Goal: Task Accomplishment & Management: Manage account settings

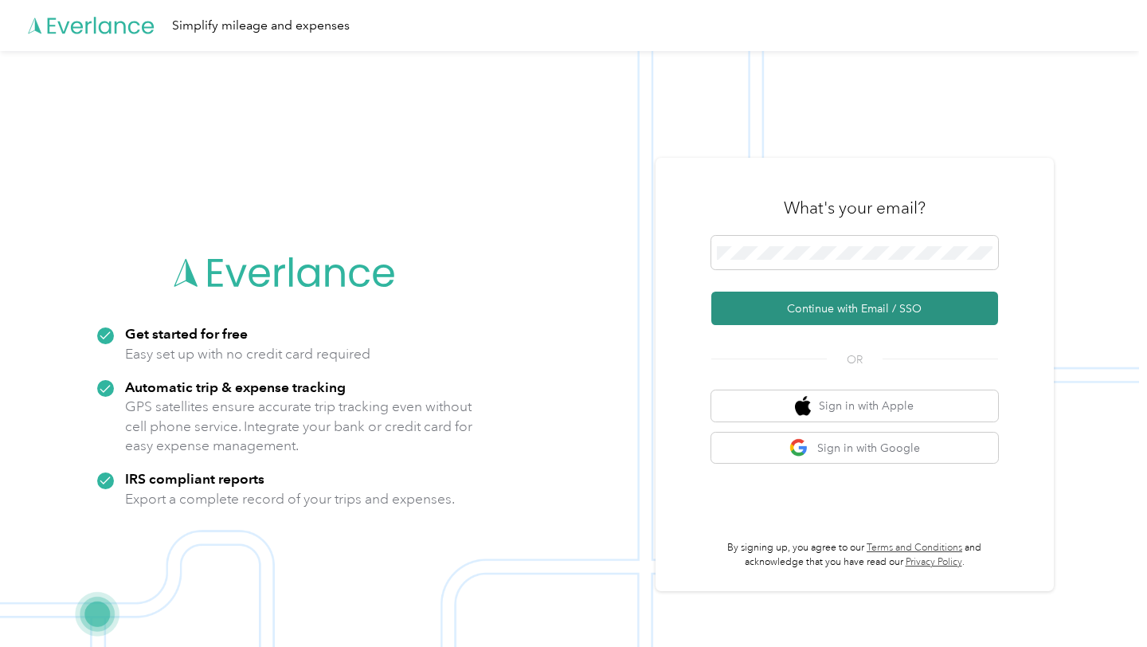
click at [889, 315] on button "Continue with Email / SSO" at bounding box center [854, 308] width 287 height 33
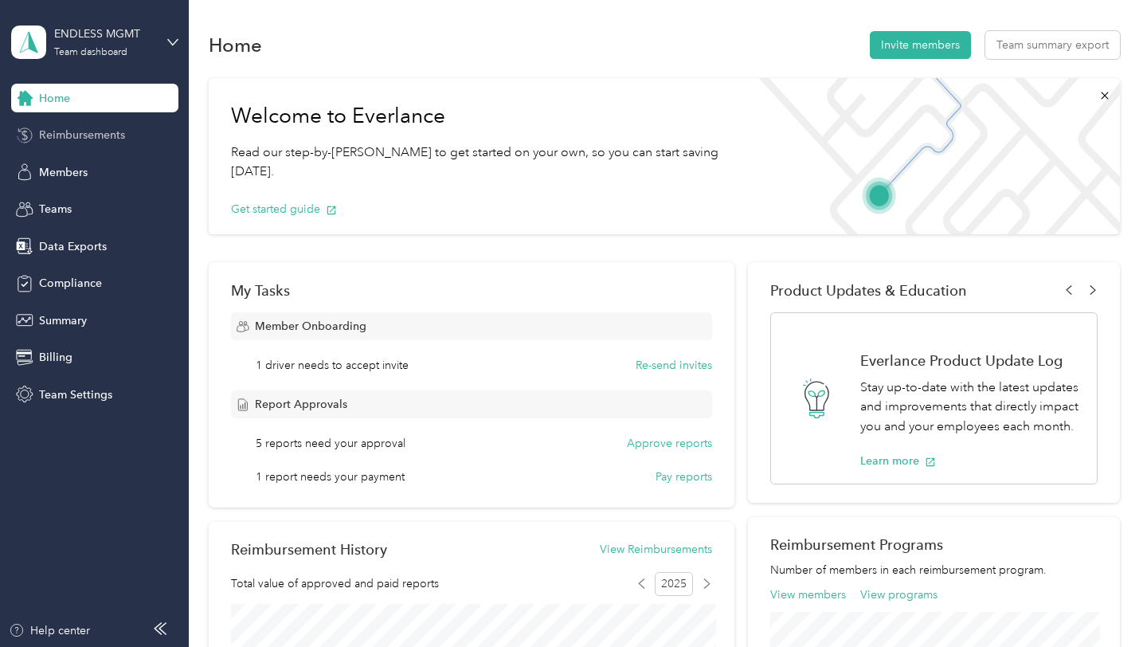
click at [109, 132] on span "Reimbursements" at bounding box center [82, 135] width 86 height 17
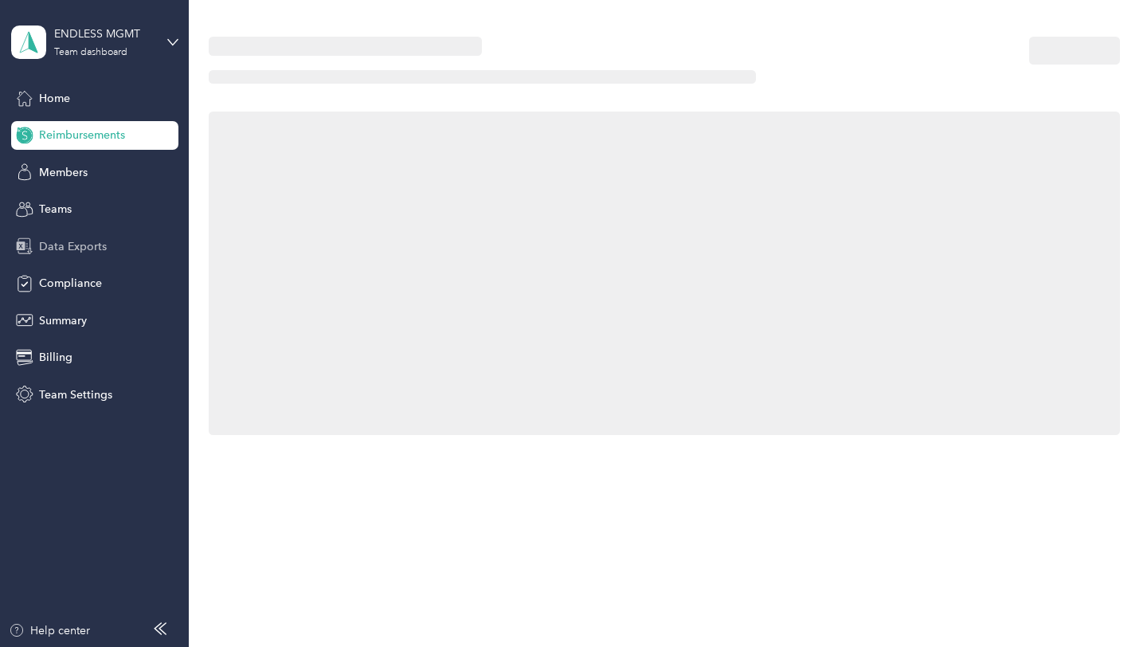
click at [73, 245] on span "Data Exports" at bounding box center [73, 246] width 68 height 17
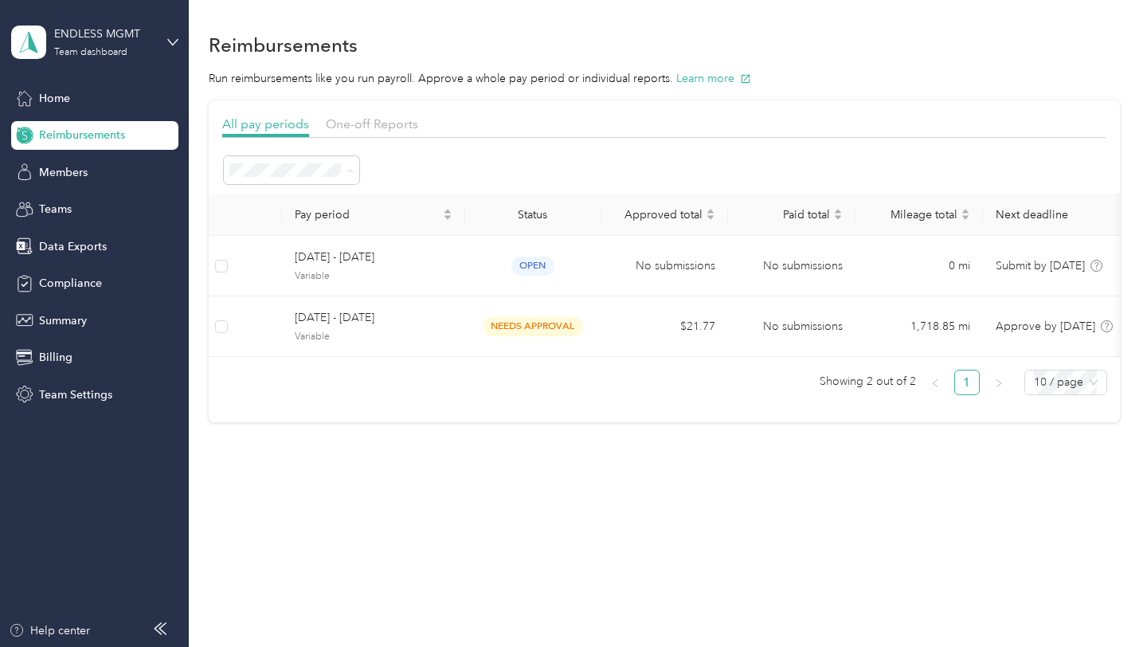
click at [283, 198] on span "All periods" at bounding box center [262, 200] width 55 height 14
click at [81, 208] on div "Teams" at bounding box center [94, 209] width 167 height 29
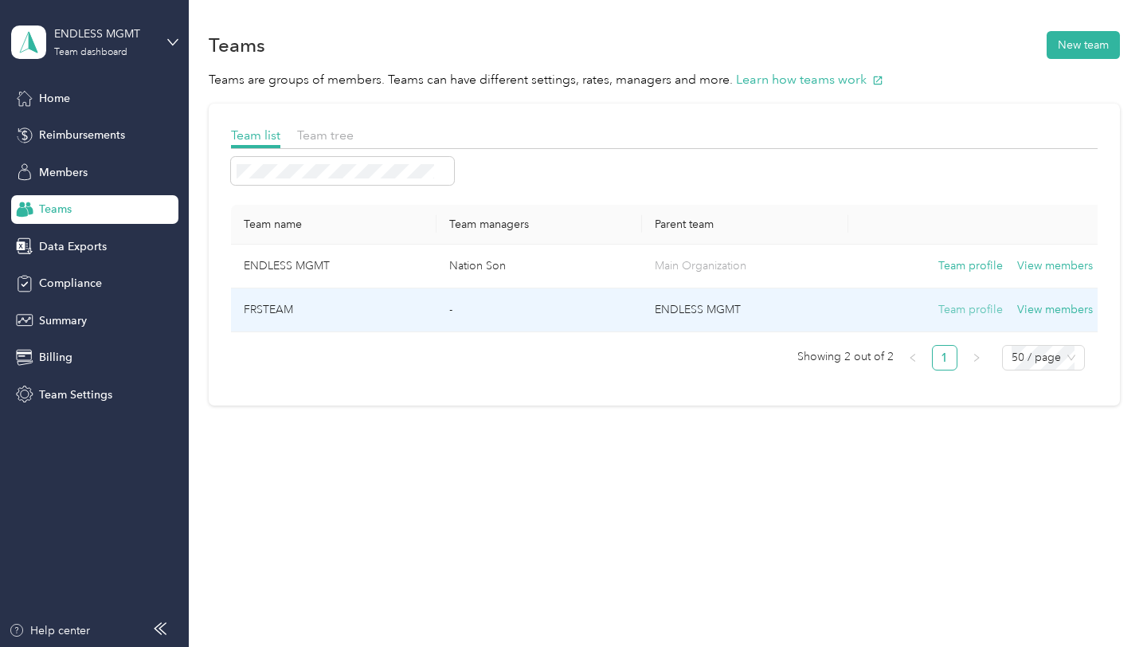
click at [983, 309] on button "Team profile" at bounding box center [970, 310] width 65 height 18
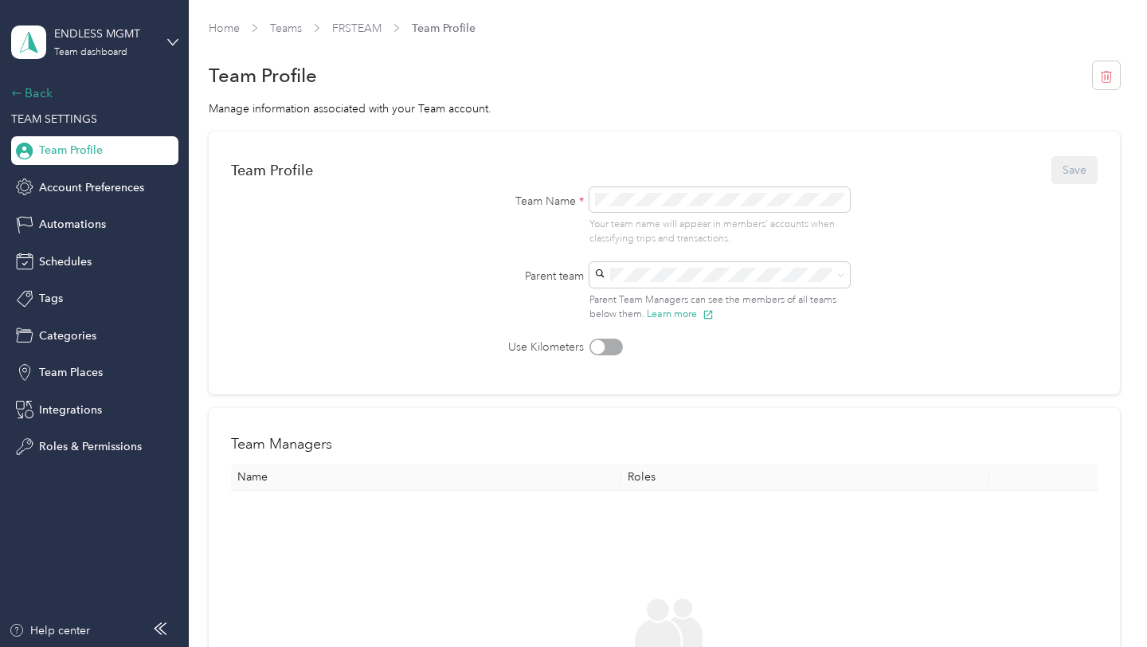
click at [35, 91] on div "Back" at bounding box center [90, 93] width 159 height 19
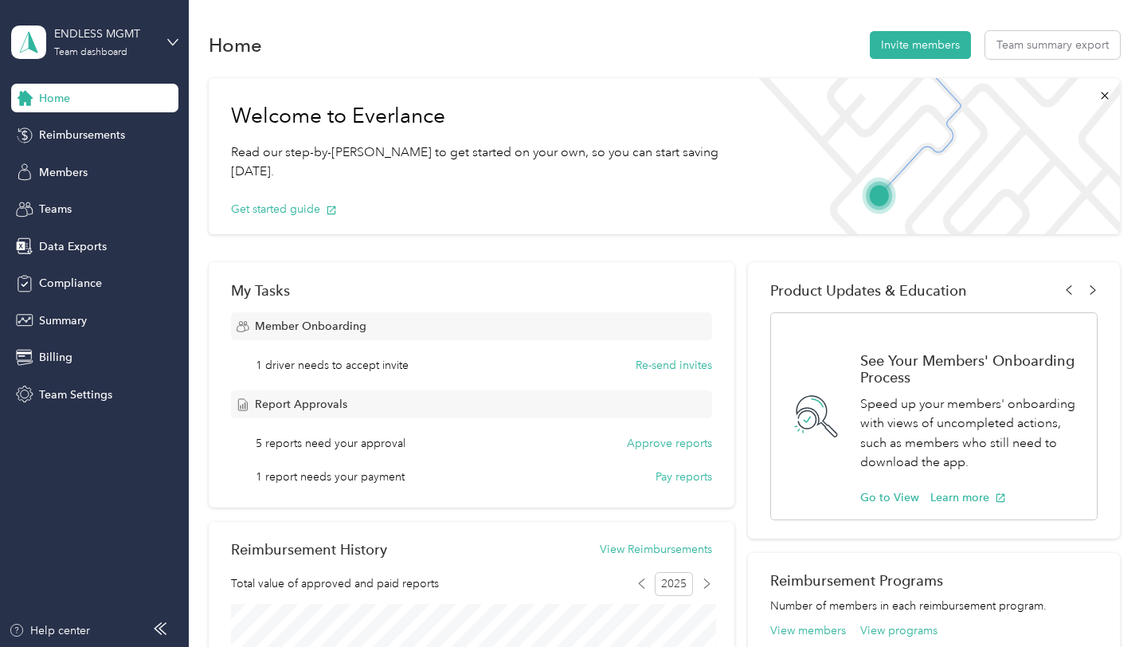
click at [35, 90] on div "Home" at bounding box center [94, 98] width 167 height 29
click at [74, 175] on span "Members" at bounding box center [63, 172] width 49 height 17
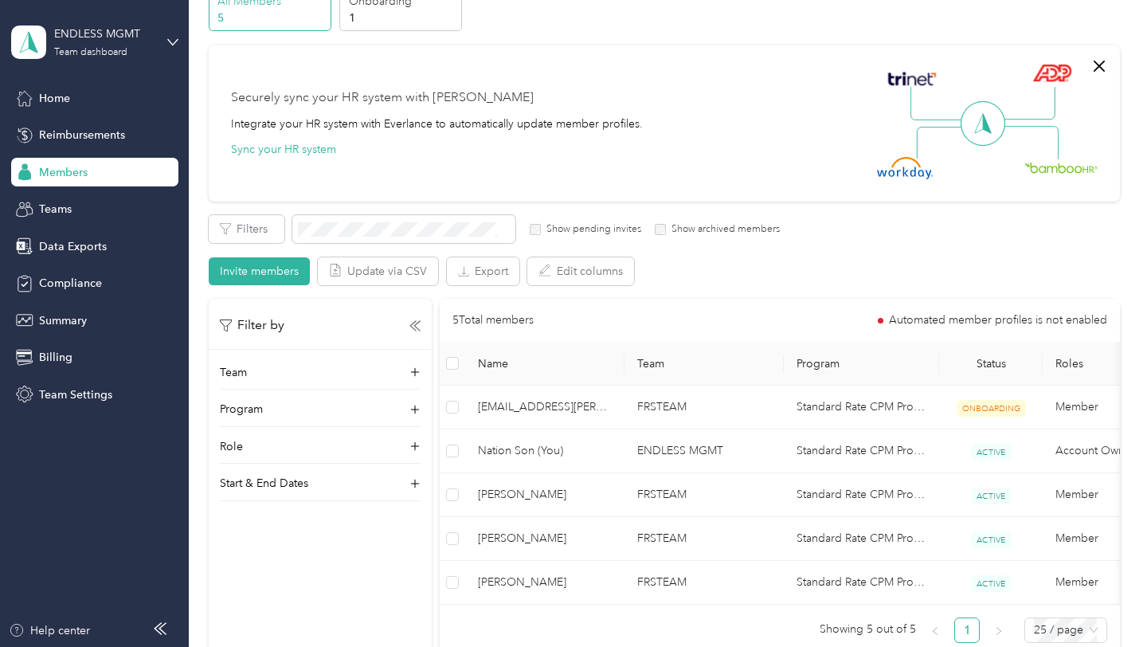
scroll to position [185, 0]
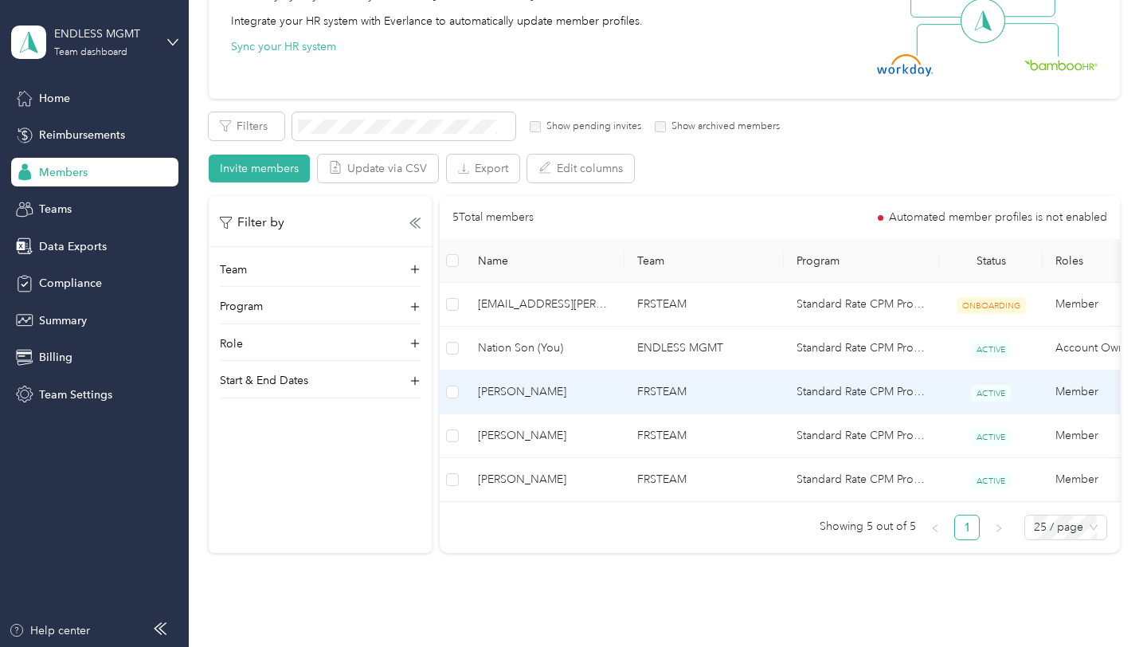
click at [547, 393] on span "[PERSON_NAME]" at bounding box center [545, 392] width 134 height 18
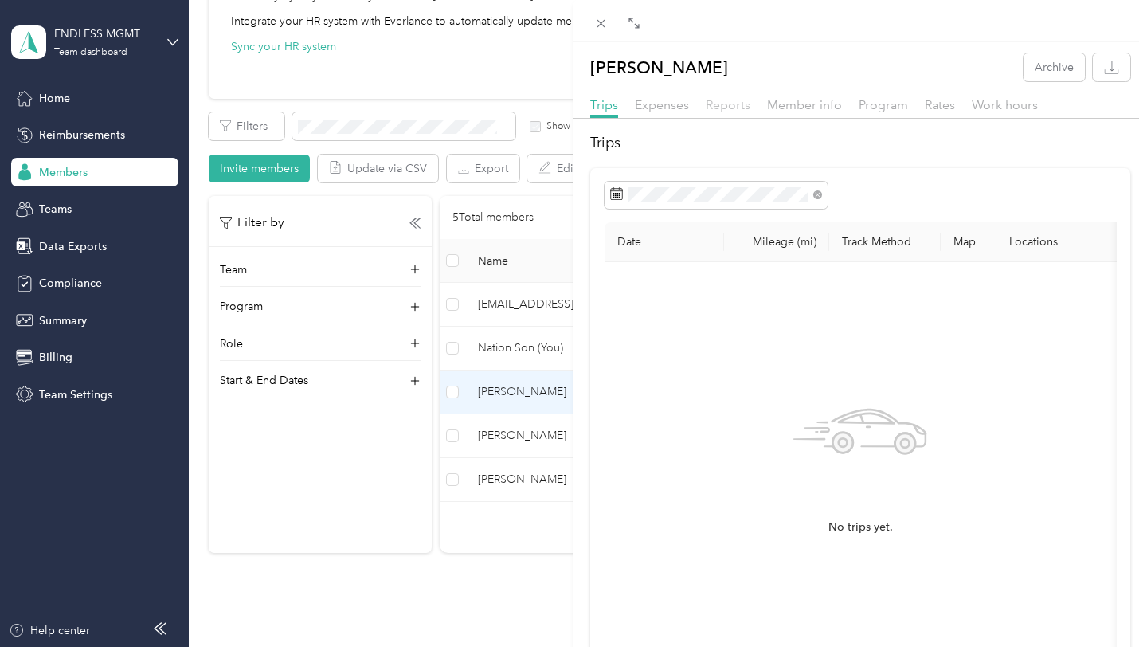
click at [716, 104] on span "Reports" at bounding box center [728, 104] width 45 height 15
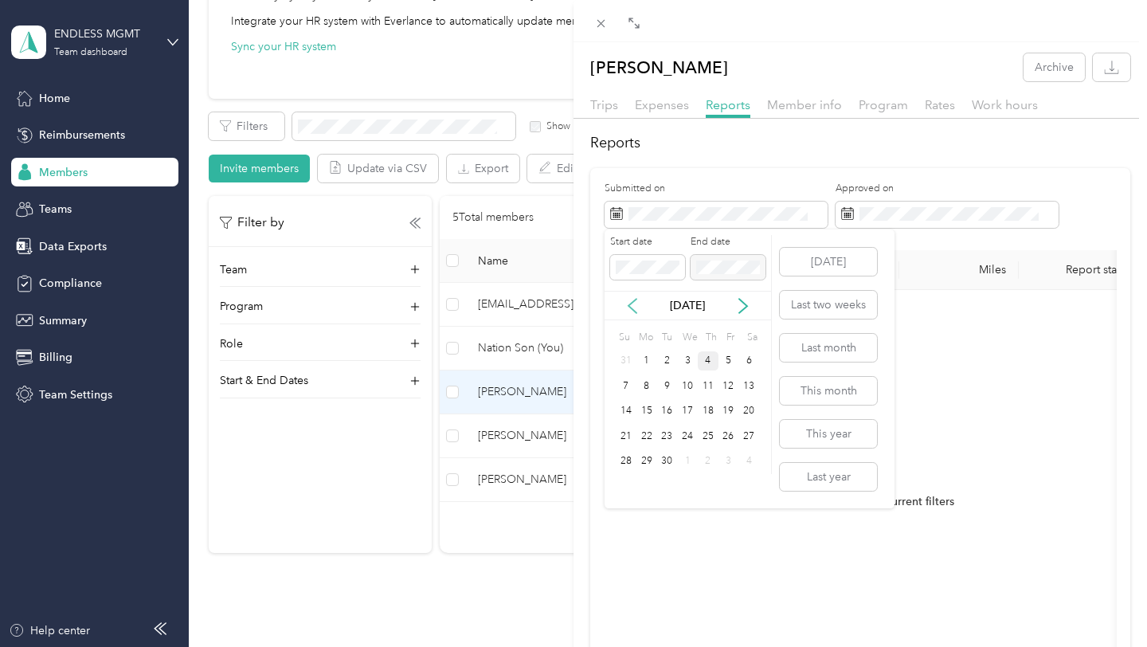
click at [625, 306] on icon at bounding box center [633, 306] width 16 height 16
click at [666, 360] on div "1" at bounding box center [666, 361] width 21 height 20
click at [739, 311] on icon at bounding box center [743, 306] width 16 height 16
click at [739, 310] on icon at bounding box center [743, 306] width 16 height 16
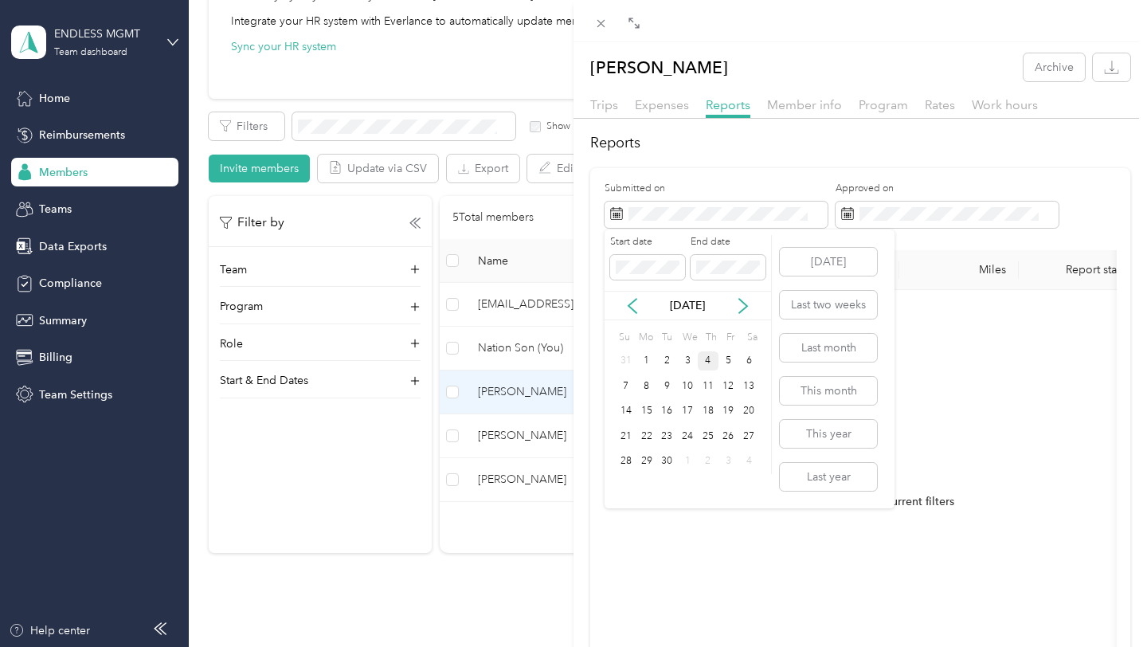
click at [699, 369] on div "4" at bounding box center [708, 361] width 21 height 20
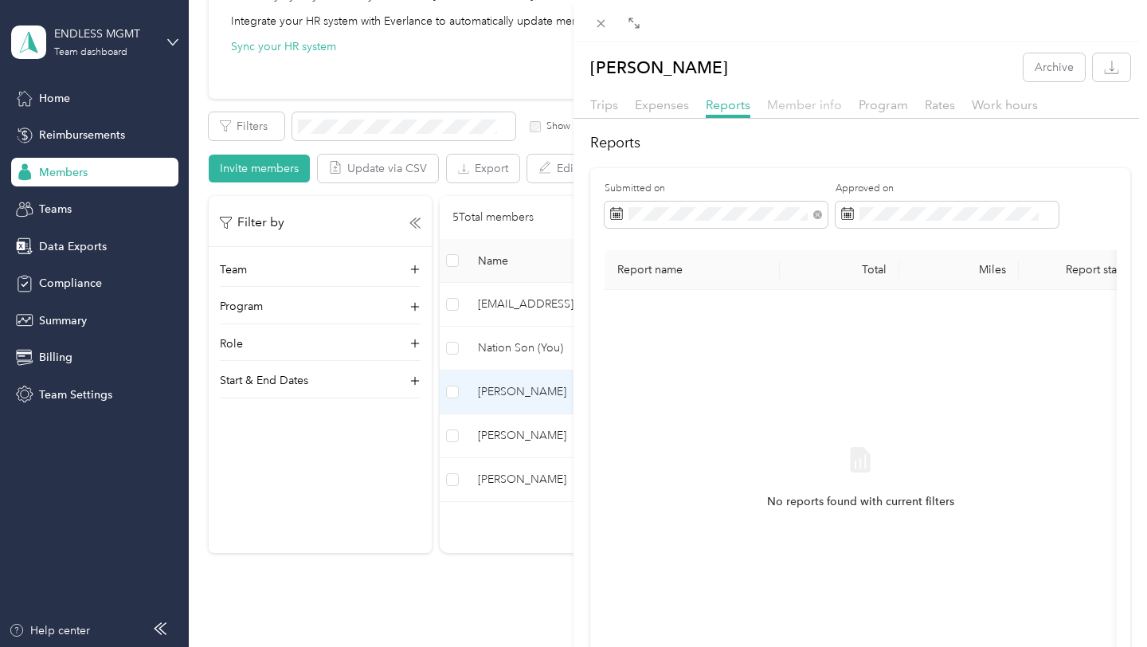
click at [809, 101] on span "Member info" at bounding box center [804, 104] width 75 height 15
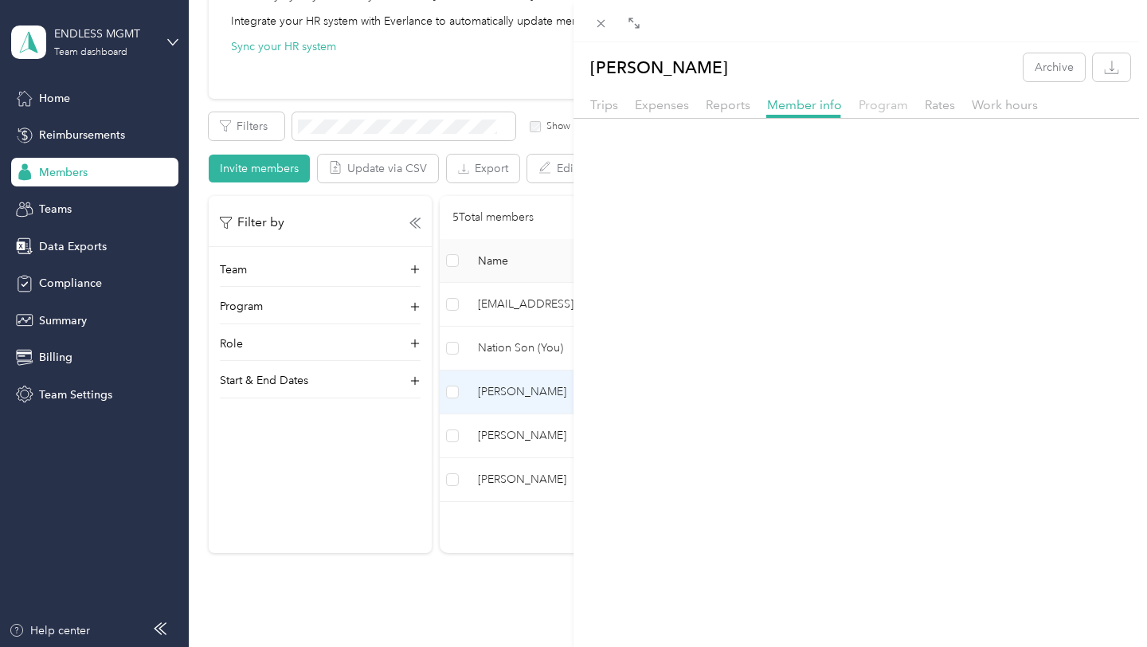
click at [901, 107] on span "Program" at bounding box center [883, 104] width 49 height 15
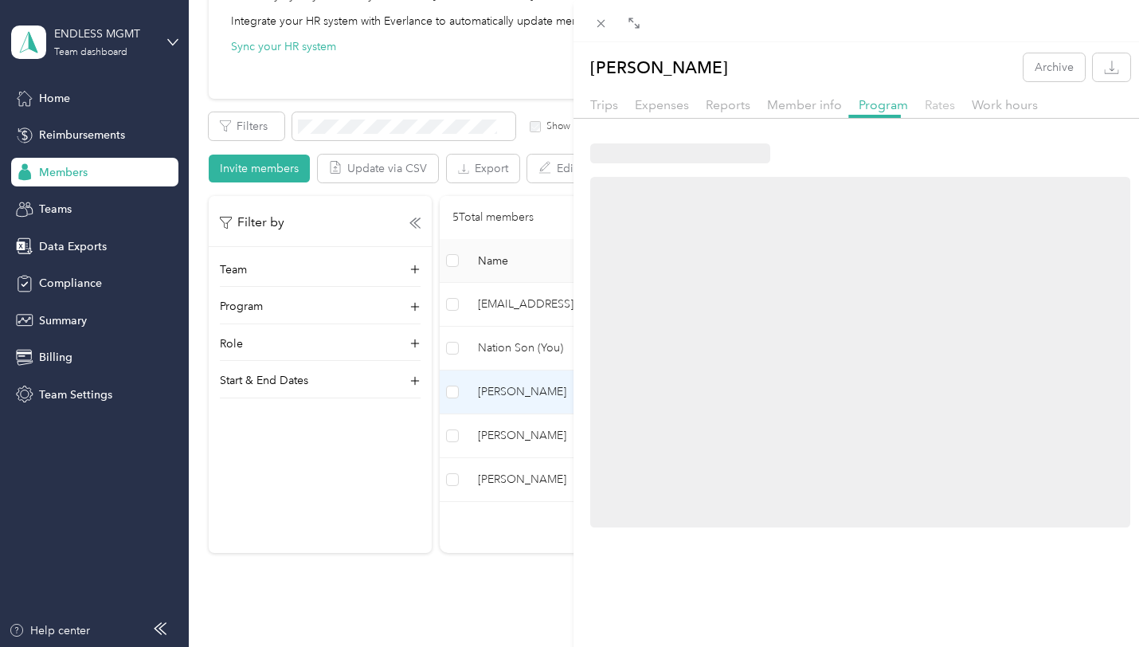
click at [949, 106] on span "Rates" at bounding box center [940, 104] width 30 height 15
click at [991, 108] on span "Work hours" at bounding box center [1005, 104] width 66 height 15
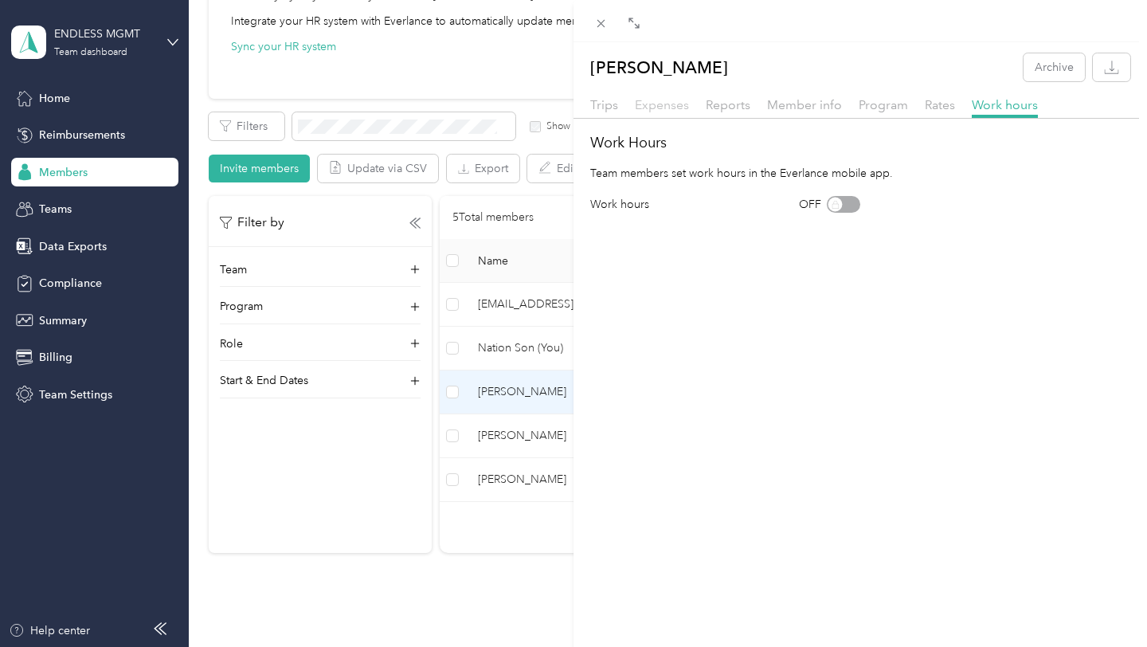
click at [645, 100] on span "Expenses" at bounding box center [662, 104] width 54 height 15
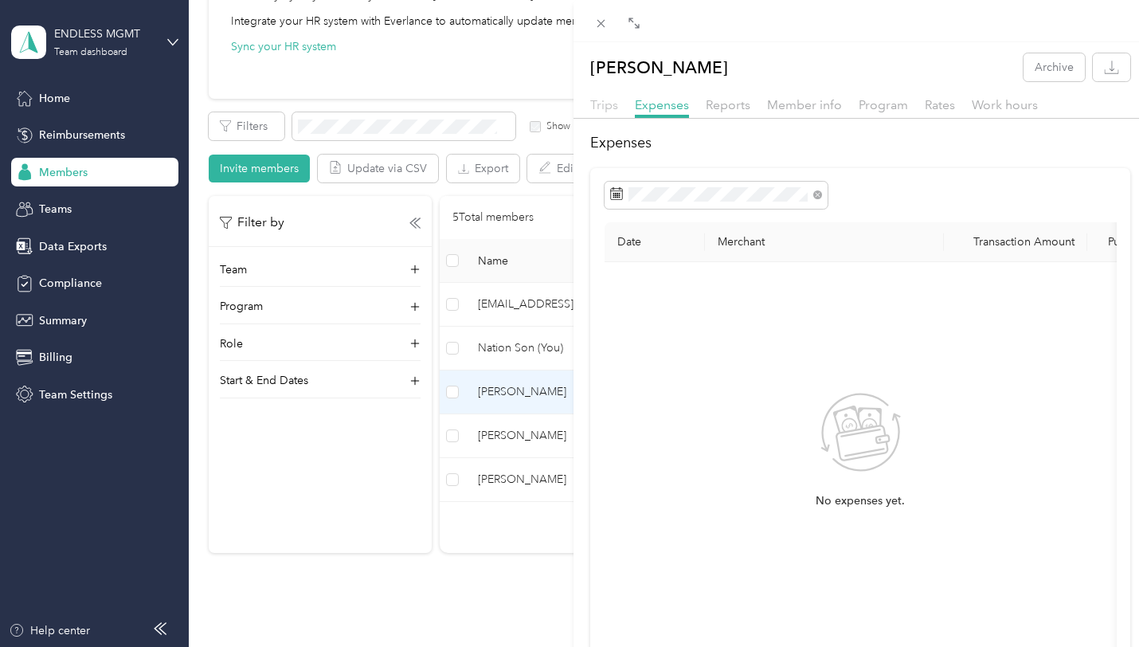
click at [607, 101] on span "Trips" at bounding box center [604, 104] width 28 height 15
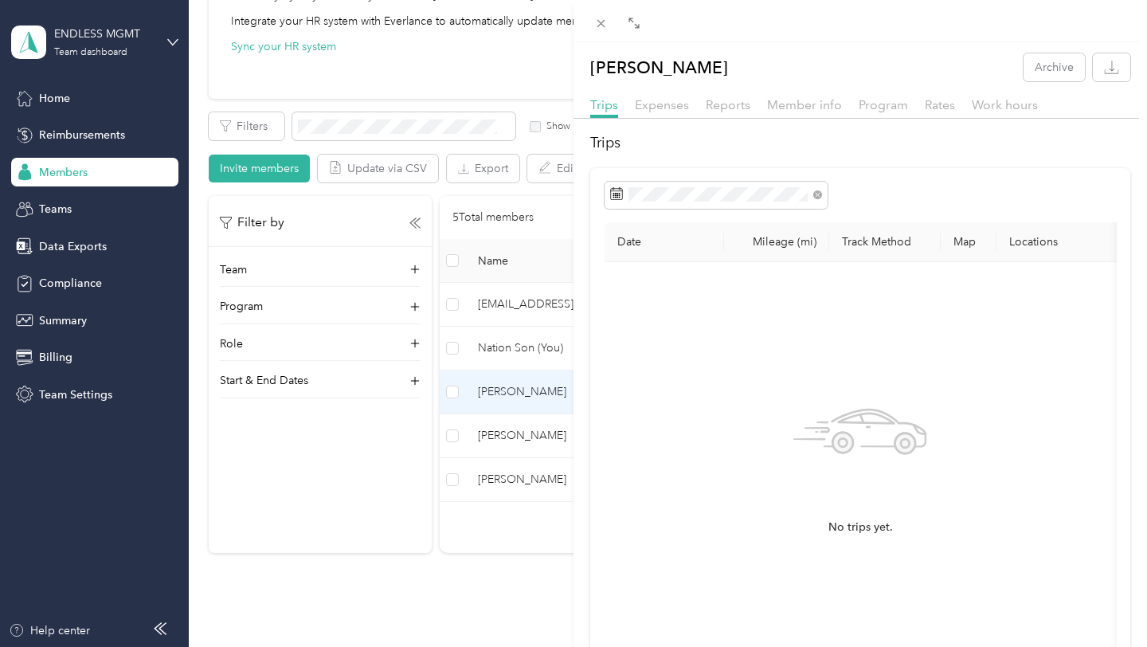
click at [342, 539] on div "[PERSON_NAME] Archive Trips Expenses Reports Member info Program Rates Work hou…" at bounding box center [573, 323] width 1147 height 647
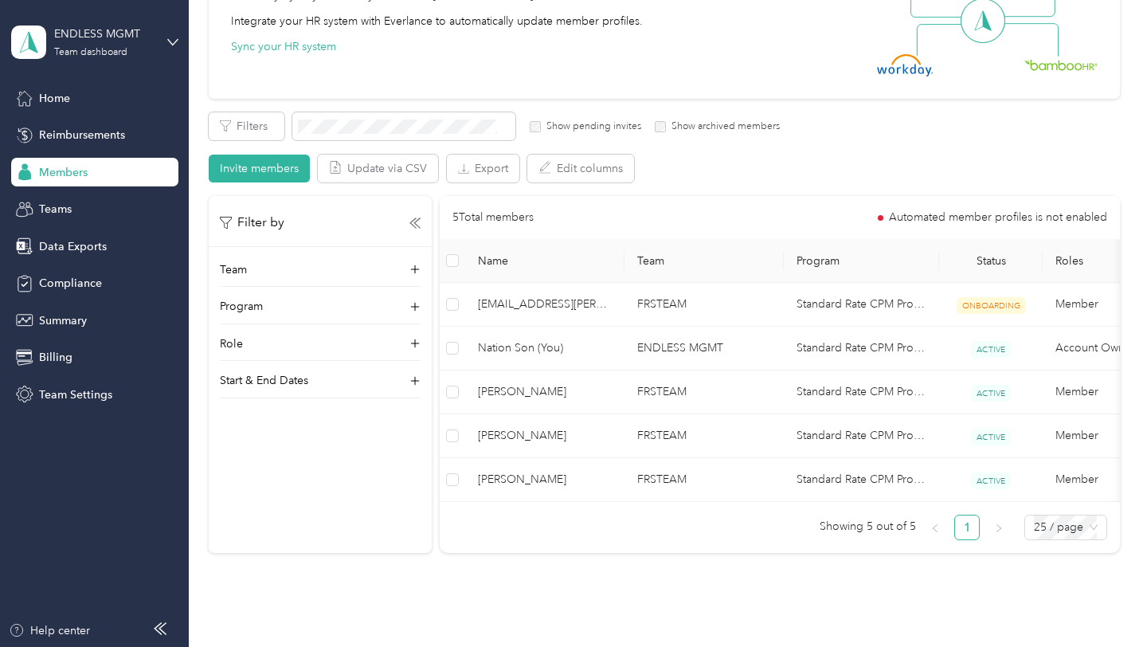
click at [154, 192] on div "Home Reimbursements Members Teams Data Exports Compliance Summary Billing Team …" at bounding box center [94, 246] width 167 height 325
click at [83, 238] on span "Data Exports" at bounding box center [73, 246] width 68 height 17
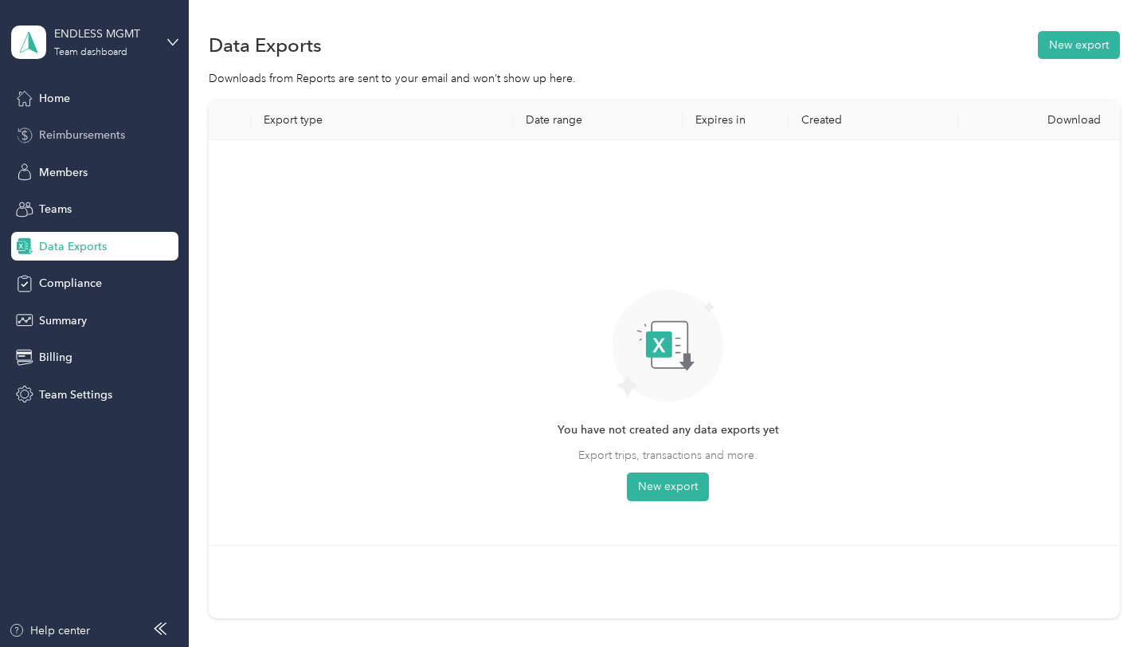
click at [108, 134] on span "Reimbursements" at bounding box center [82, 135] width 86 height 17
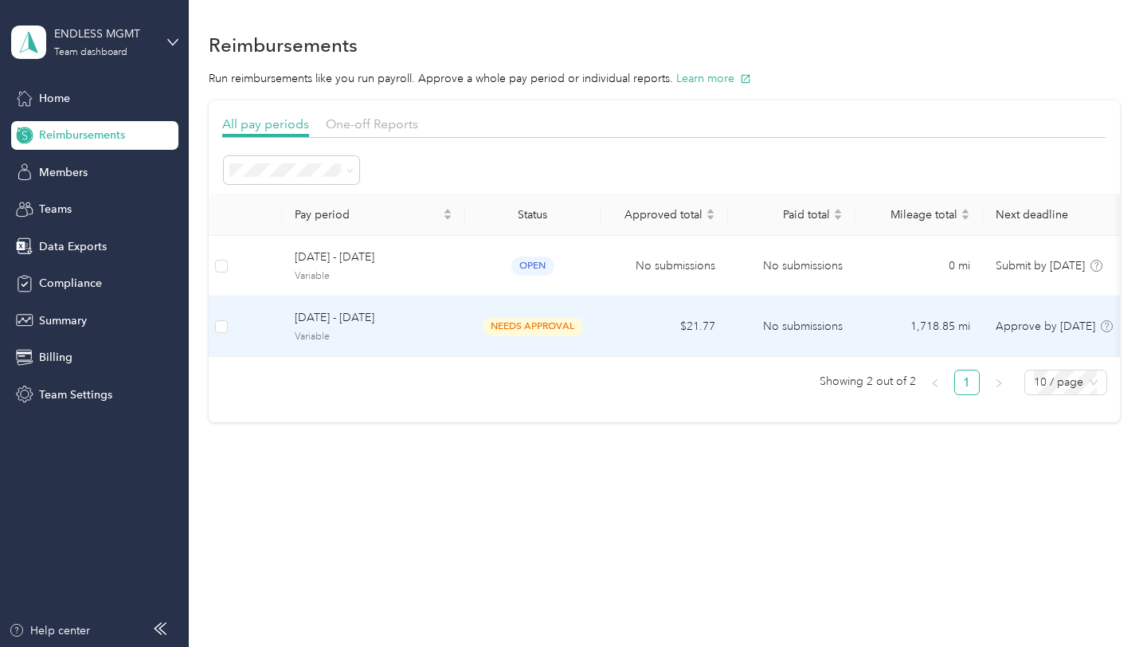
click at [355, 324] on span "[DATE] - [DATE]" at bounding box center [374, 318] width 158 height 18
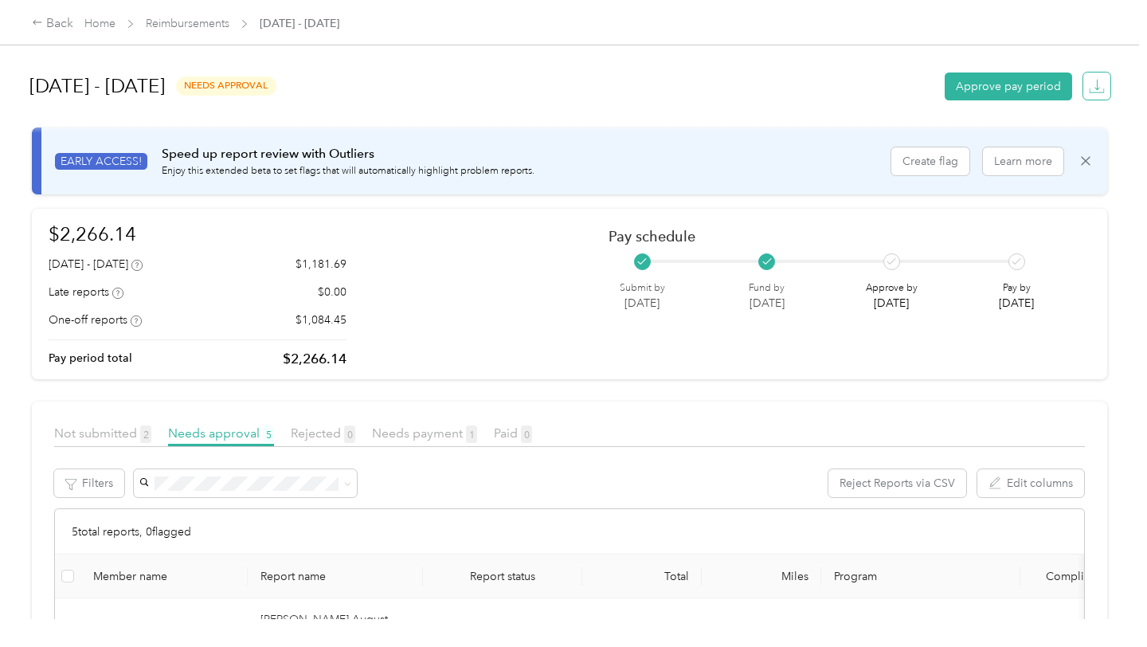
click at [1104, 92] on icon "button" at bounding box center [1097, 90] width 14 height 4
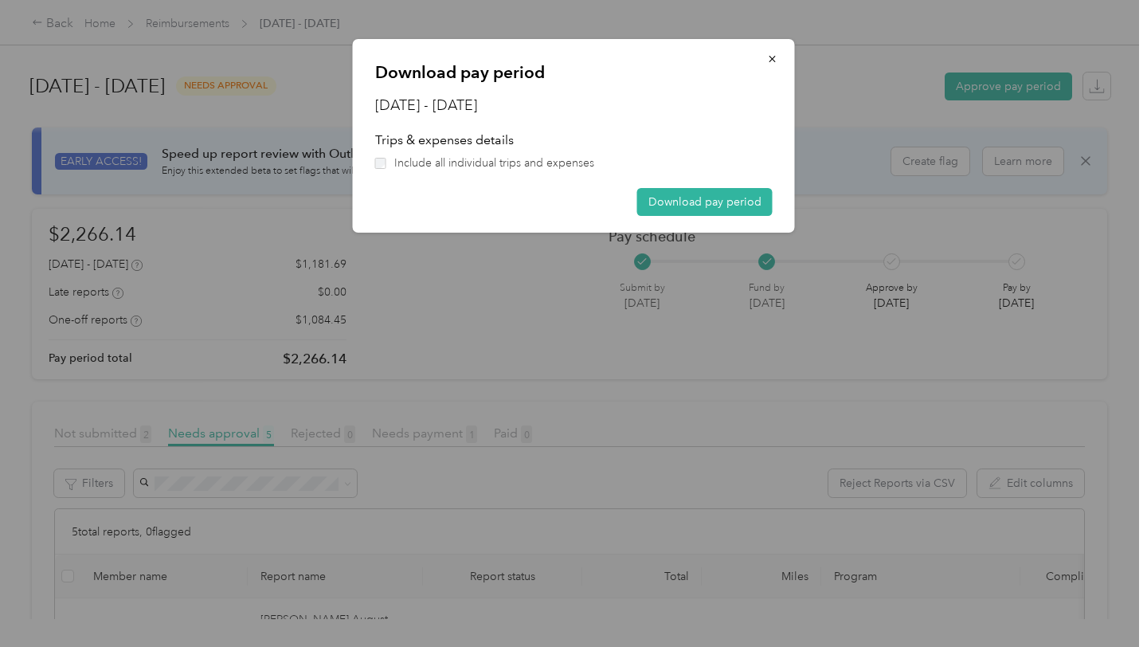
click at [436, 166] on span "Include all individual trips and expenses" at bounding box center [494, 163] width 200 height 17
click at [775, 53] on icon "button" at bounding box center [772, 58] width 11 height 11
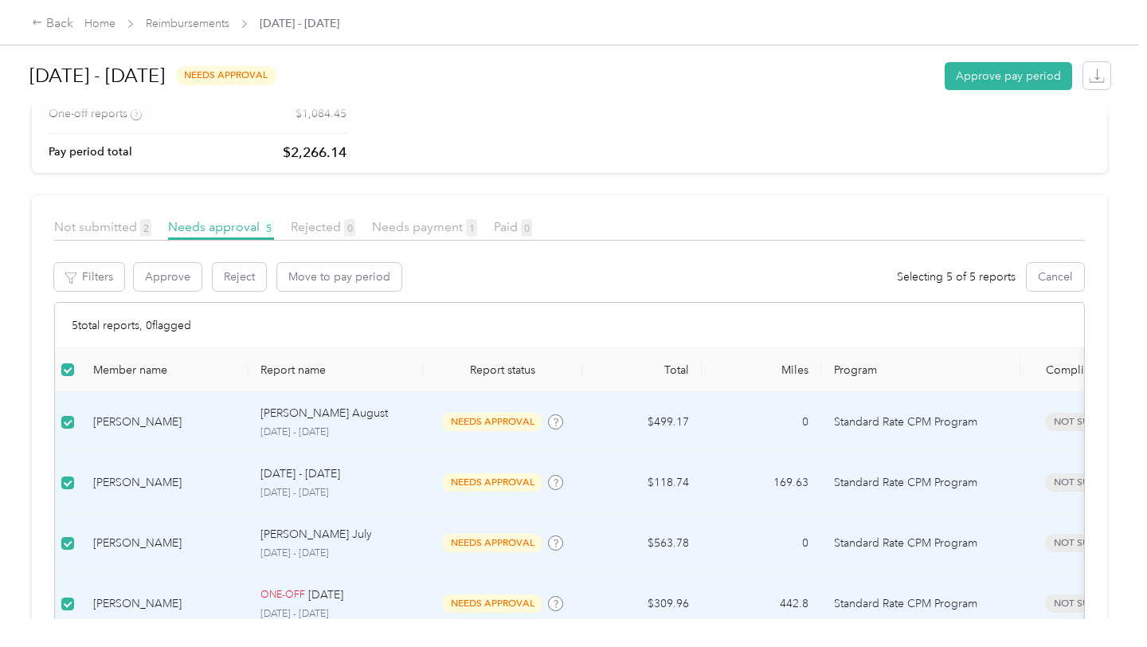
scroll to position [185, 0]
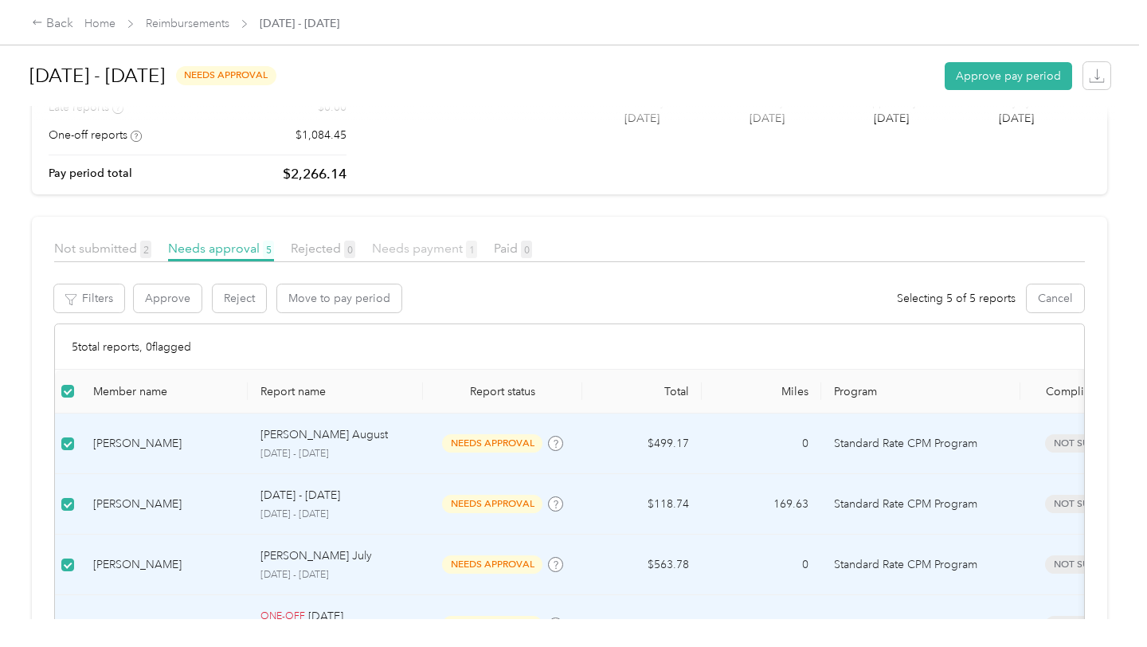
click at [409, 241] on span "Needs payment 1" at bounding box center [424, 248] width 105 height 15
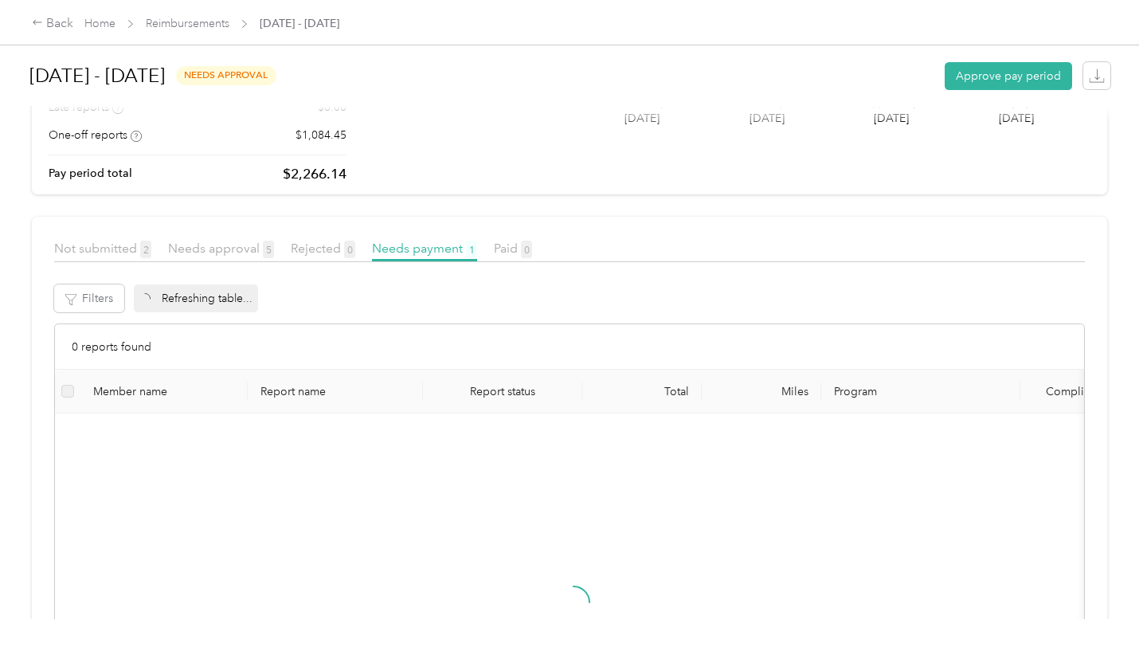
scroll to position [114, 0]
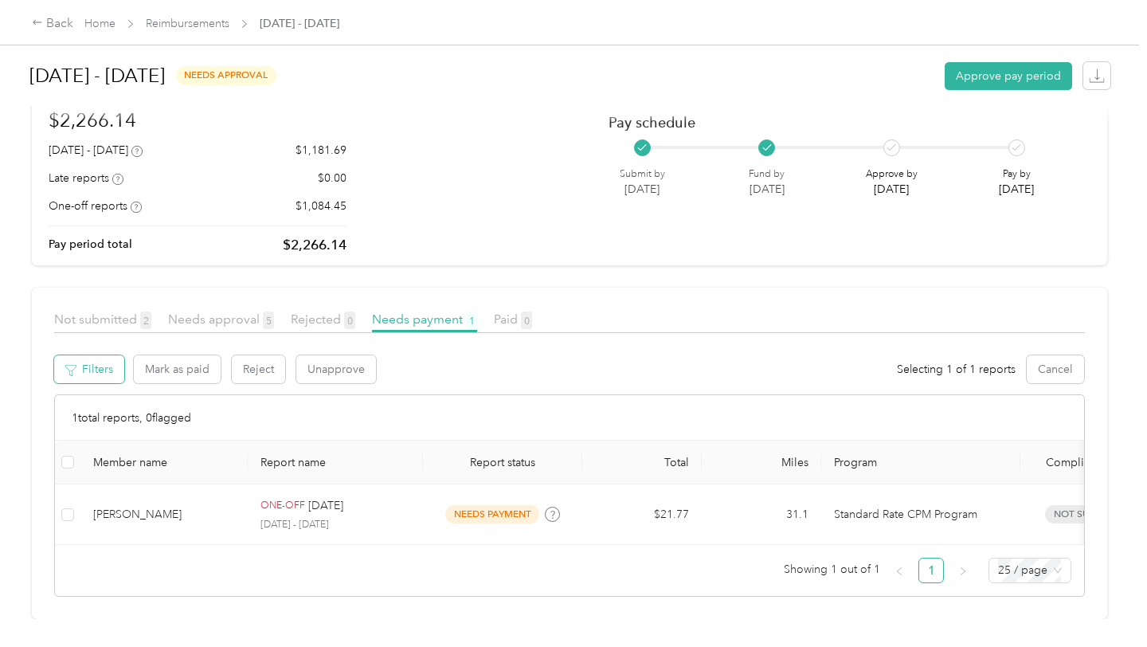
click at [72, 361] on button "Filters" at bounding box center [89, 369] width 70 height 28
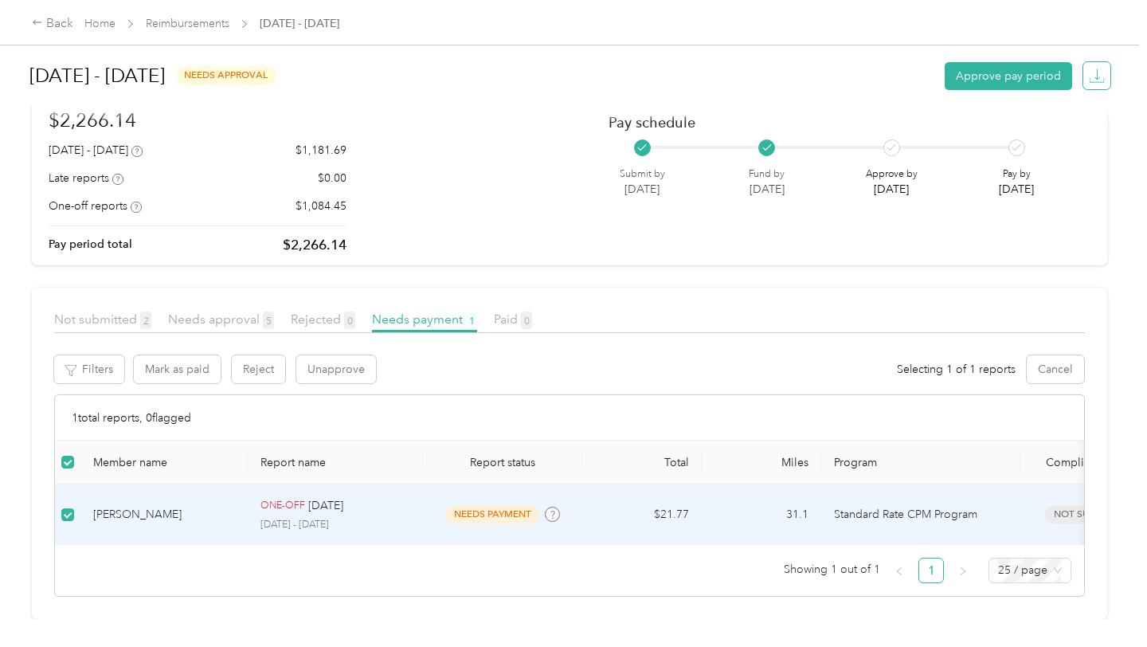
click at [1103, 73] on icon "button" at bounding box center [1097, 76] width 16 height 16
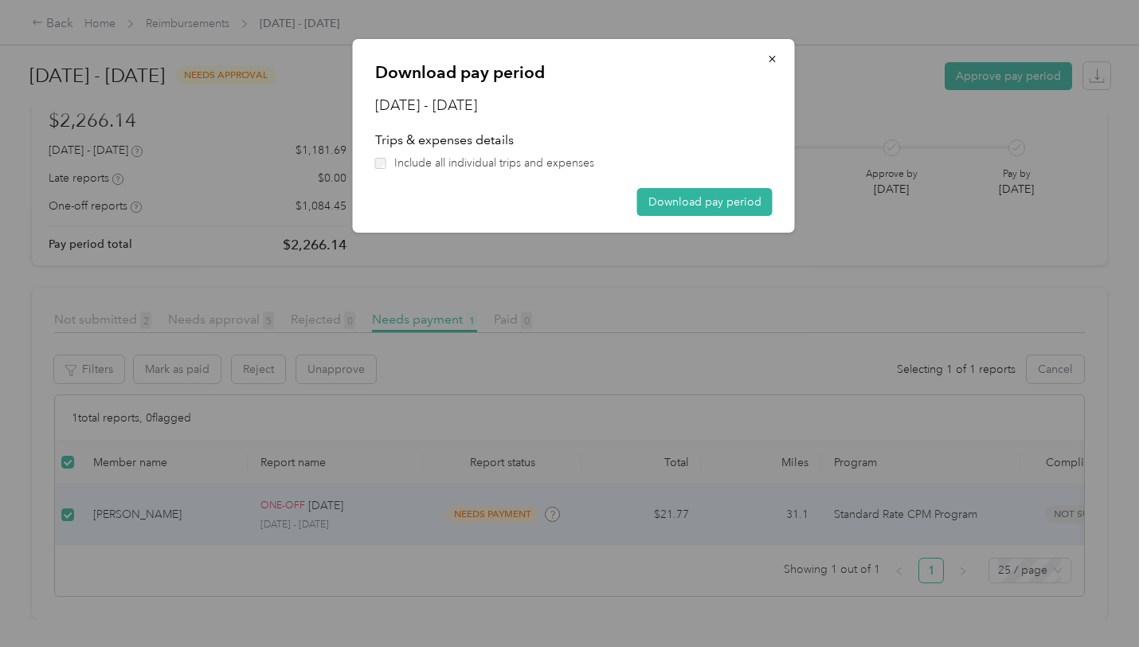
click at [562, 169] on span "Include all individual trips and expenses" at bounding box center [494, 163] width 200 height 17
click at [727, 205] on button "Download pay period" at bounding box center [704, 202] width 135 height 28
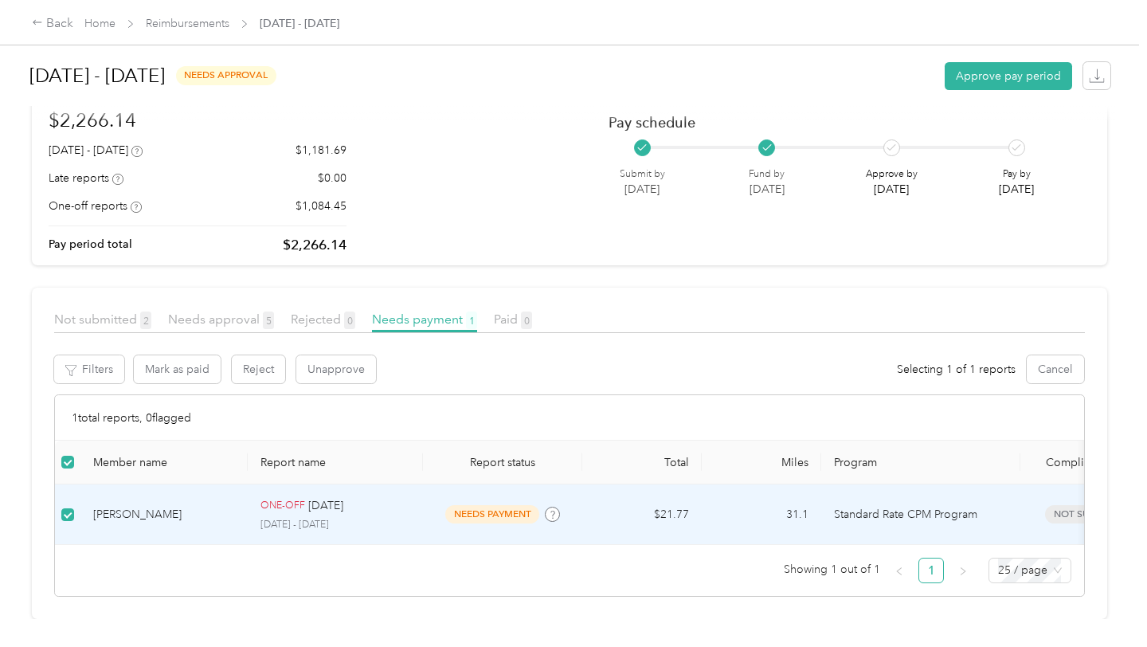
click at [207, 329] on div "Not submitted 2 Needs approval 5 Rejected 0 Needs payment 1 Paid 0" at bounding box center [569, 321] width 1031 height 23
click at [207, 318] on span "Needs approval 5" at bounding box center [221, 318] width 106 height 15
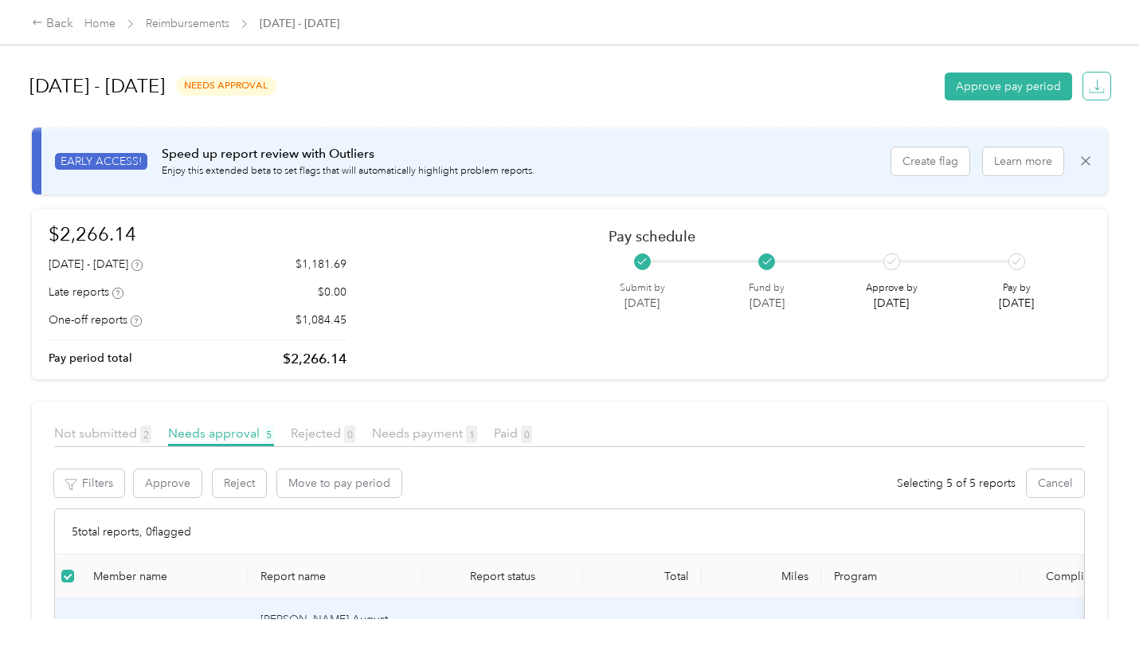
click at [1099, 89] on icon "button" at bounding box center [1097, 84] width 5 height 11
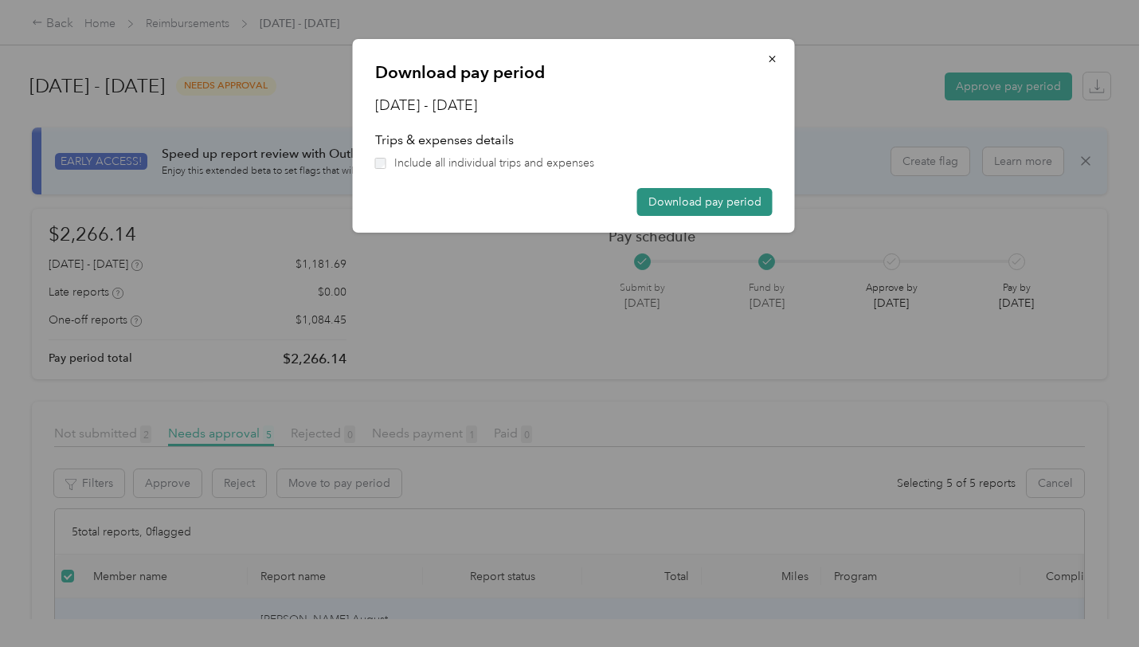
click at [735, 203] on button "Download pay period" at bounding box center [704, 202] width 135 height 28
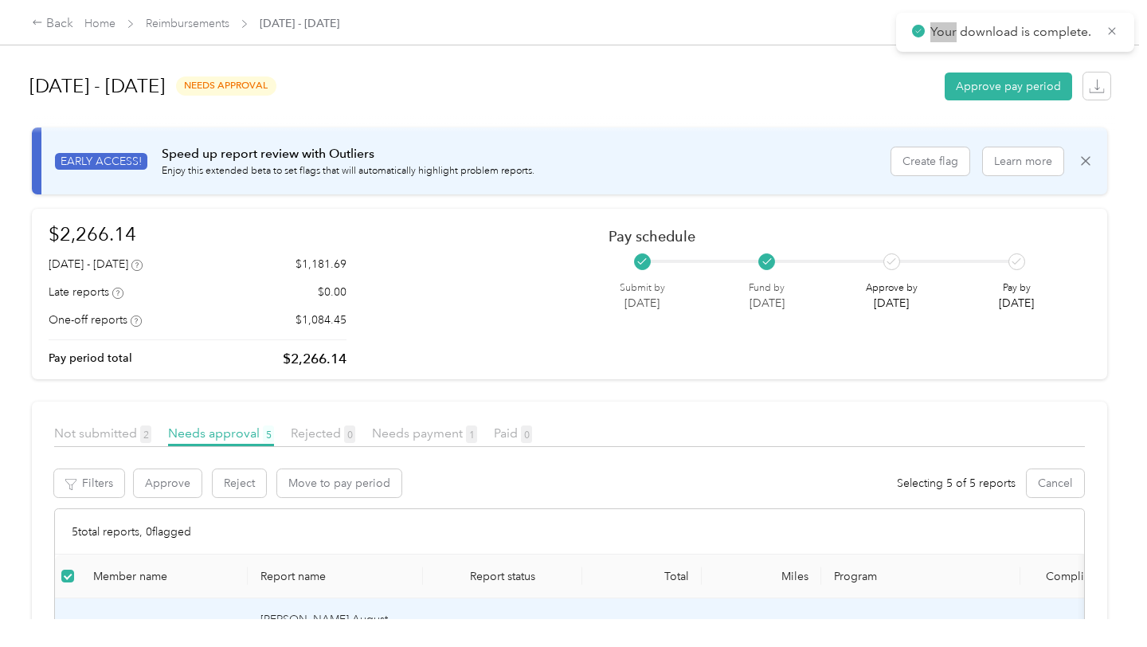
click at [921, 24] on icon at bounding box center [918, 31] width 13 height 14
click at [202, 18] on link "Reimbursements" at bounding box center [188, 24] width 84 height 14
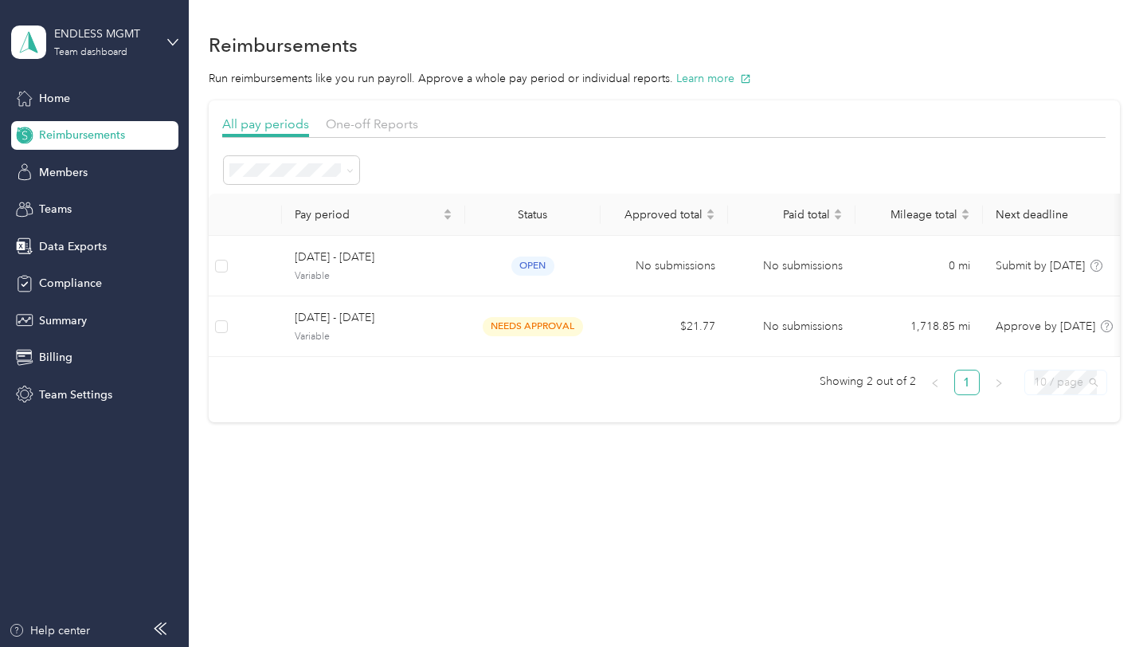
click at [1035, 382] on div "10 / page" at bounding box center [1066, 382] width 83 height 25
click at [1072, 436] on div "25 / page" at bounding box center [1065, 440] width 57 height 18
click at [309, 160] on span at bounding box center [291, 170] width 135 height 28
click at [351, 125] on span "One-off Reports" at bounding box center [372, 123] width 92 height 15
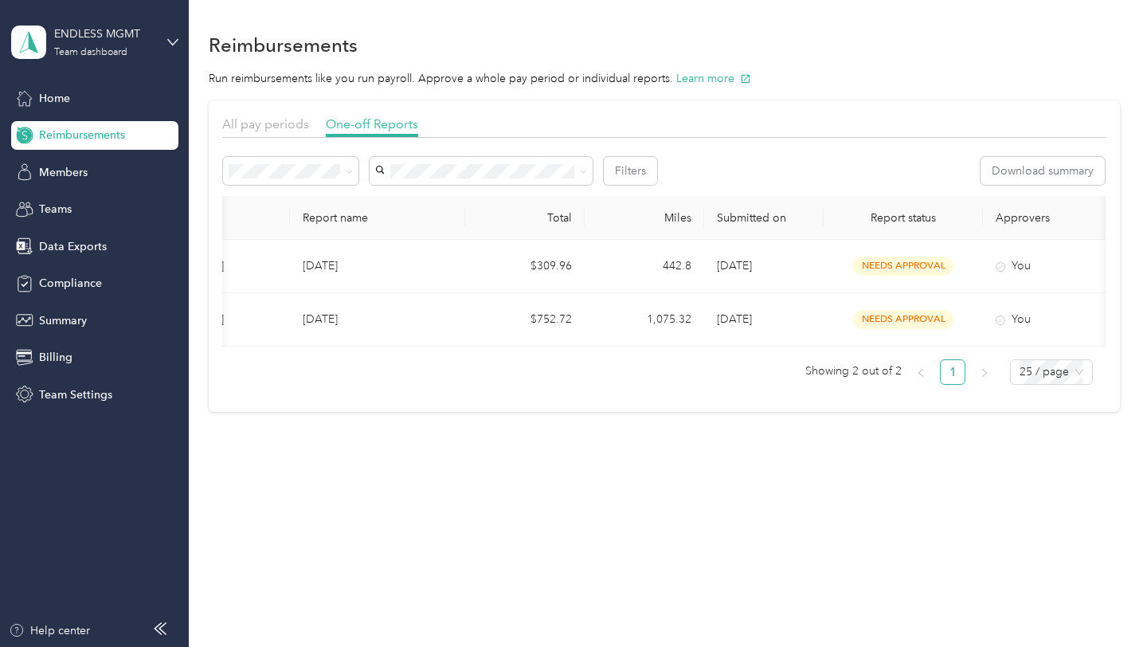
scroll to position [0, 98]
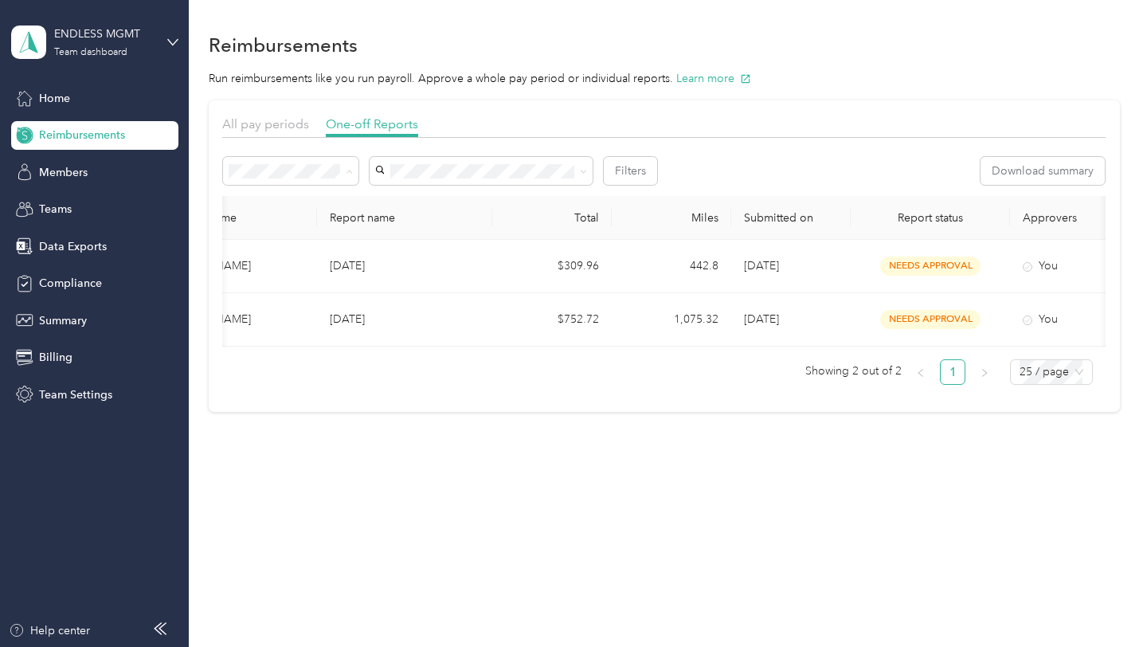
click at [274, 195] on div "All" at bounding box center [290, 200] width 113 height 17
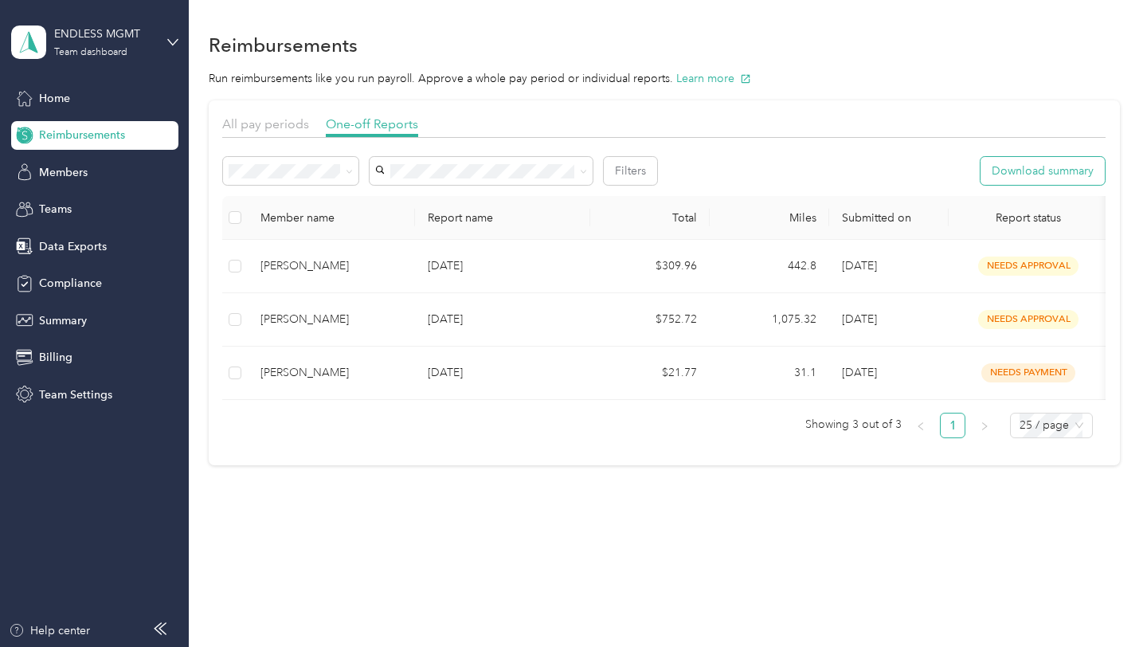
click at [1052, 170] on button "Download summary" at bounding box center [1043, 171] width 124 height 28
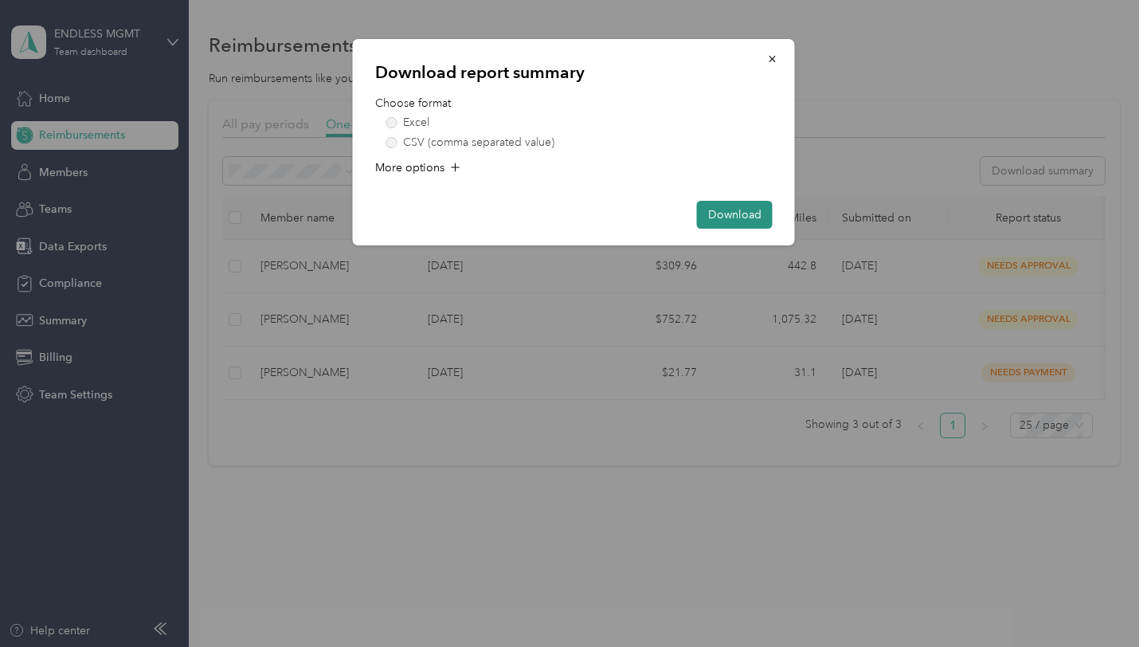
click at [723, 212] on button "Download" at bounding box center [735, 215] width 76 height 28
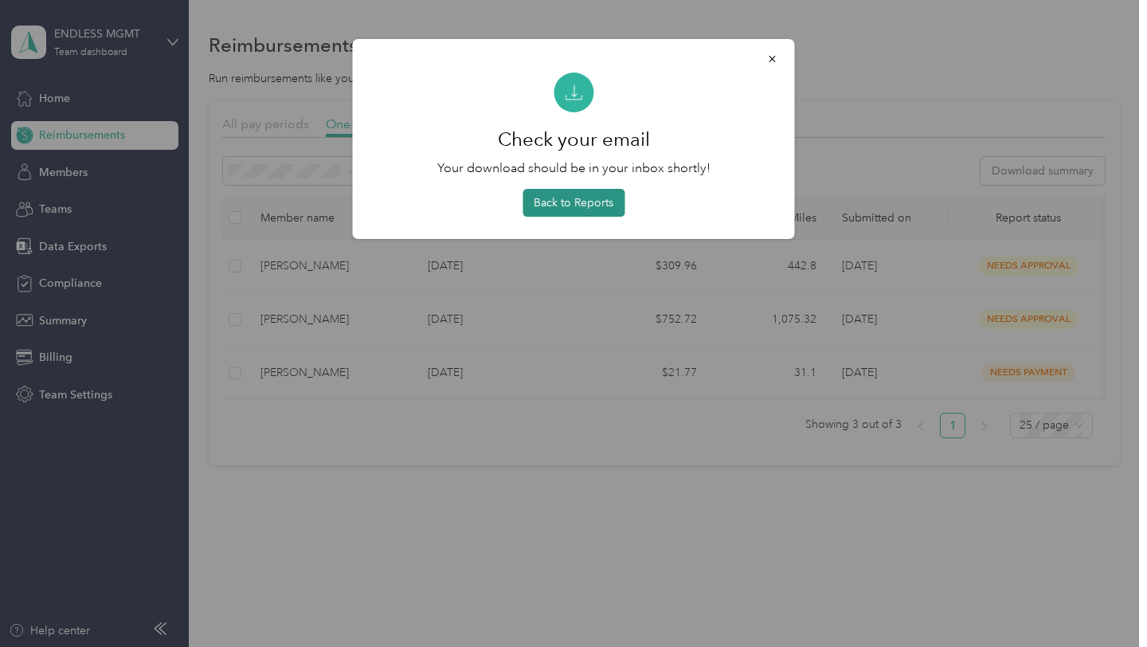
click at [605, 198] on button "Back to Reports" at bounding box center [574, 203] width 102 height 28
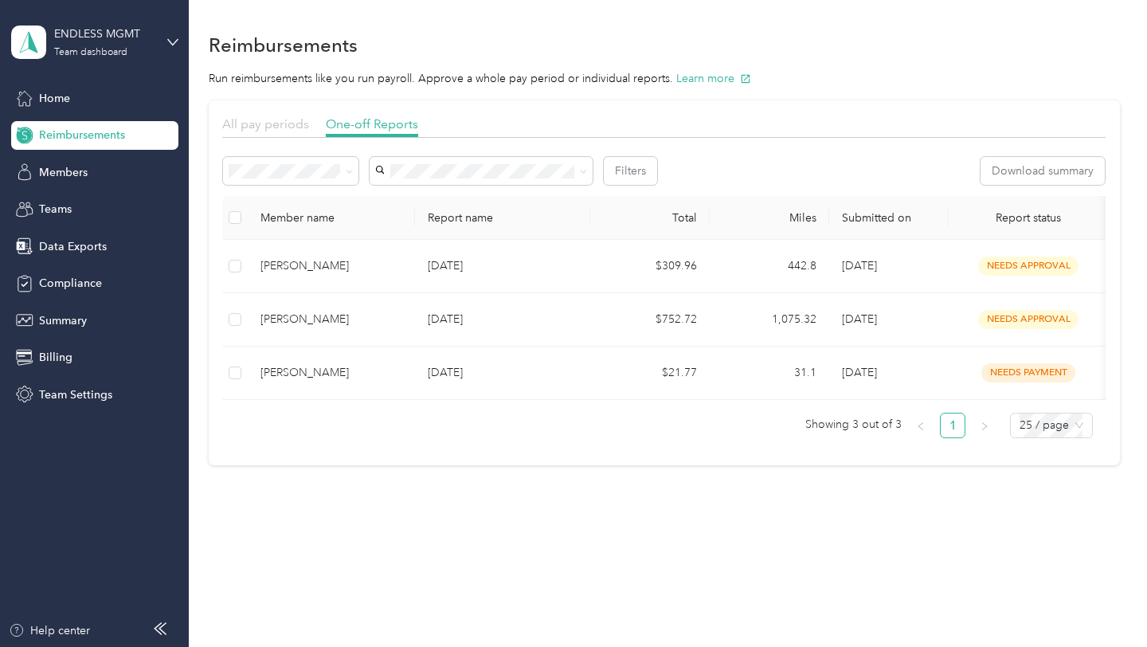
click at [279, 127] on span "All pay periods" at bounding box center [265, 123] width 87 height 15
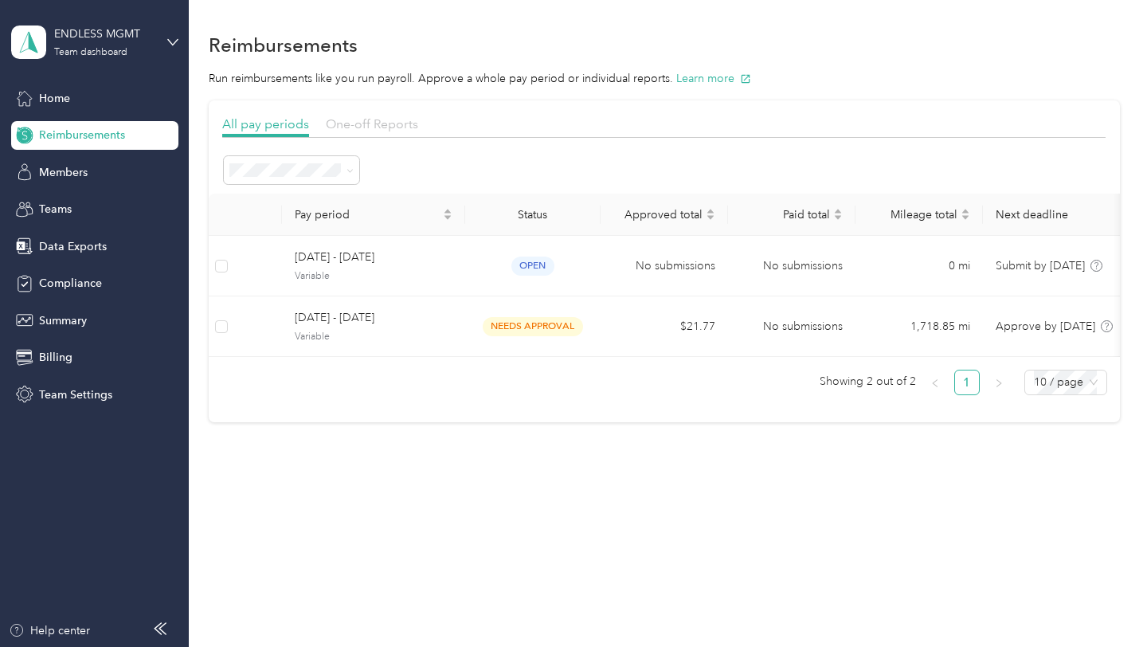
click at [351, 126] on span "One-off Reports" at bounding box center [372, 123] width 92 height 15
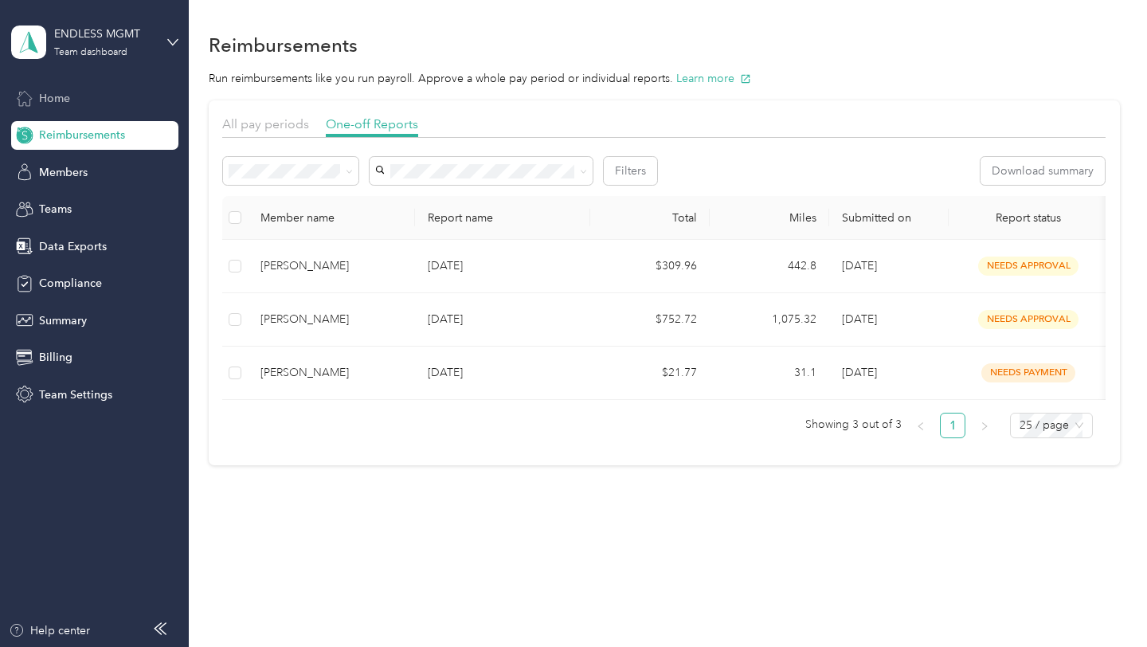
click at [53, 92] on span "Home" at bounding box center [54, 98] width 31 height 17
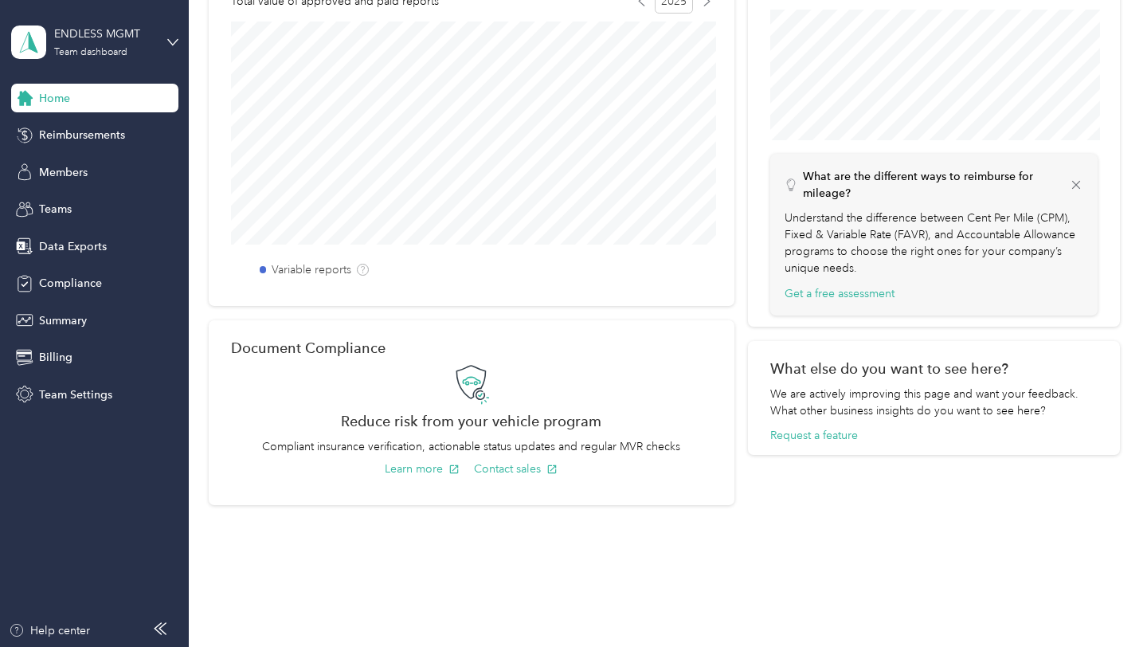
scroll to position [285, 0]
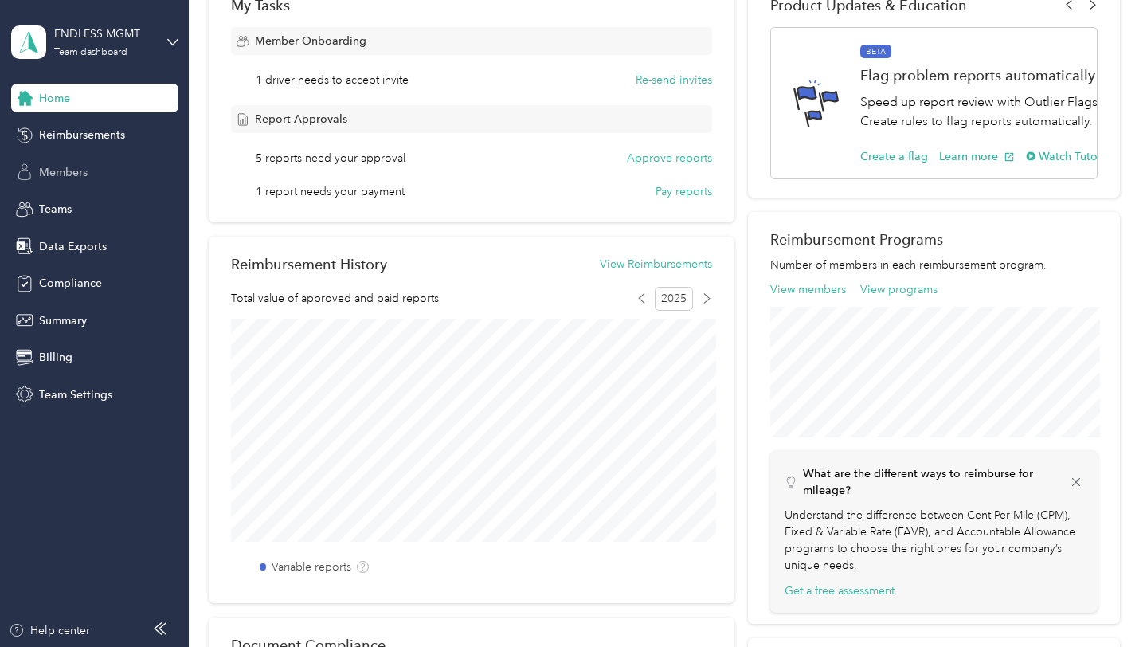
click at [61, 175] on span "Members" at bounding box center [63, 172] width 49 height 17
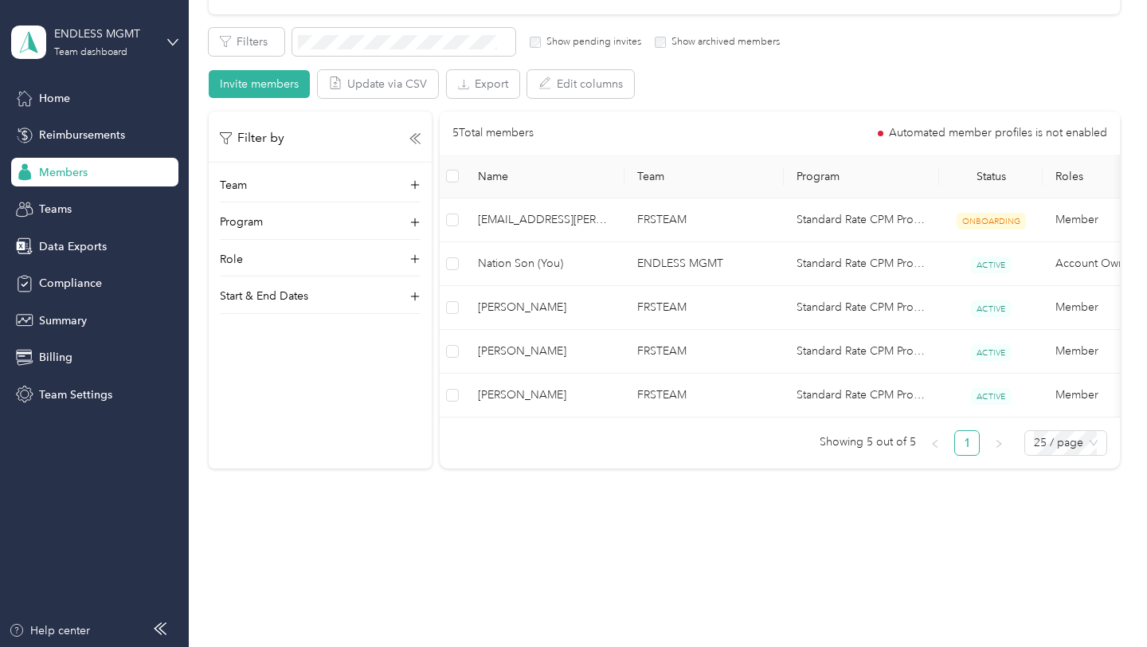
scroll to position [269, 0]
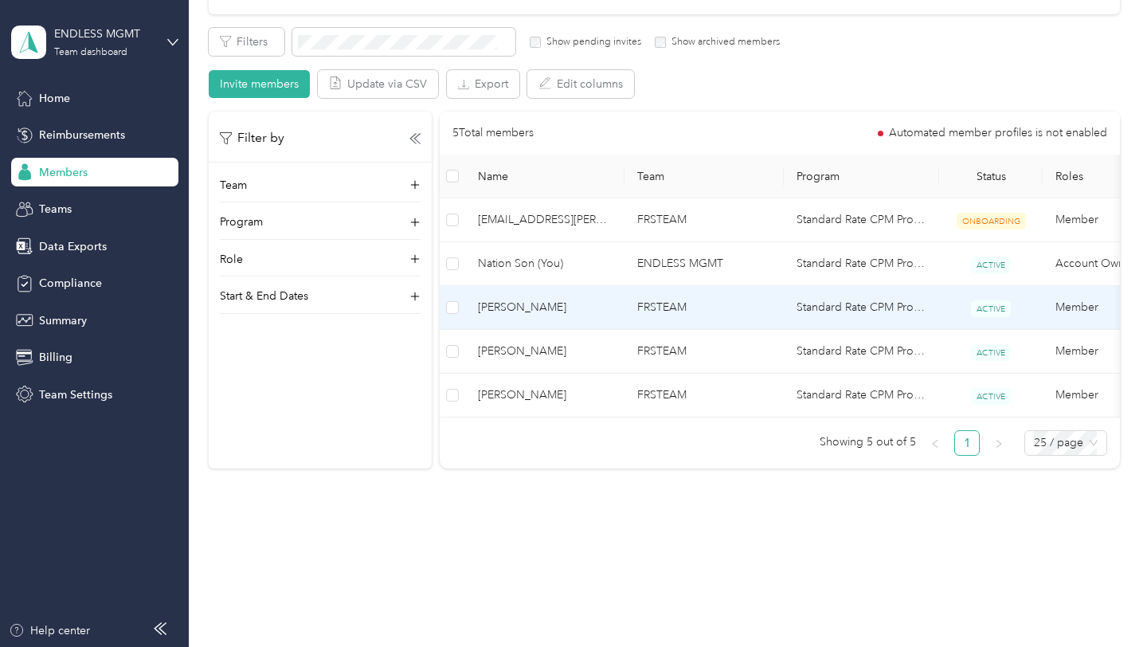
click at [539, 311] on span "[PERSON_NAME]" at bounding box center [545, 308] width 134 height 18
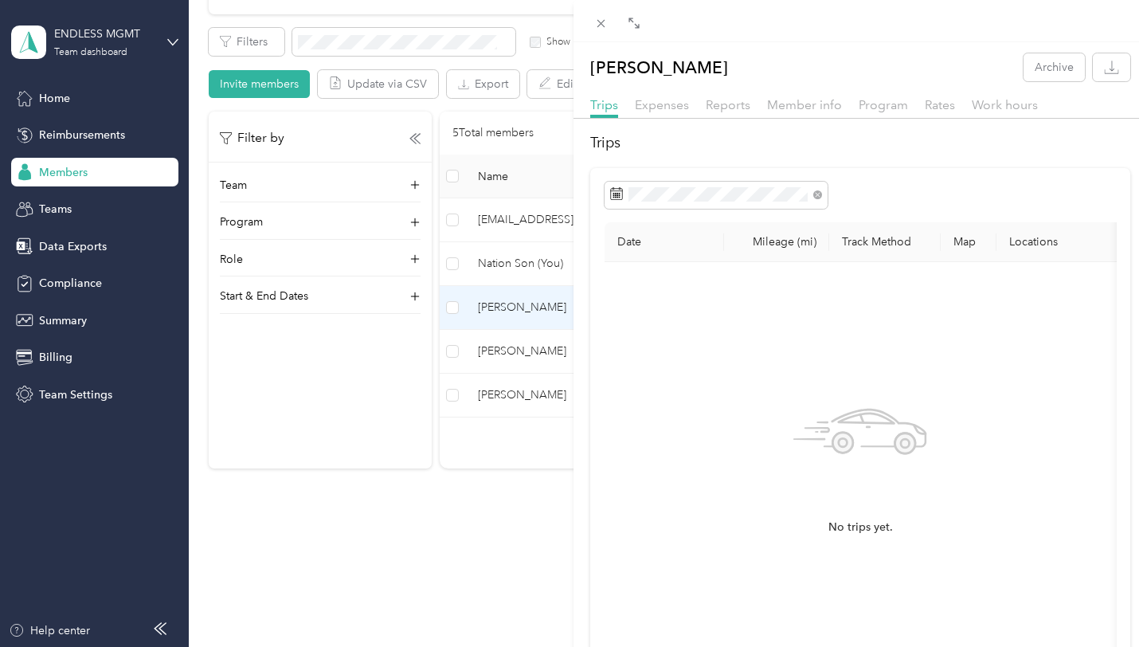
click at [657, 119] on div at bounding box center [861, 123] width 574 height 9
click at [657, 103] on span "Expenses" at bounding box center [662, 104] width 54 height 15
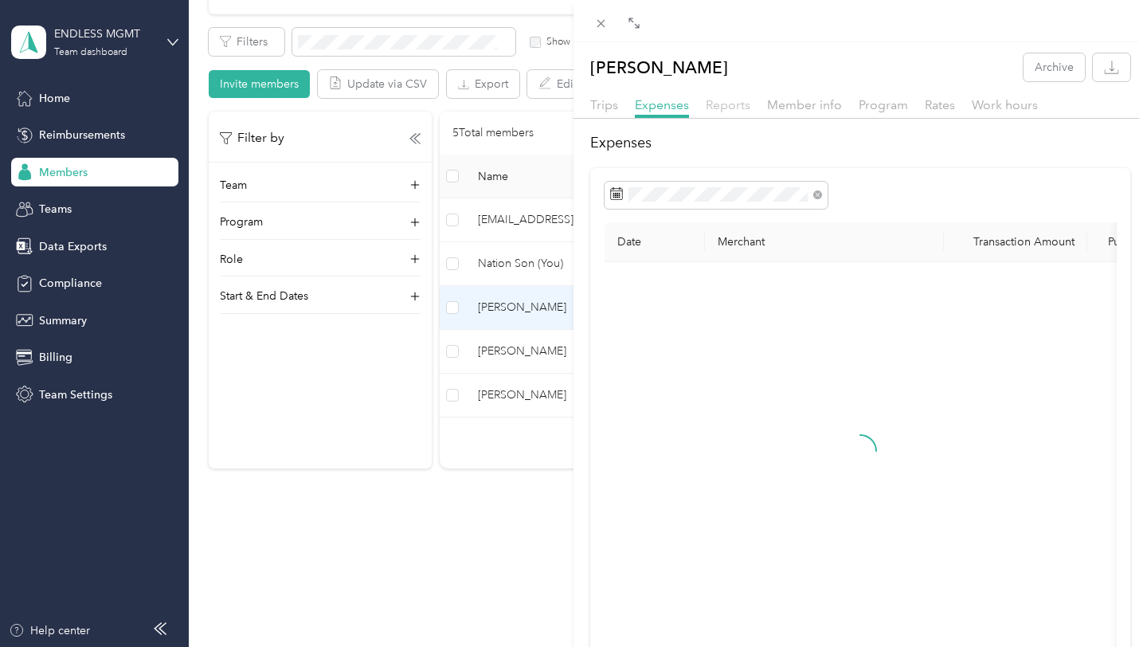
click at [738, 107] on span "Reports" at bounding box center [728, 104] width 45 height 15
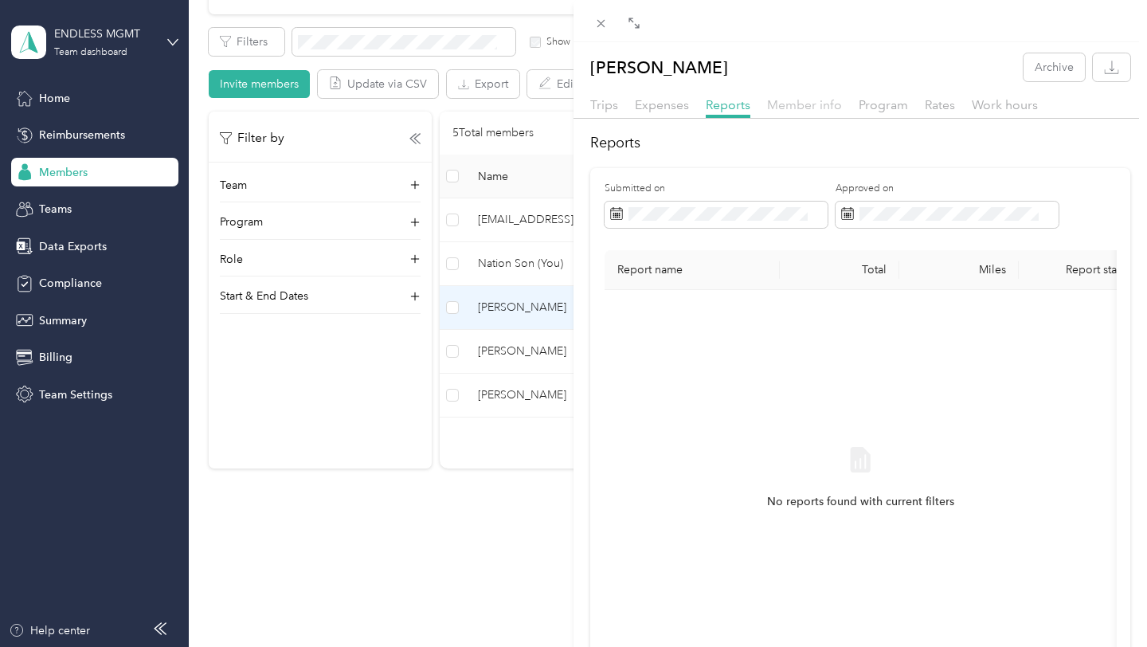
click at [797, 104] on span "Member info" at bounding box center [804, 104] width 75 height 15
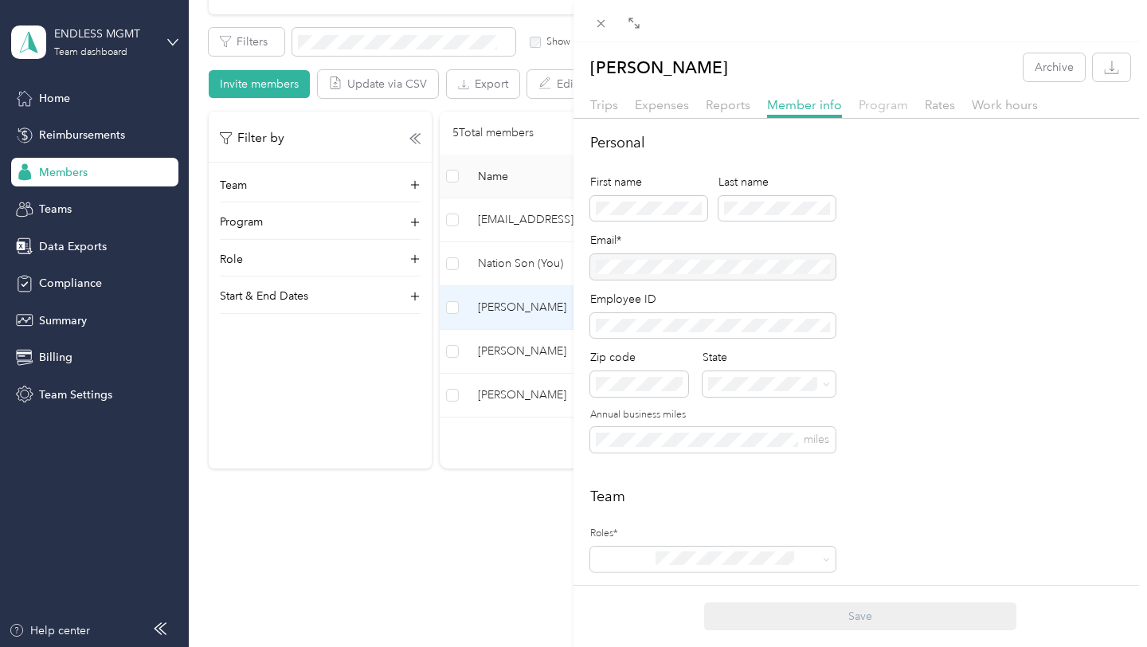
click at [901, 111] on span "Program" at bounding box center [883, 104] width 49 height 15
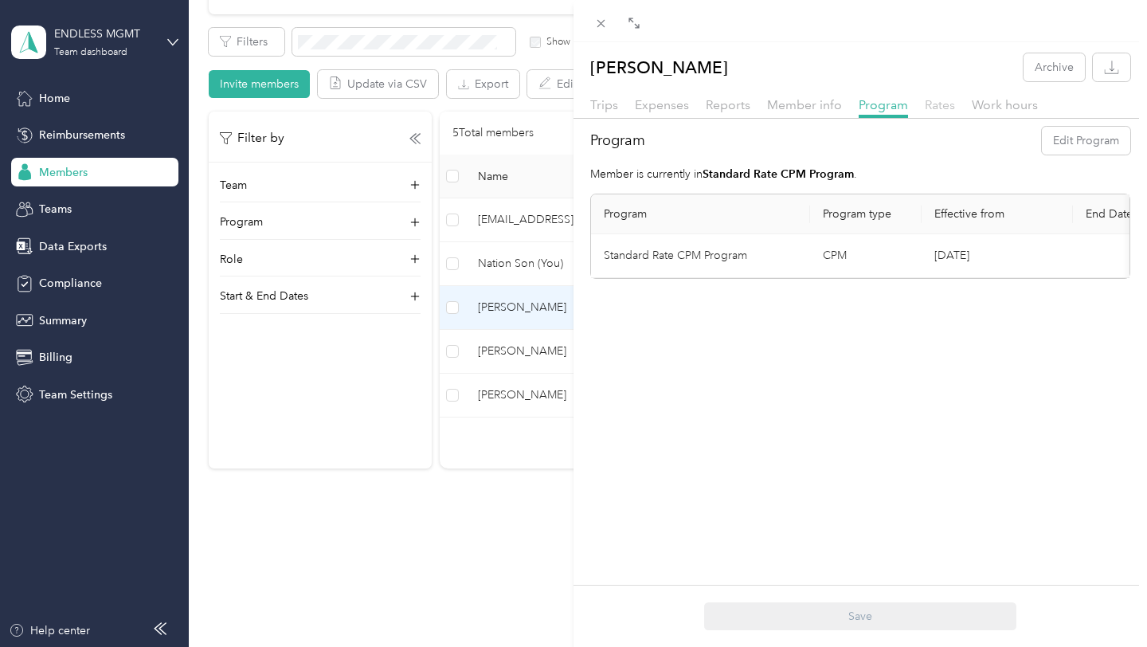
click at [942, 105] on span "Rates" at bounding box center [940, 104] width 30 height 15
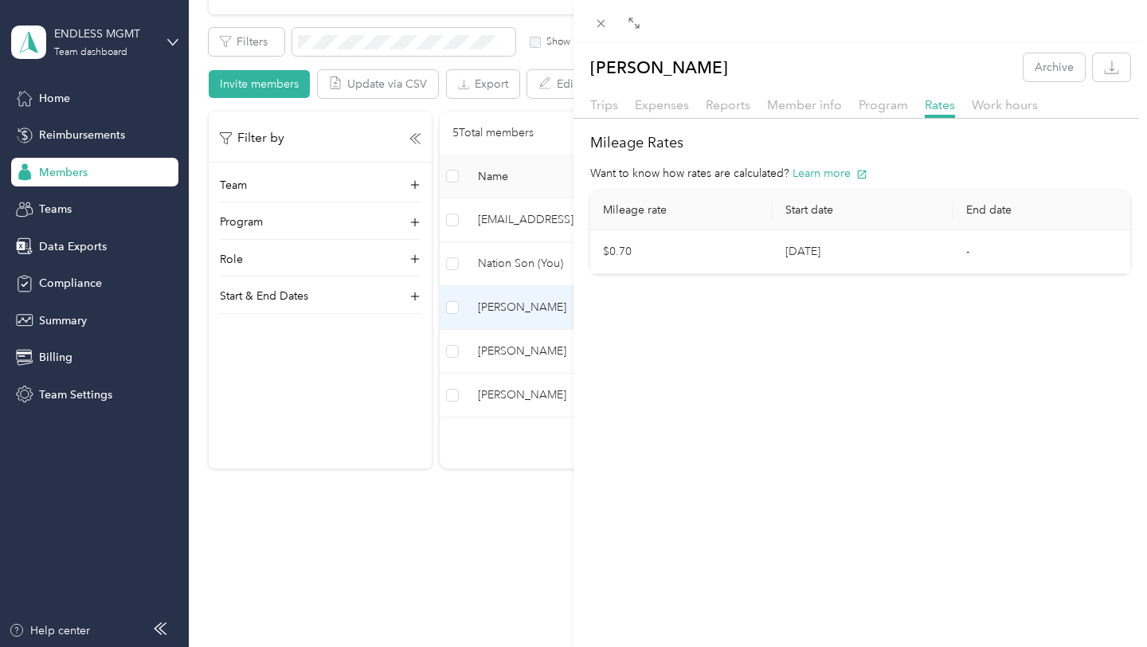
click at [594, 119] on div at bounding box center [861, 123] width 574 height 9
click at [601, 646] on div "Drag to resize Click to close [PERSON_NAME] Archive Trips Expenses Reports Memb…" at bounding box center [569, 647] width 1139 height 0
click at [596, 22] on icon at bounding box center [601, 24] width 14 height 14
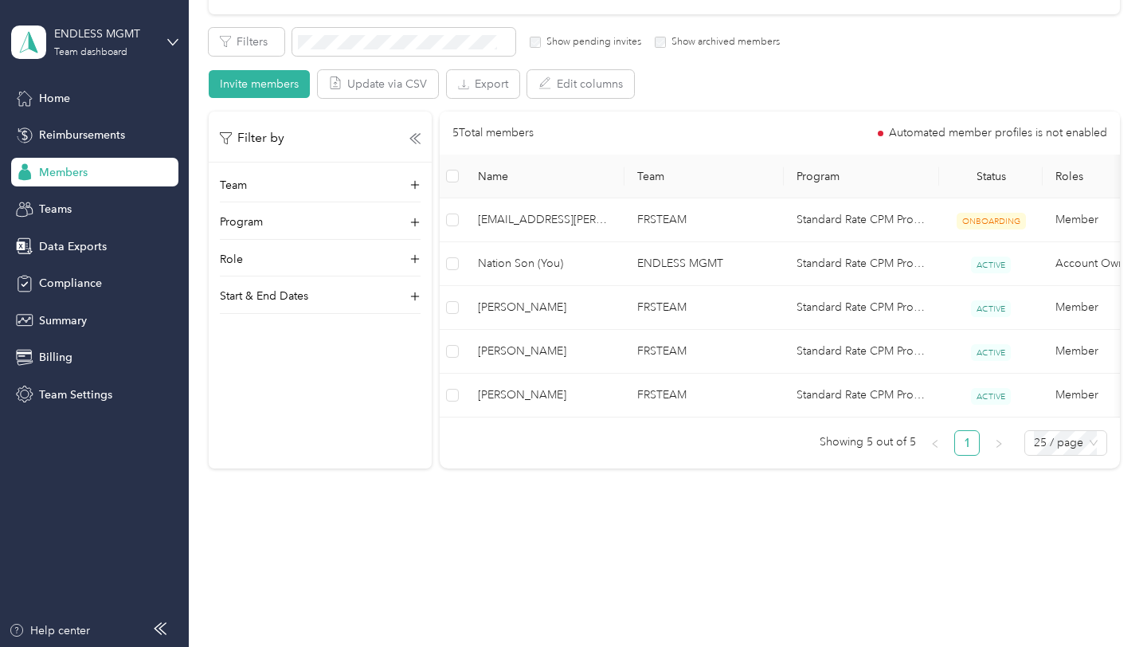
click at [530, 360] on td "[PERSON_NAME]" at bounding box center [544, 352] width 159 height 44
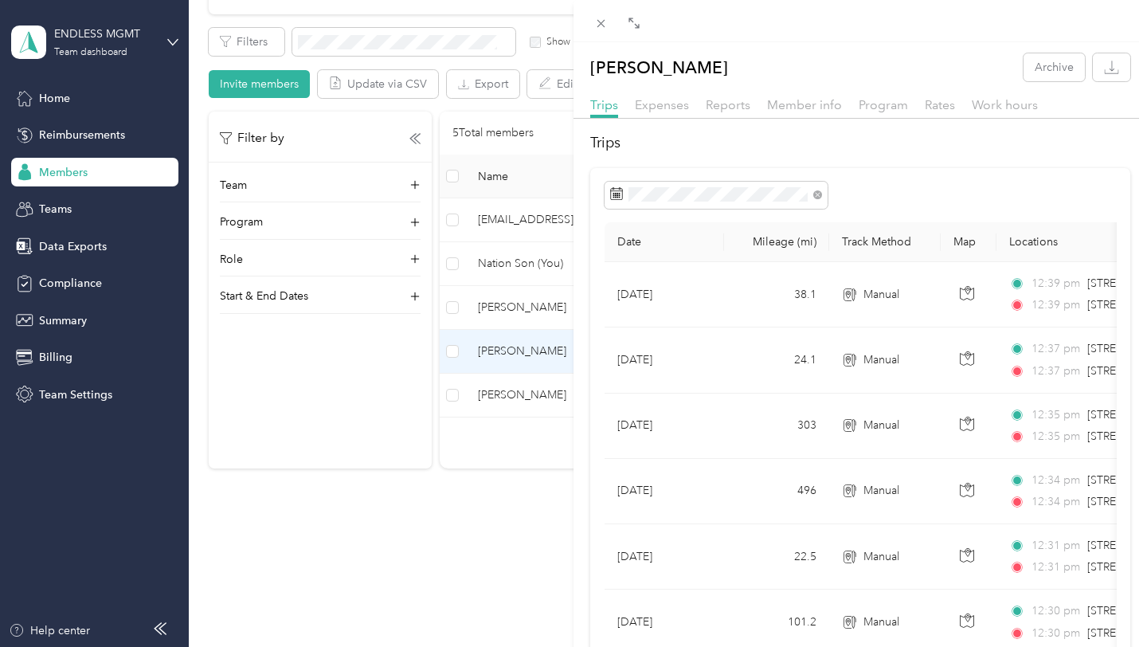
click at [512, 395] on div "[PERSON_NAME] Archive Trips Expenses Reports Member info Program Rates Work hou…" at bounding box center [573, 323] width 1147 height 647
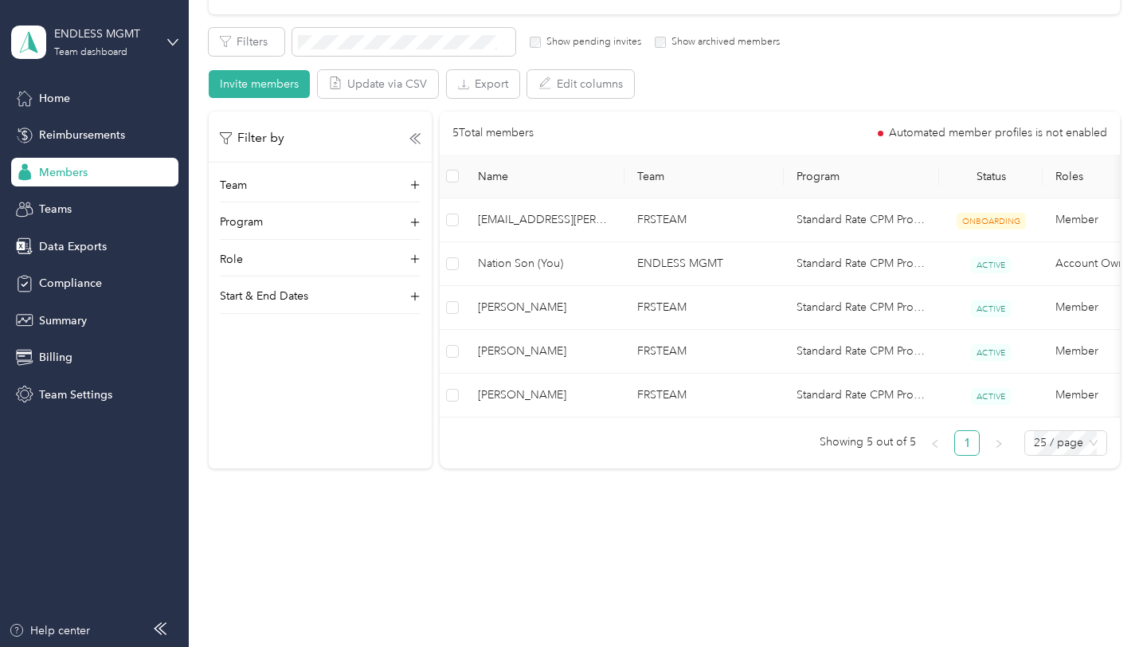
click at [512, 395] on div at bounding box center [573, 323] width 1147 height 647
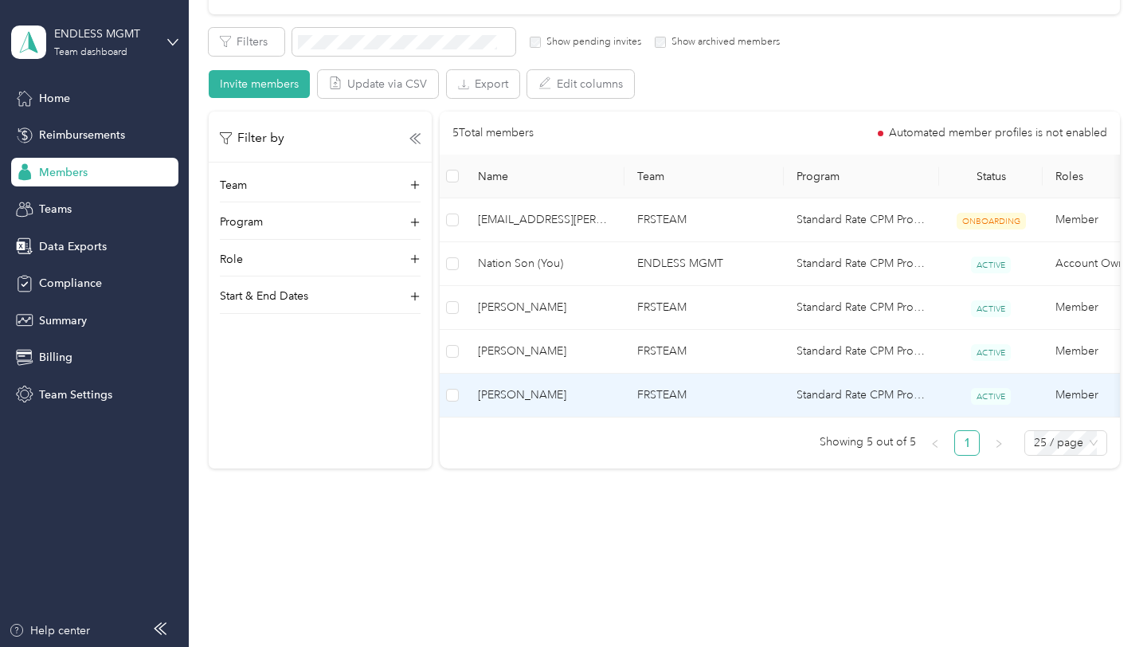
click at [531, 397] on span "[PERSON_NAME]" at bounding box center [545, 395] width 134 height 18
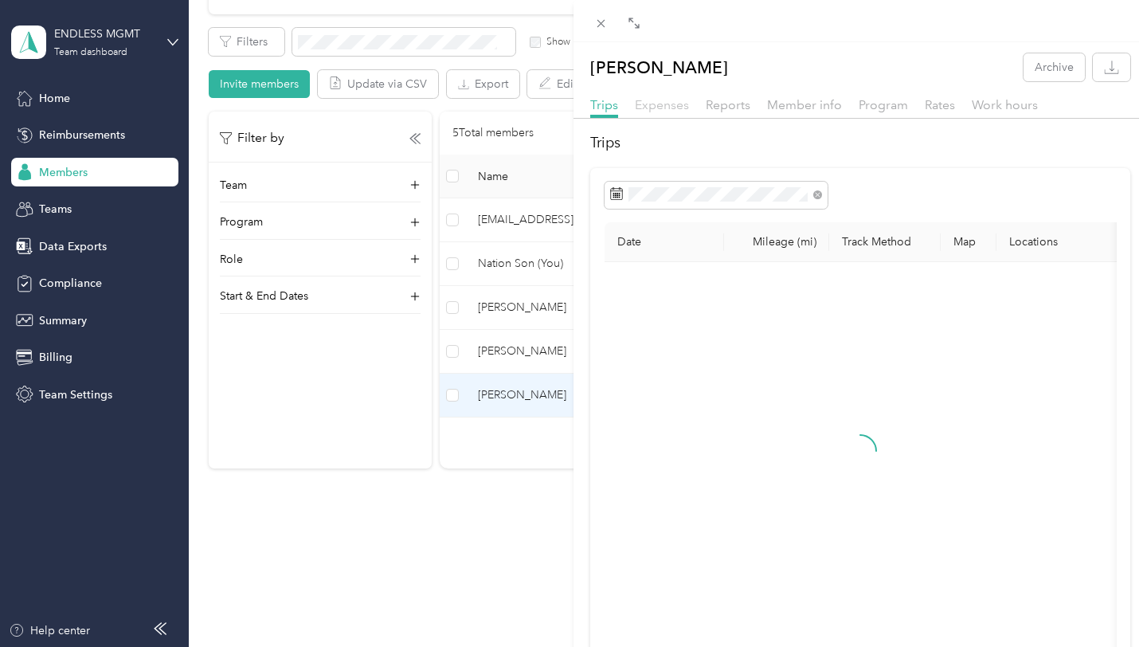
click at [657, 106] on span "Expenses" at bounding box center [662, 104] width 54 height 15
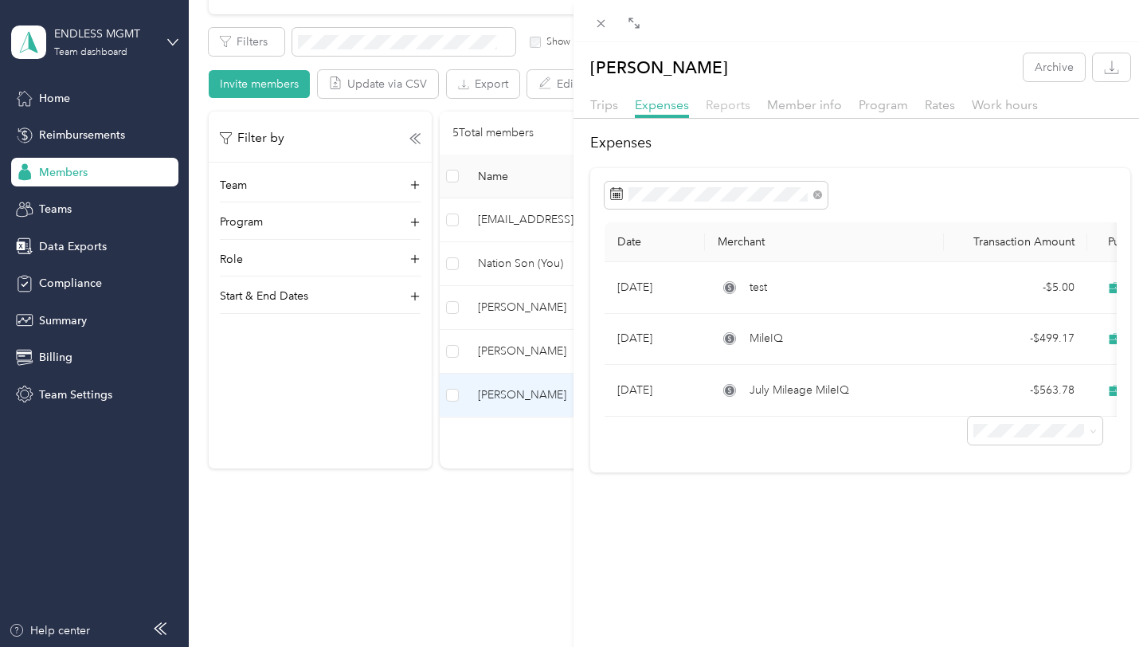
click at [719, 104] on span "Reports" at bounding box center [728, 104] width 45 height 15
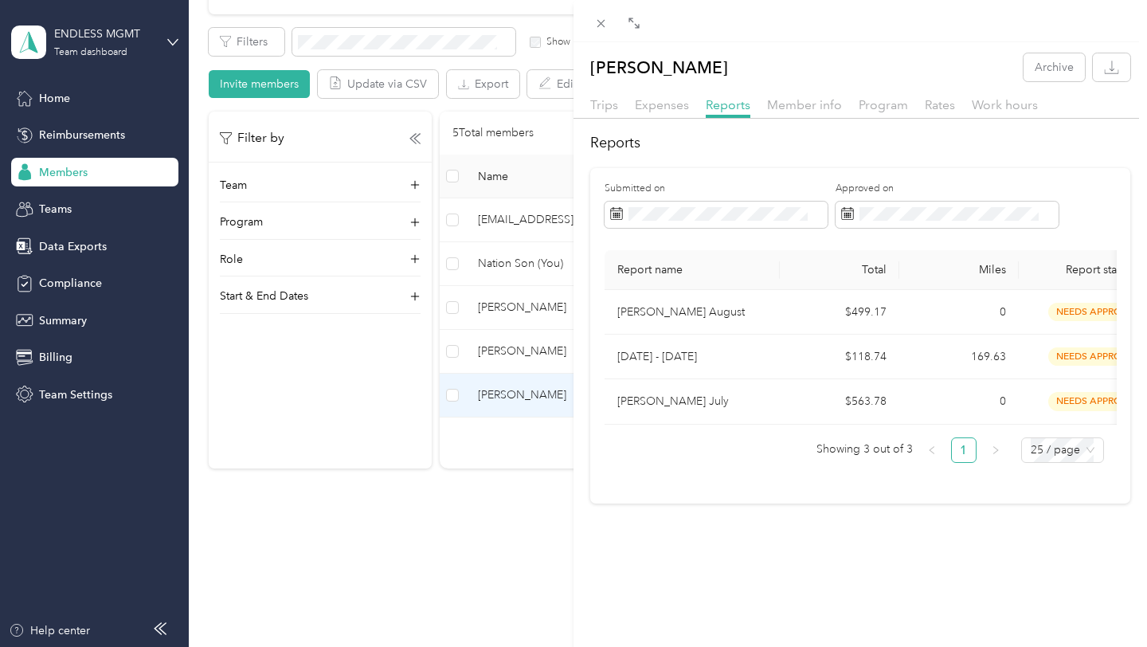
click at [506, 311] on div "[PERSON_NAME] Archive Trips Expenses Reports Member info Program Rates Work hou…" at bounding box center [573, 323] width 1147 height 647
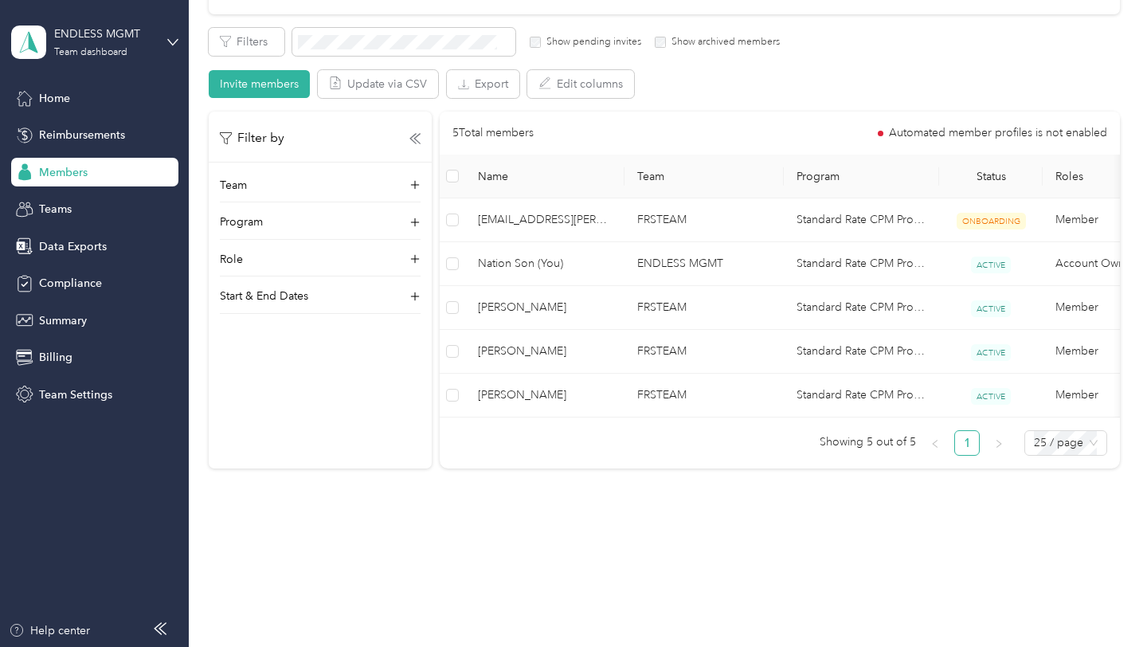
click at [511, 305] on div at bounding box center [573, 323] width 1147 height 647
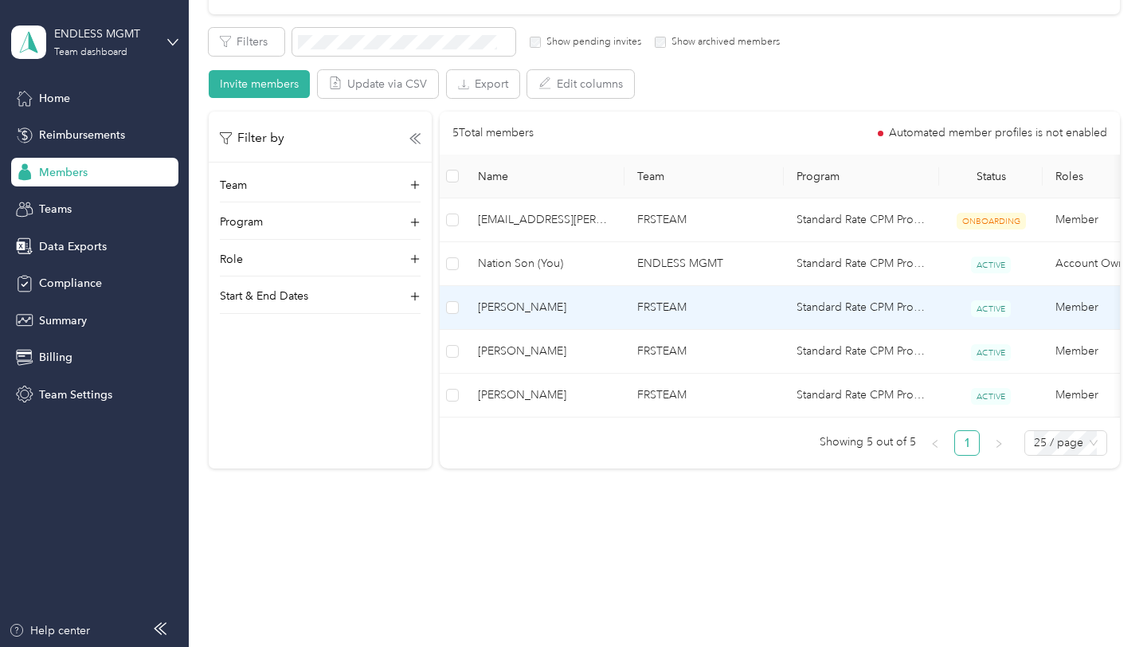
click at [539, 300] on span "[PERSON_NAME]" at bounding box center [545, 308] width 134 height 18
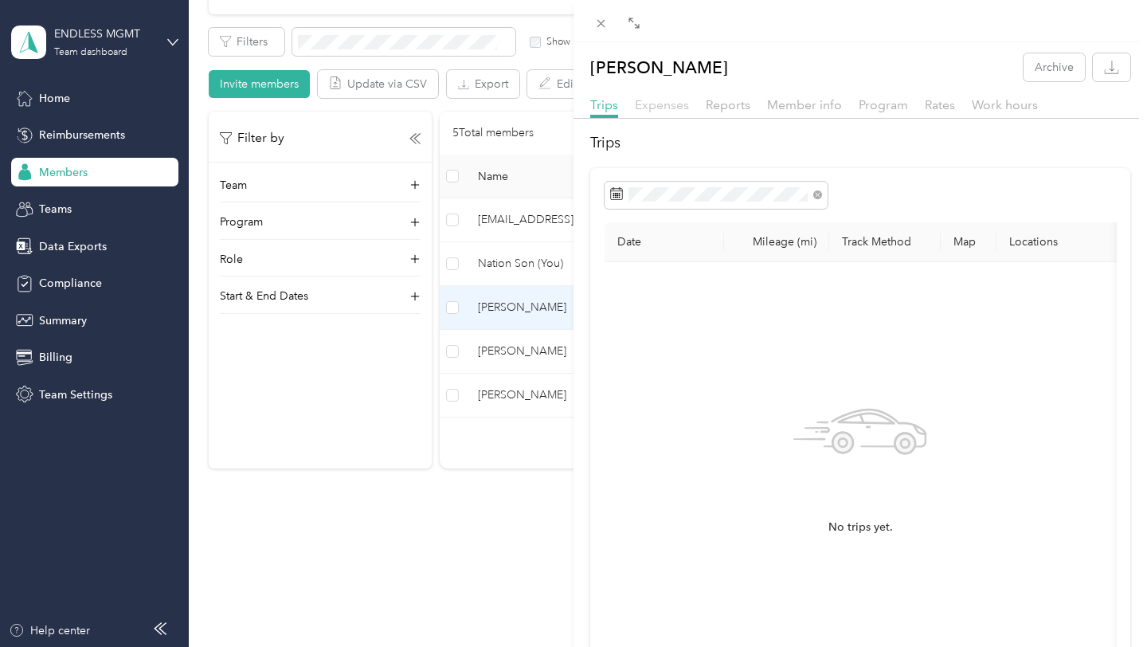
click at [664, 103] on span "Expenses" at bounding box center [662, 104] width 54 height 15
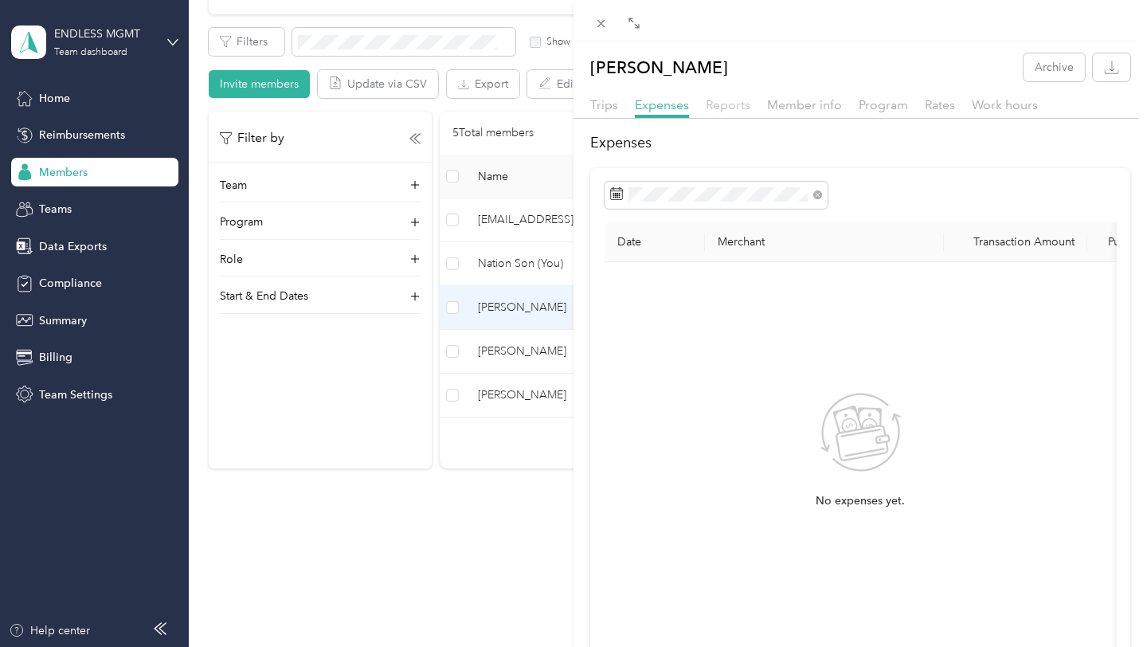
click at [720, 108] on span "Reports" at bounding box center [728, 104] width 45 height 15
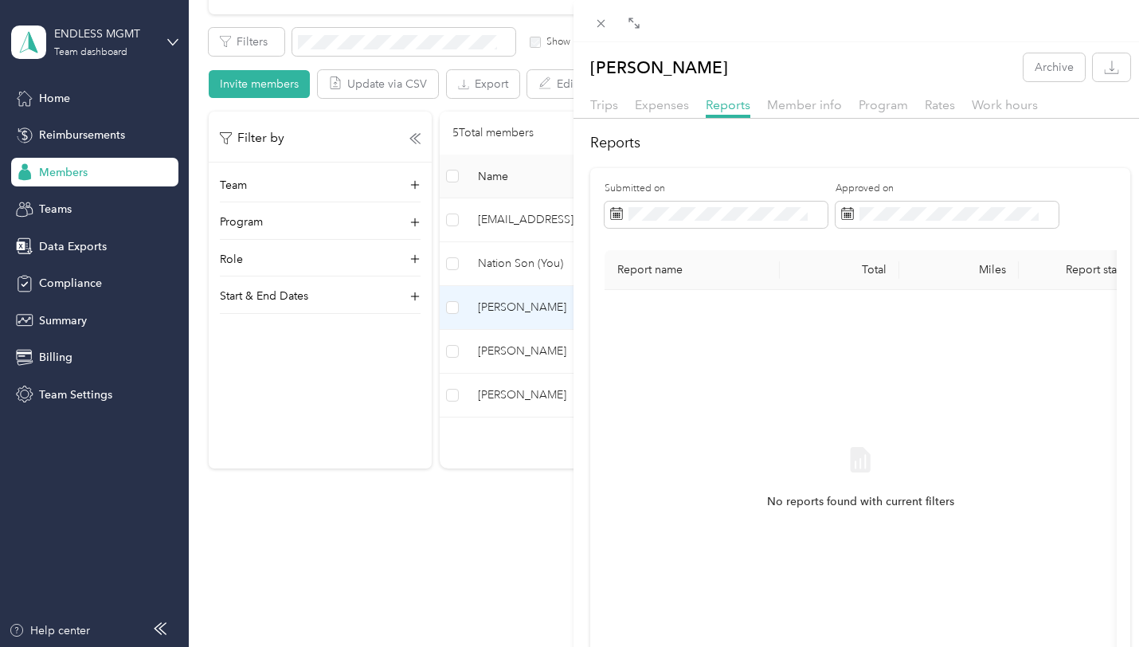
click at [495, 366] on div "[PERSON_NAME] Archive Trips Expenses Reports Member info Program Rates Work hou…" at bounding box center [573, 323] width 1147 height 647
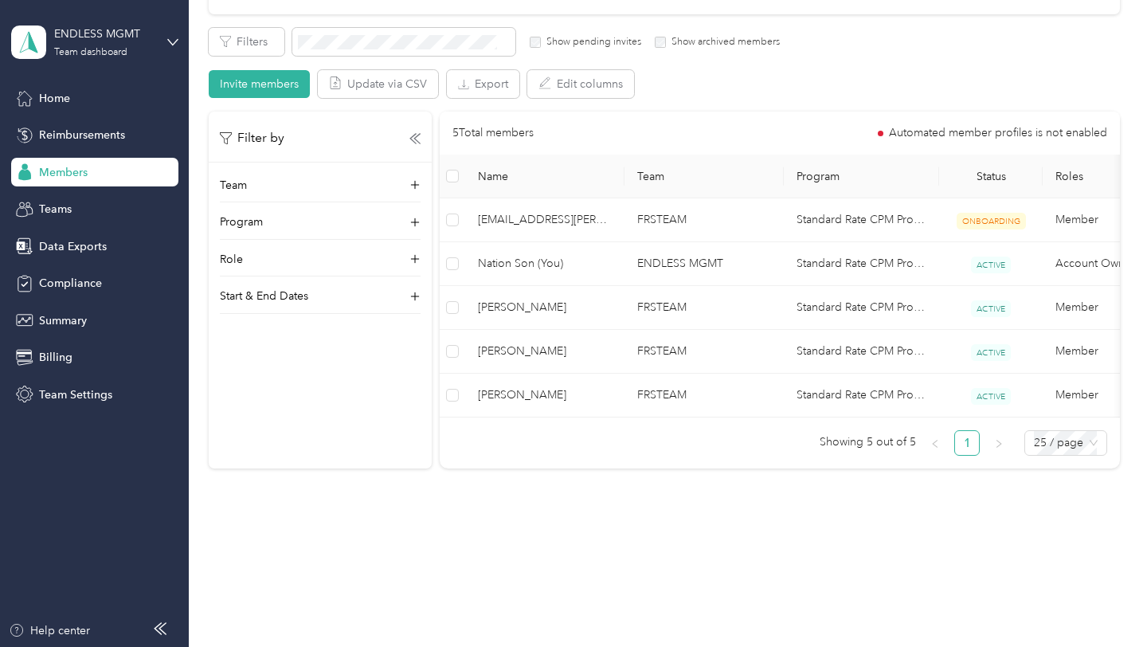
click at [496, 361] on div at bounding box center [573, 323] width 1147 height 647
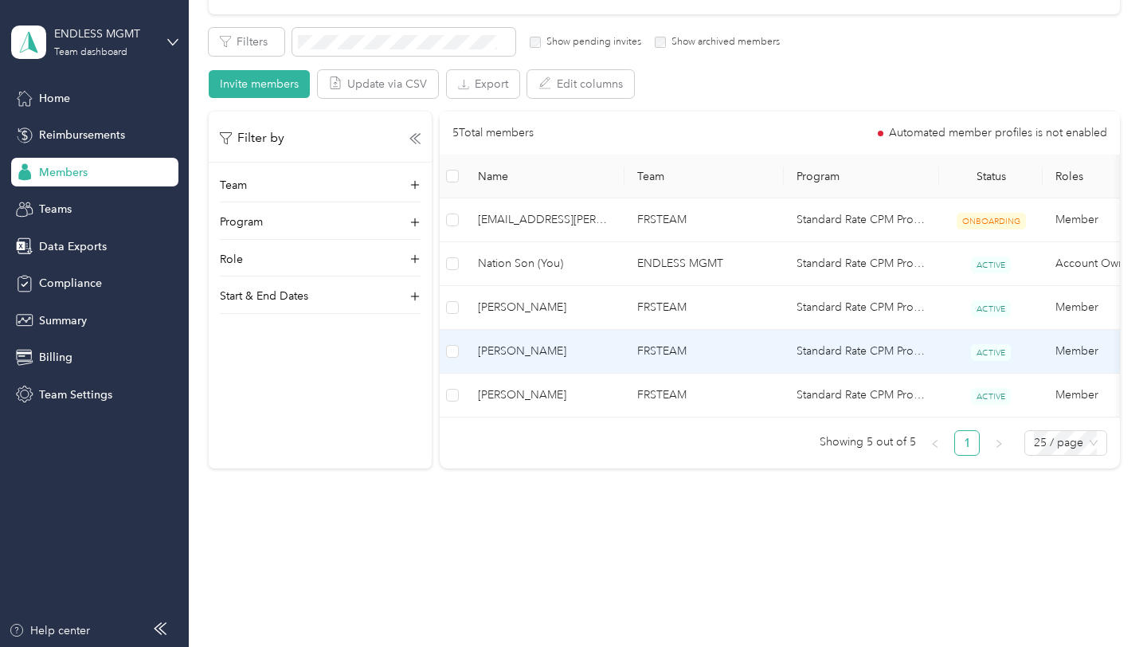
click at [499, 356] on span "[PERSON_NAME]" at bounding box center [545, 352] width 134 height 18
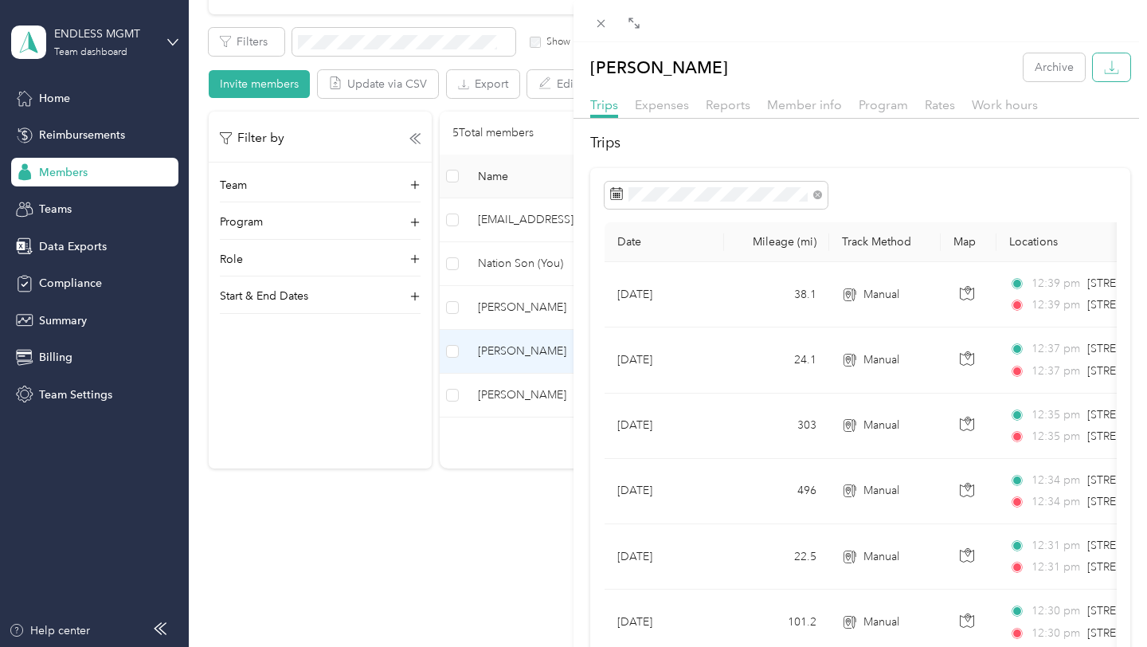
click at [1115, 70] on icon "button" at bounding box center [1111, 67] width 15 height 15
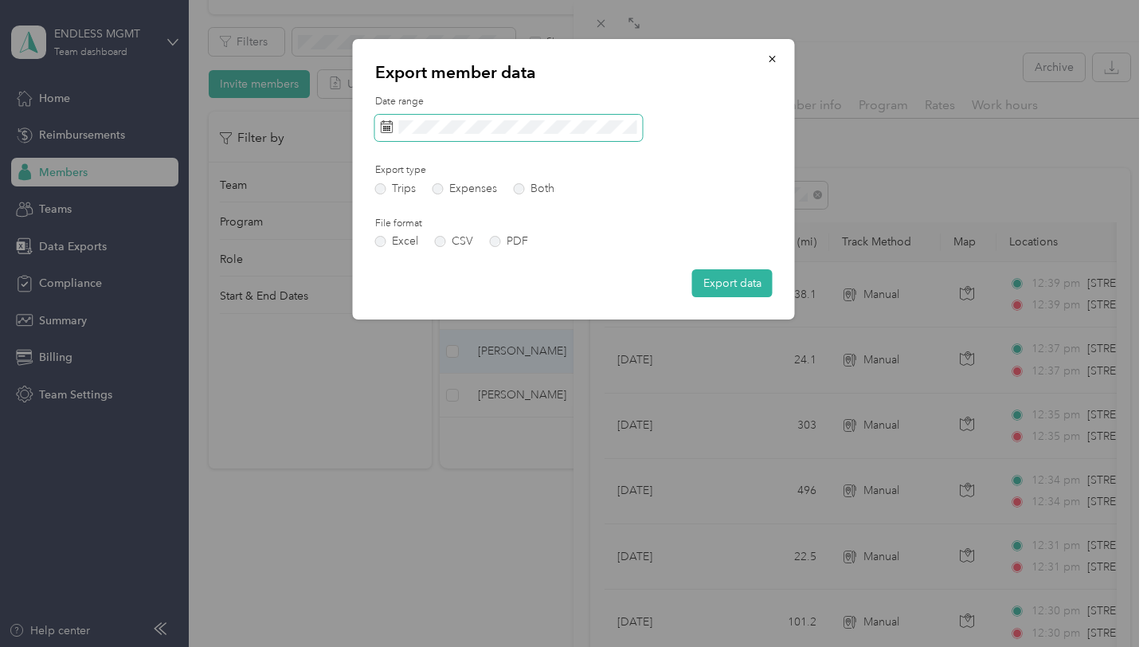
click at [443, 115] on span at bounding box center [509, 128] width 268 height 27
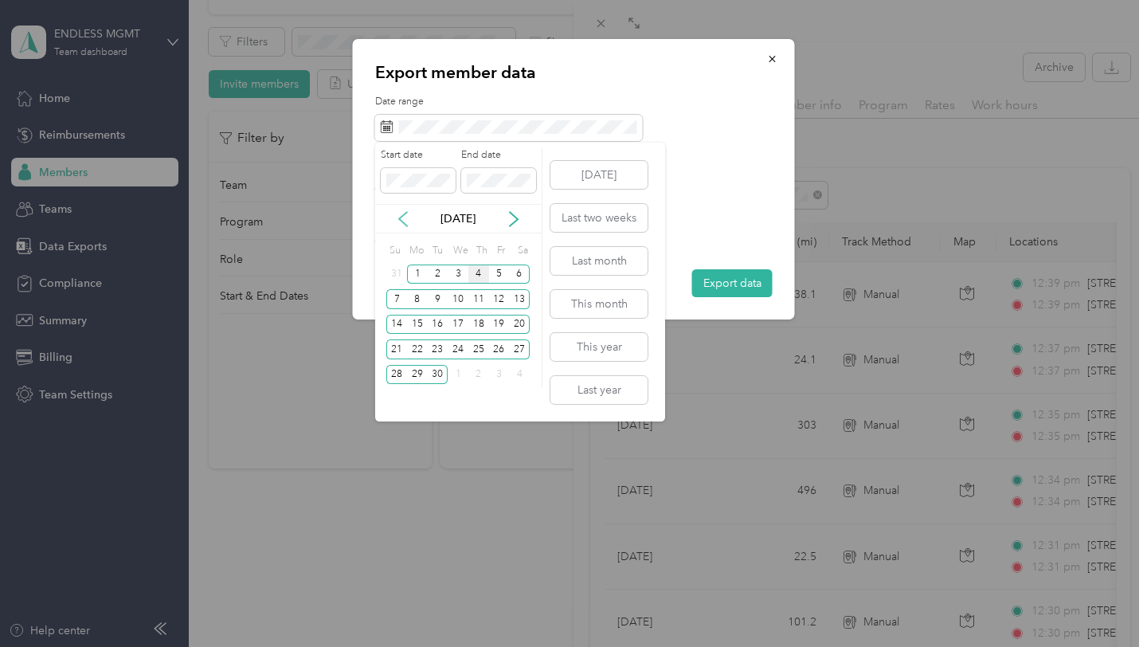
click at [404, 216] on icon at bounding box center [403, 219] width 16 height 16
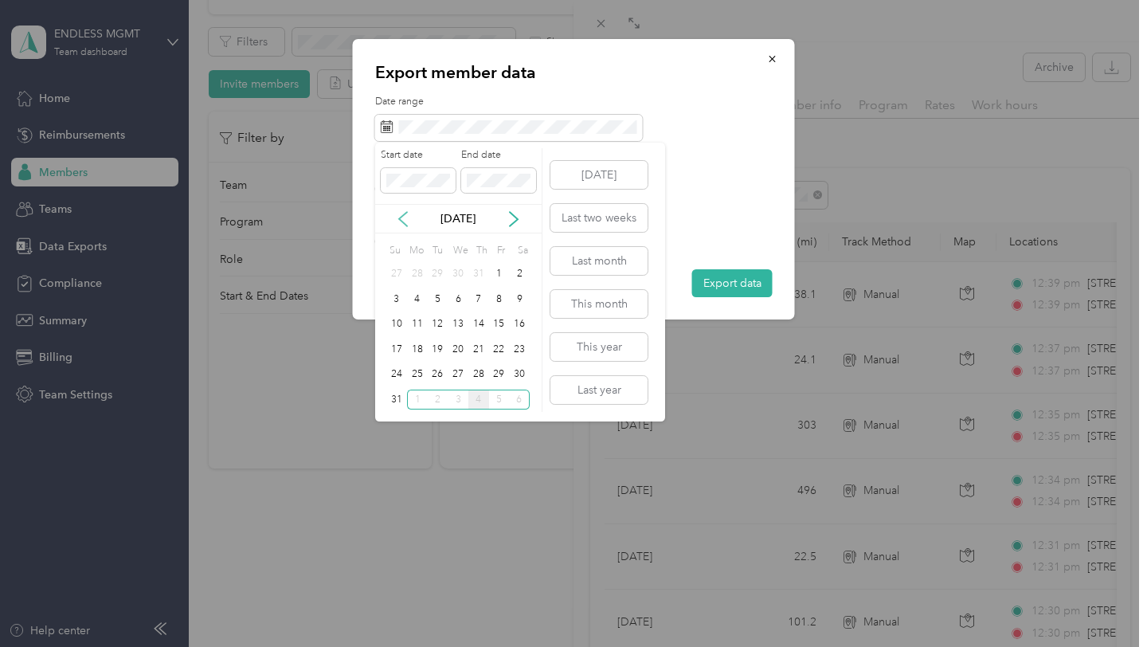
click at [404, 216] on icon at bounding box center [403, 219] width 16 height 16
click at [441, 270] on div "1" at bounding box center [437, 274] width 21 height 20
click at [619, 381] on button "Last year" at bounding box center [598, 390] width 97 height 28
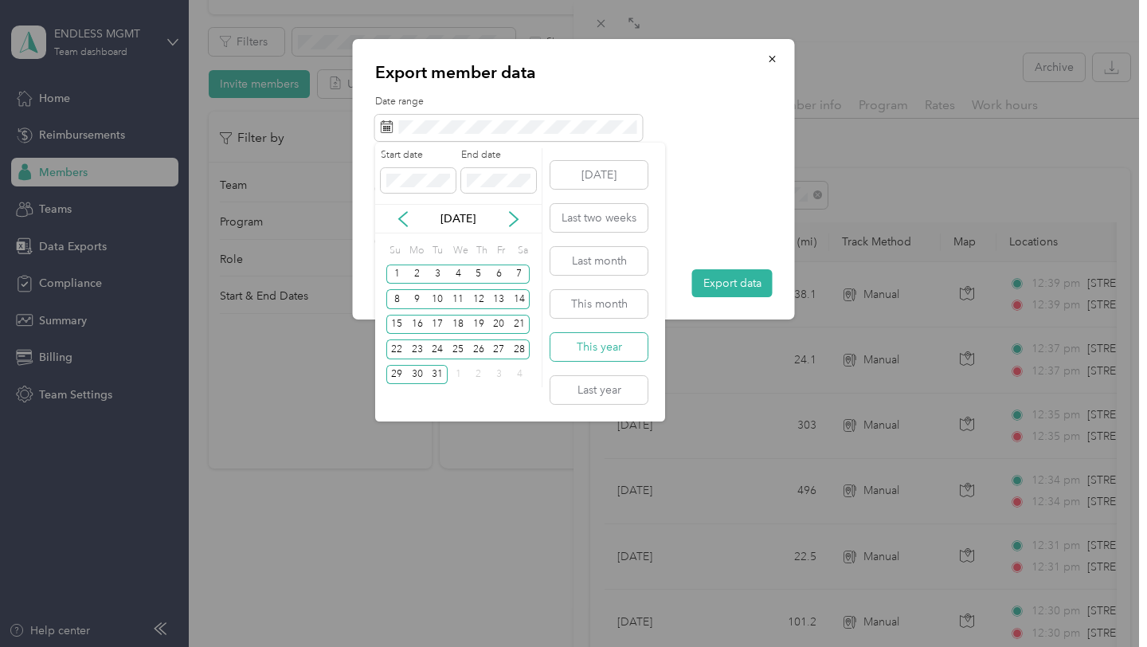
click at [596, 342] on button "This year" at bounding box center [598, 347] width 97 height 28
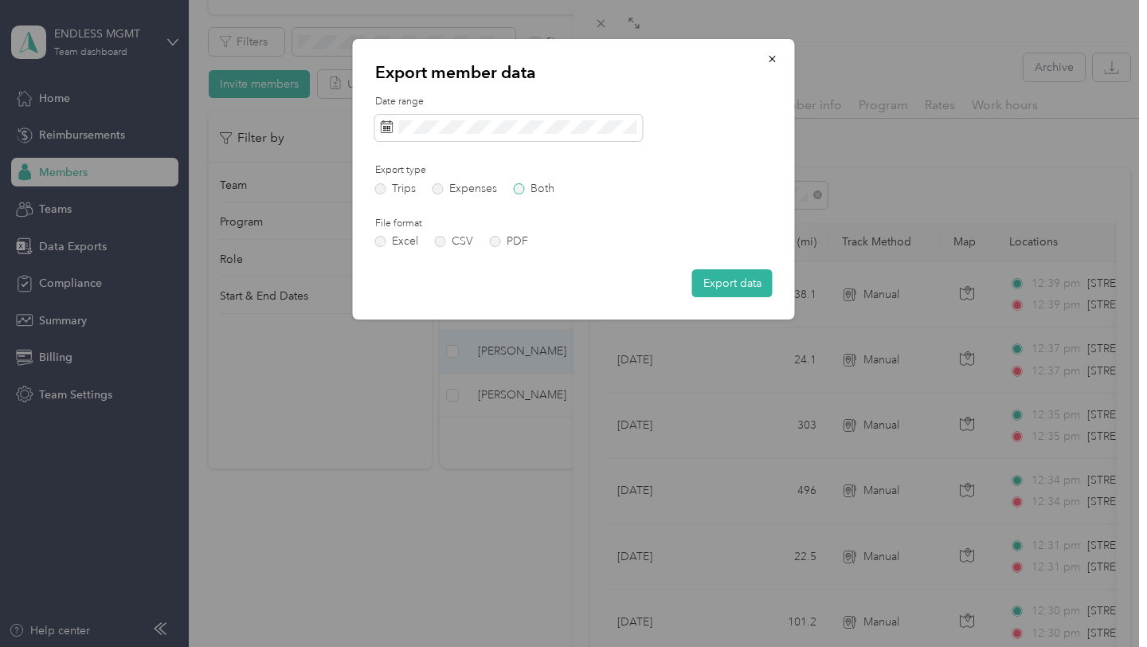
click at [527, 188] on label "Both" at bounding box center [534, 188] width 41 height 11
click at [750, 280] on button "Export data" at bounding box center [732, 283] width 80 height 28
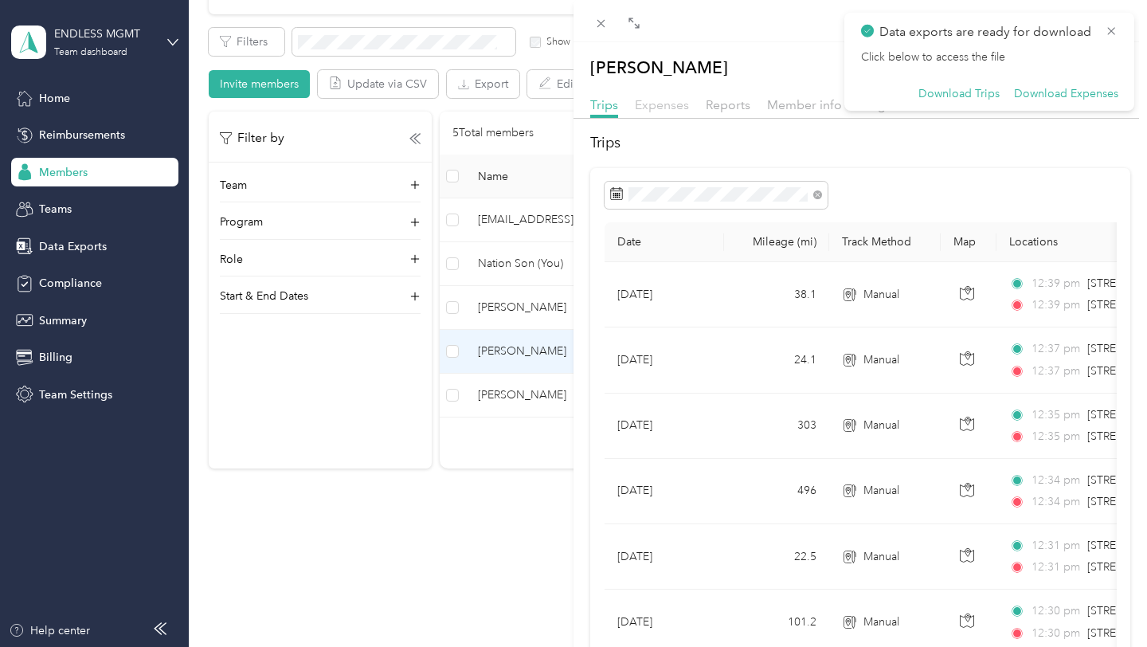
click at [652, 108] on span "Expenses" at bounding box center [662, 104] width 54 height 15
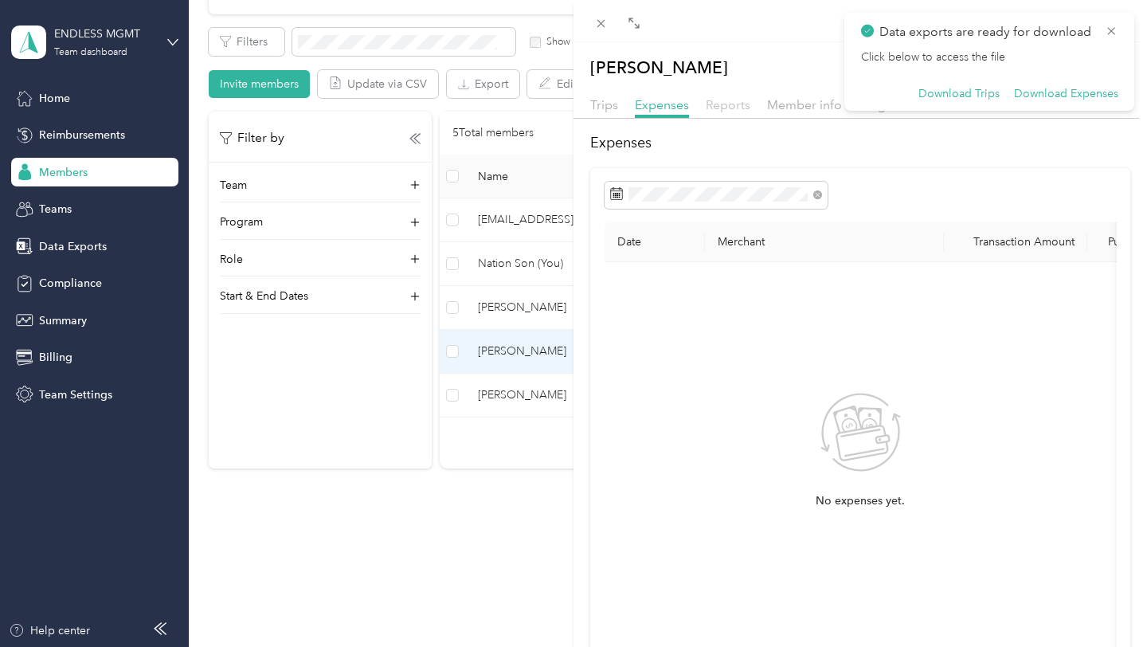
click at [732, 108] on span "Reports" at bounding box center [728, 104] width 45 height 15
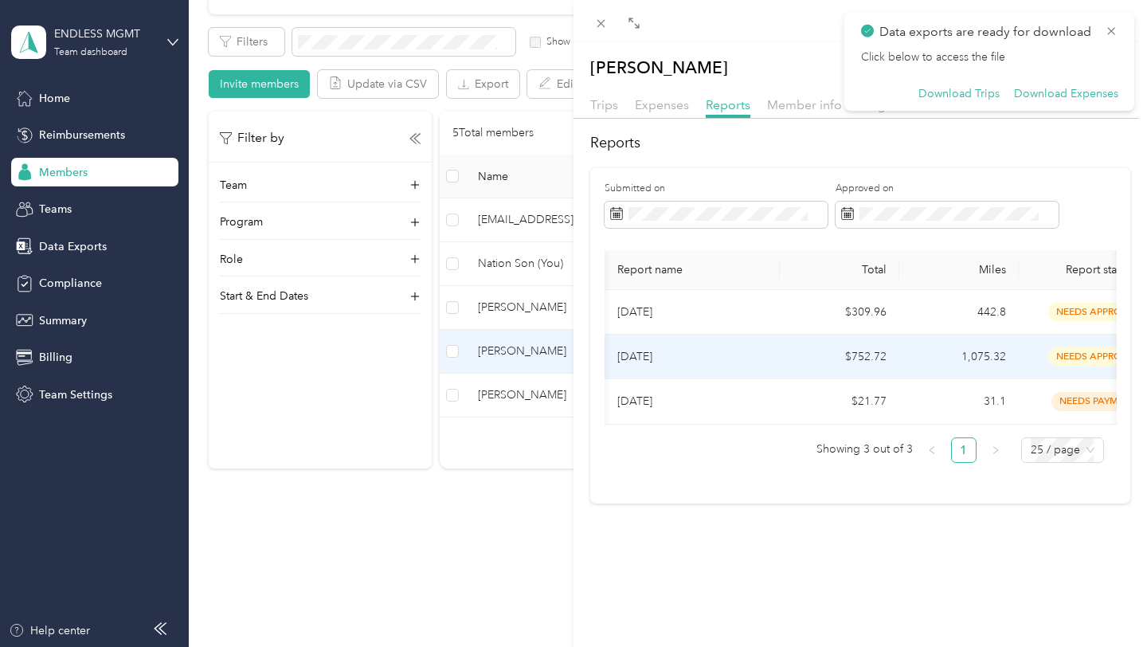
scroll to position [0, 181]
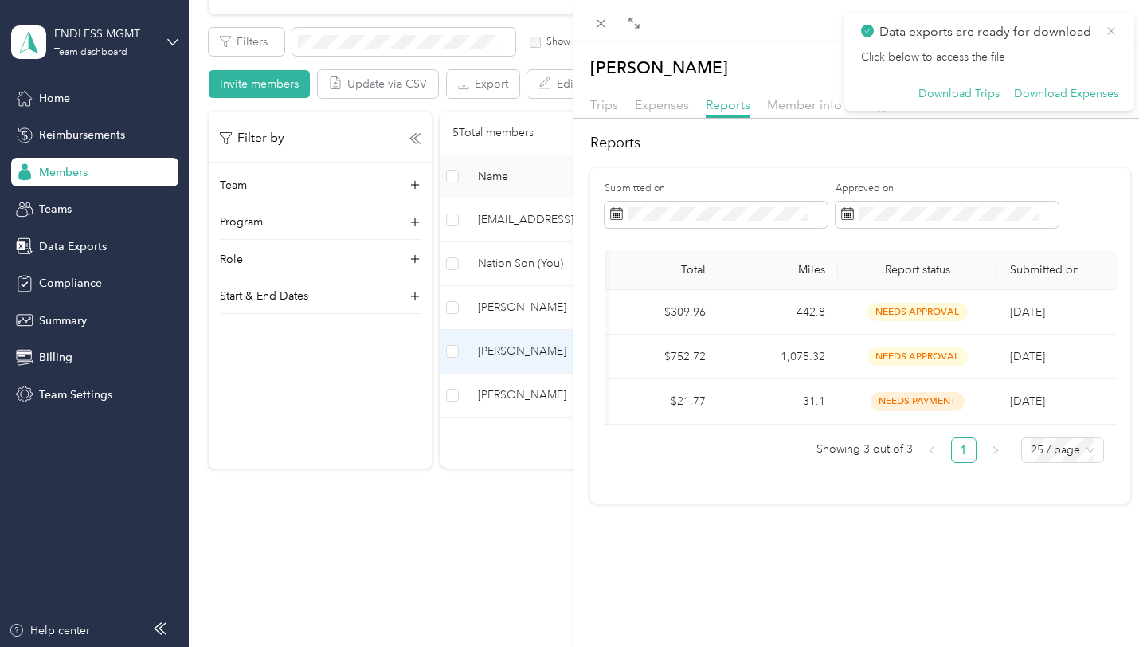
click at [1108, 32] on icon at bounding box center [1112, 31] width 8 height 8
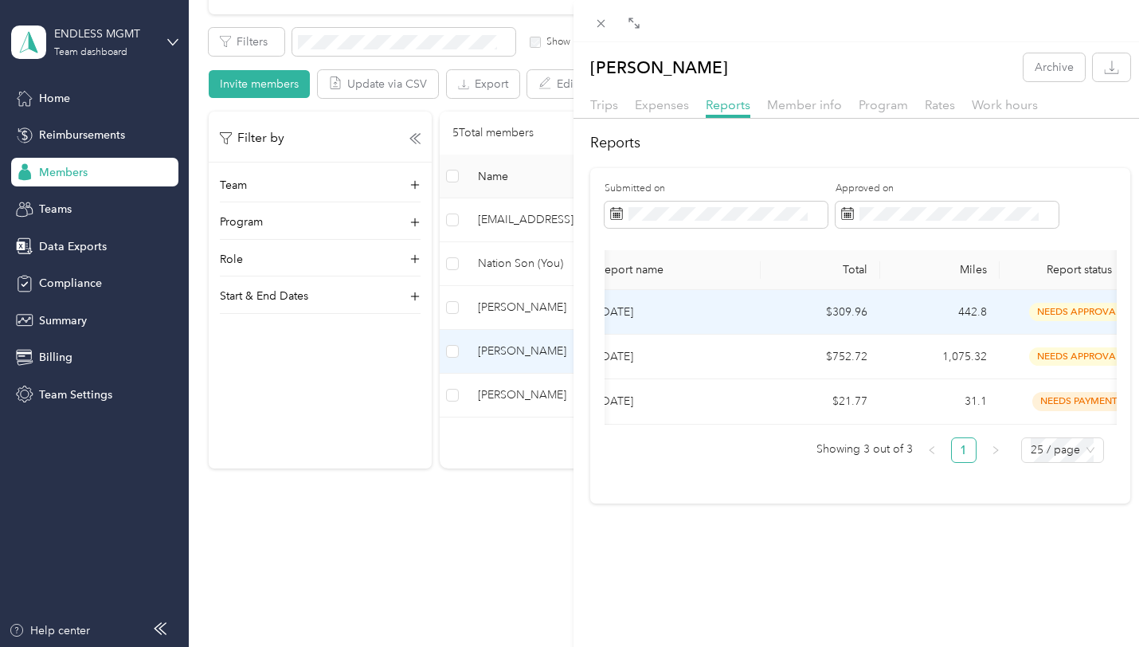
scroll to position [0, 0]
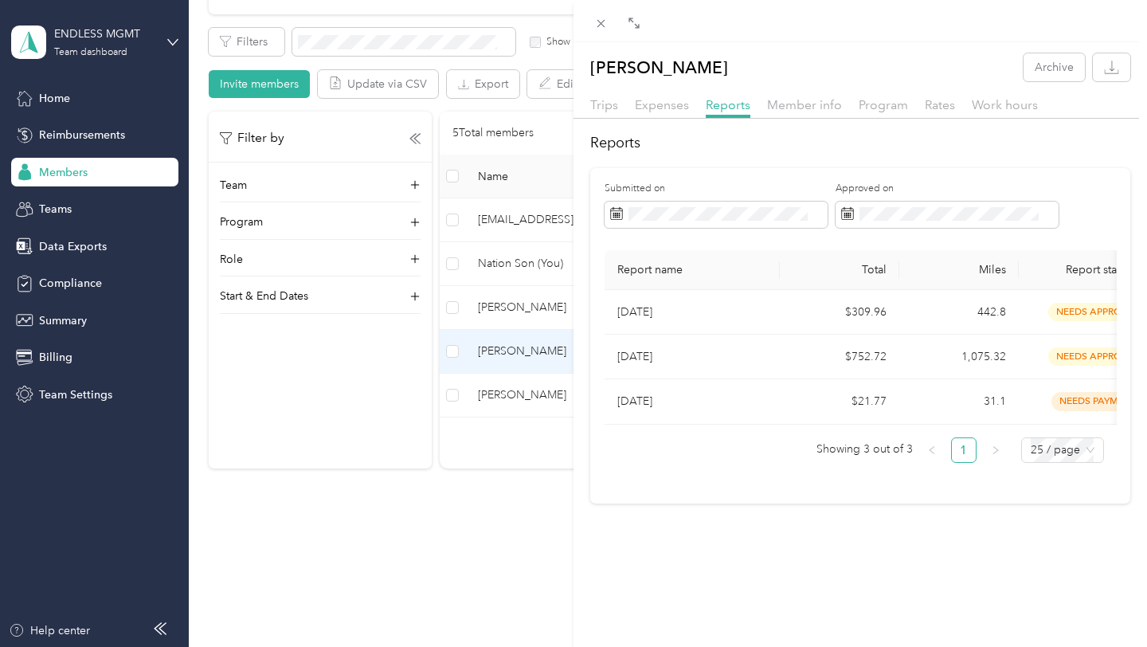
click at [514, 404] on div "[PERSON_NAME] Archive Trips Expenses Reports Member info Program Rates Work hou…" at bounding box center [573, 323] width 1147 height 647
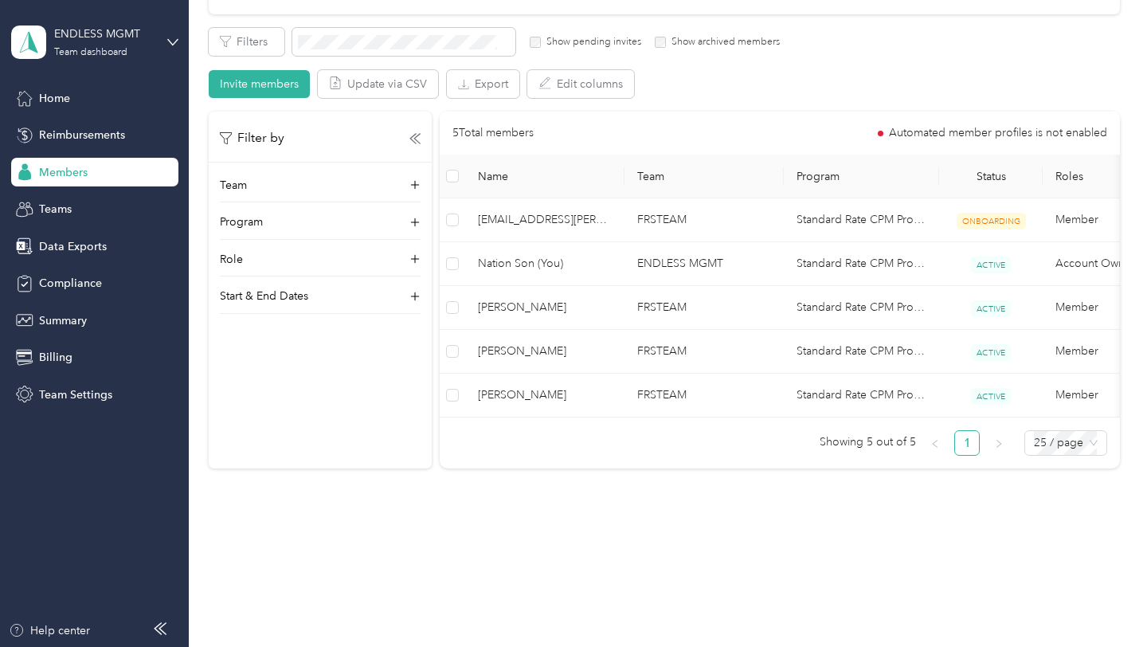
click at [513, 394] on div at bounding box center [573, 323] width 1147 height 647
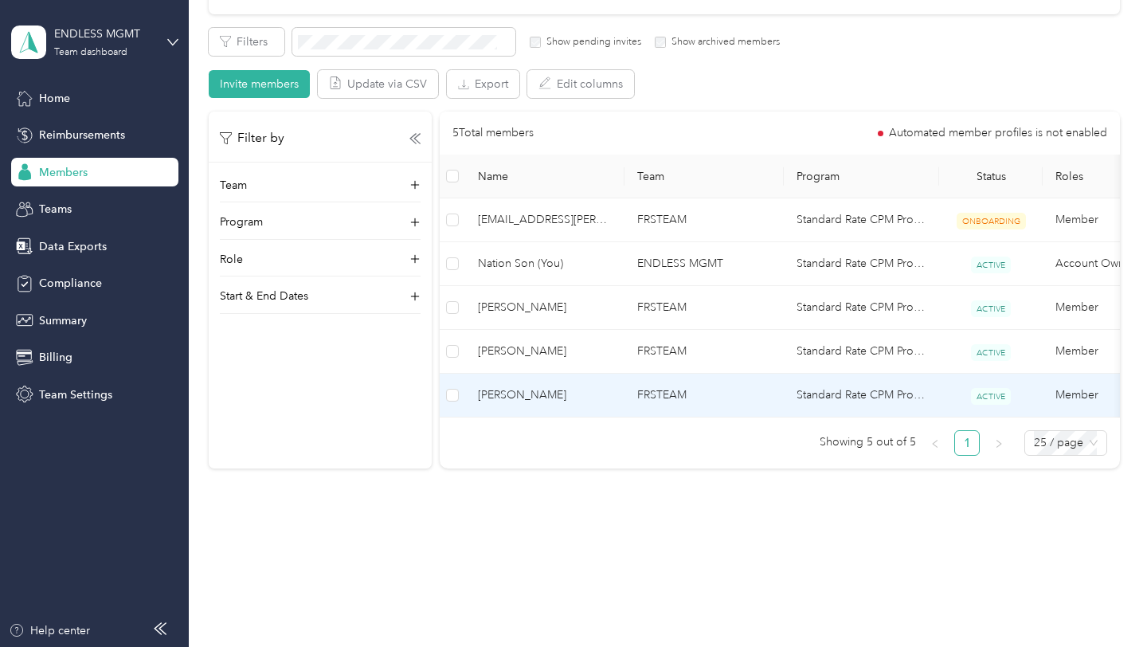
click at [507, 387] on span "[PERSON_NAME]" at bounding box center [545, 395] width 134 height 18
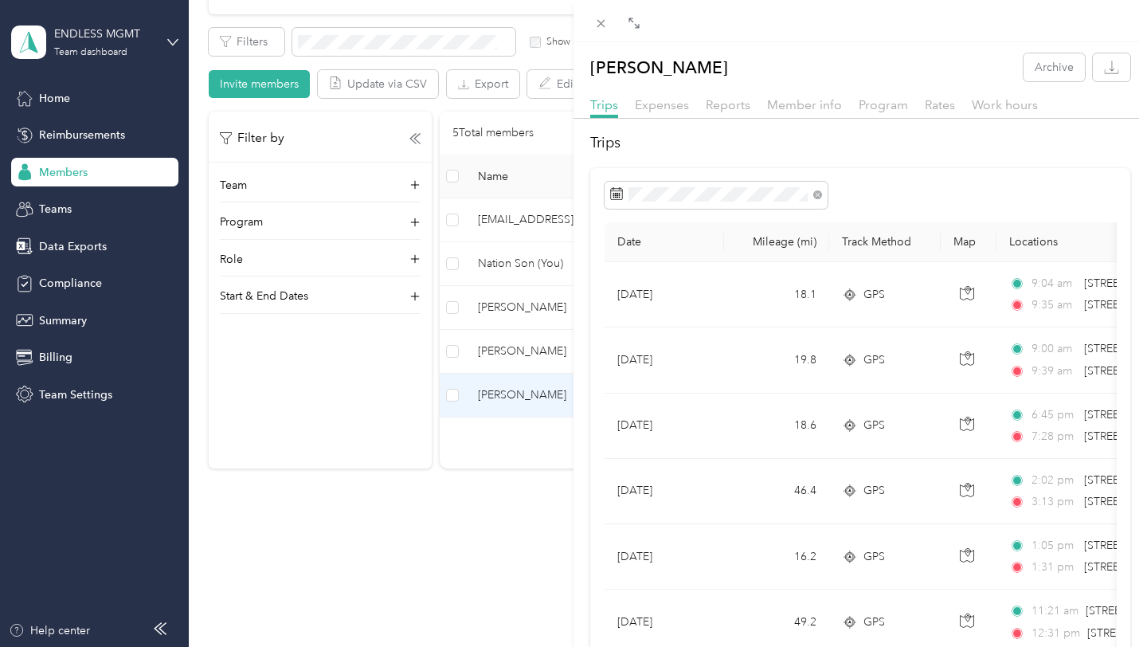
click at [672, 96] on div "Expenses" at bounding box center [662, 106] width 54 height 20
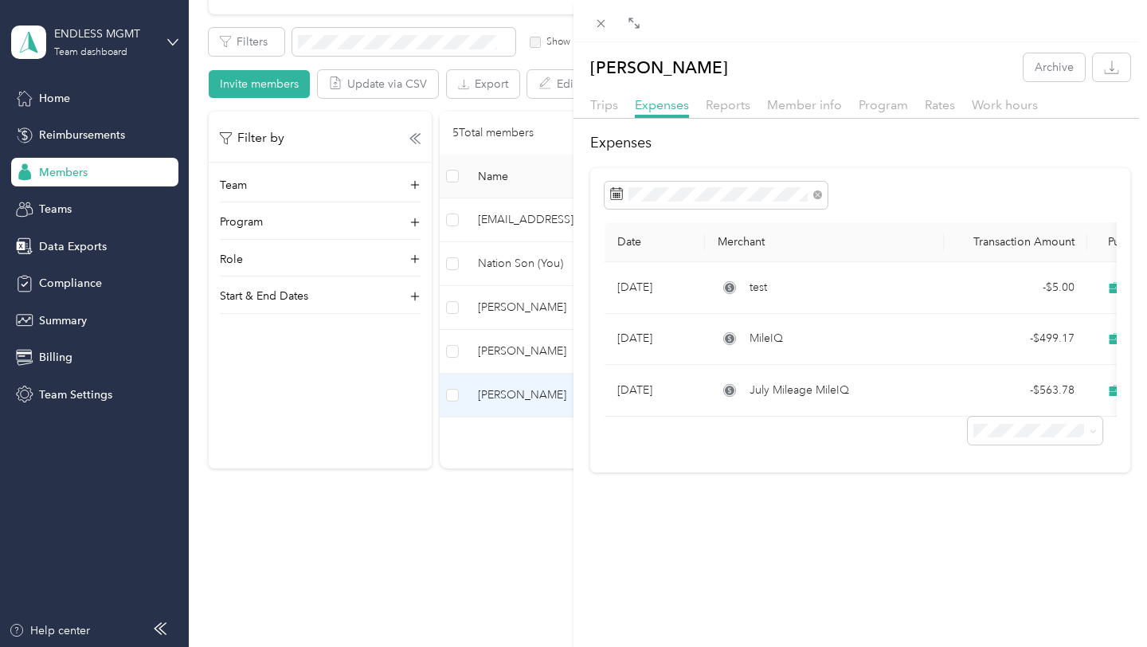
click at [748, 113] on div "Reports" at bounding box center [728, 106] width 45 height 20
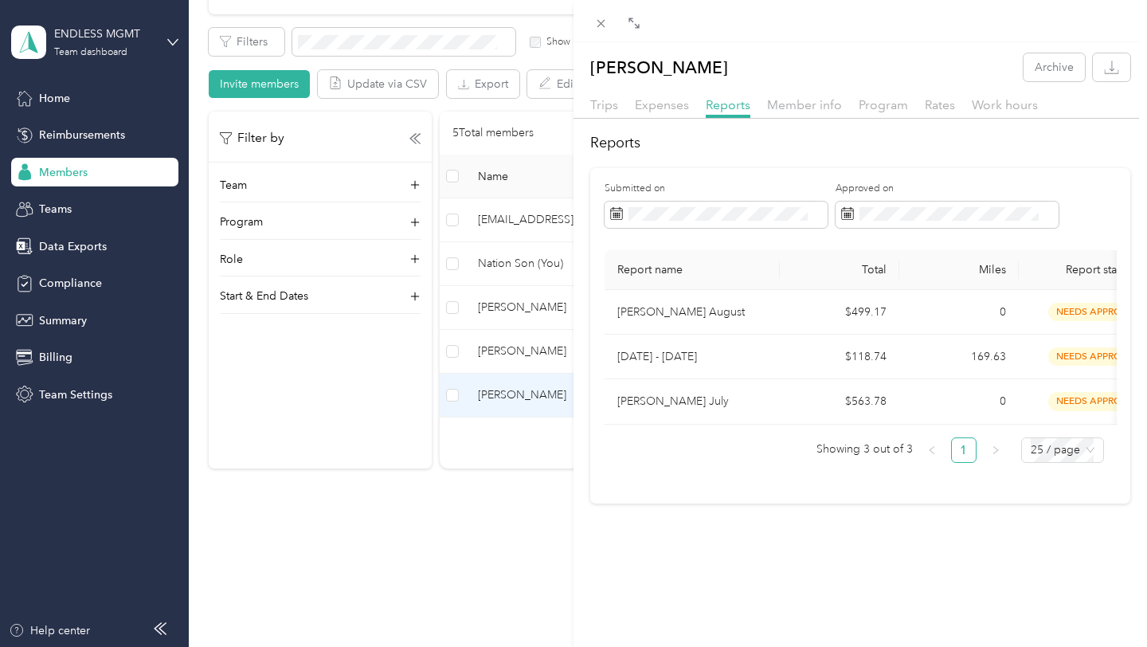
click at [499, 349] on div "[PERSON_NAME] Archive Trips Expenses Reports Member info Program Rates Work hou…" at bounding box center [573, 323] width 1147 height 647
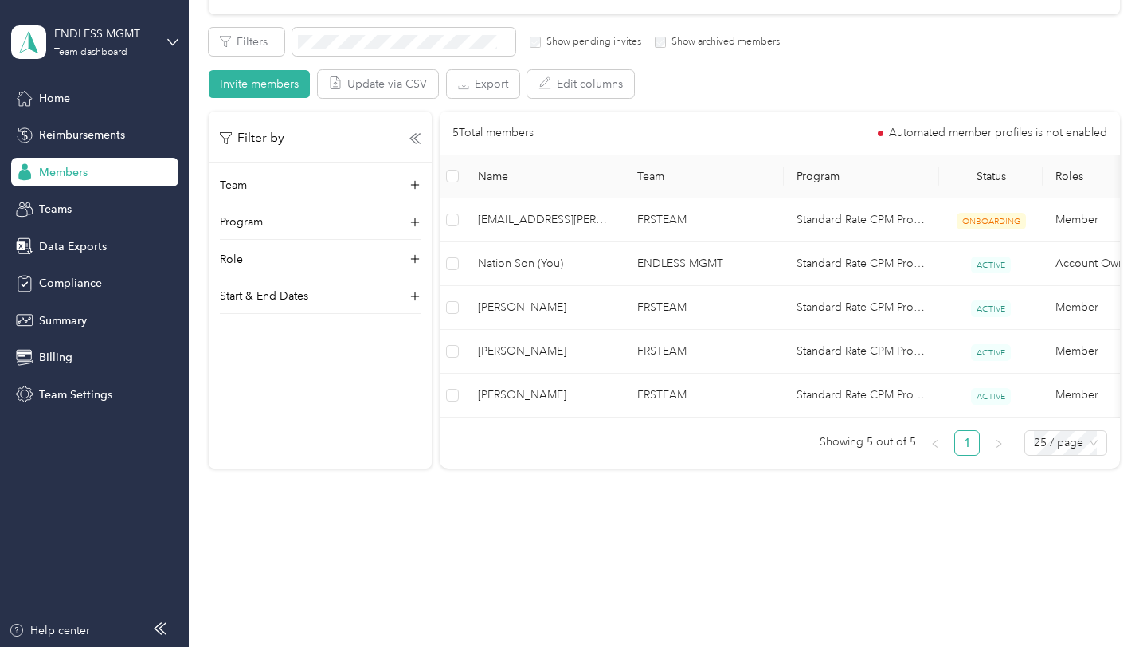
click at [511, 356] on div at bounding box center [573, 323] width 1147 height 647
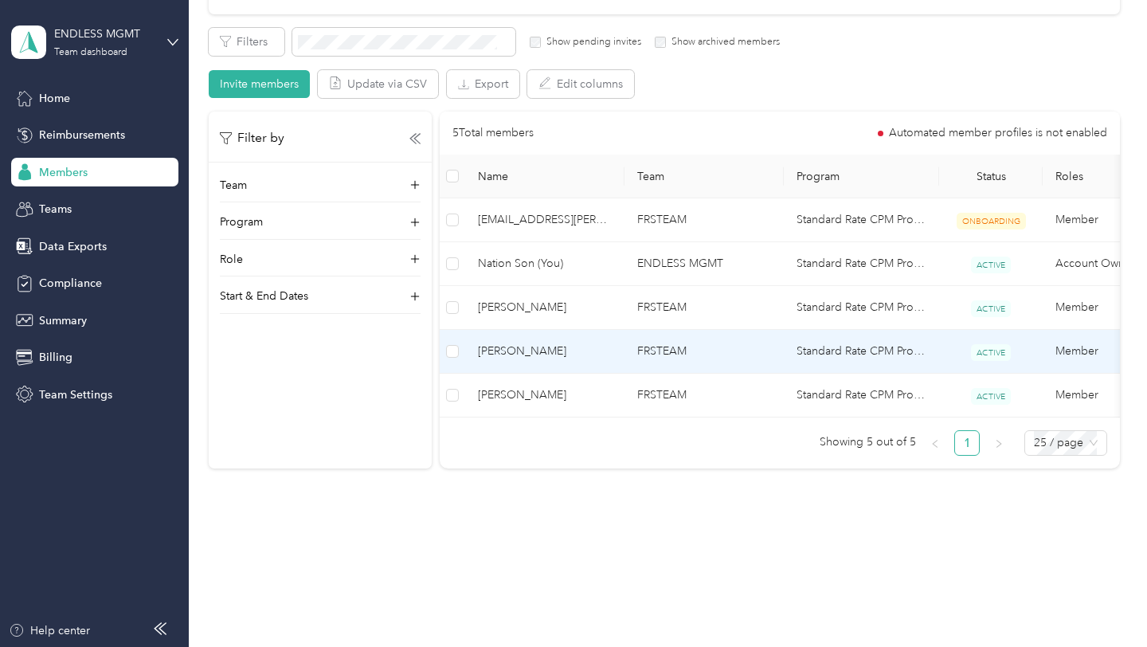
click at [513, 353] on span "[PERSON_NAME]" at bounding box center [545, 352] width 134 height 18
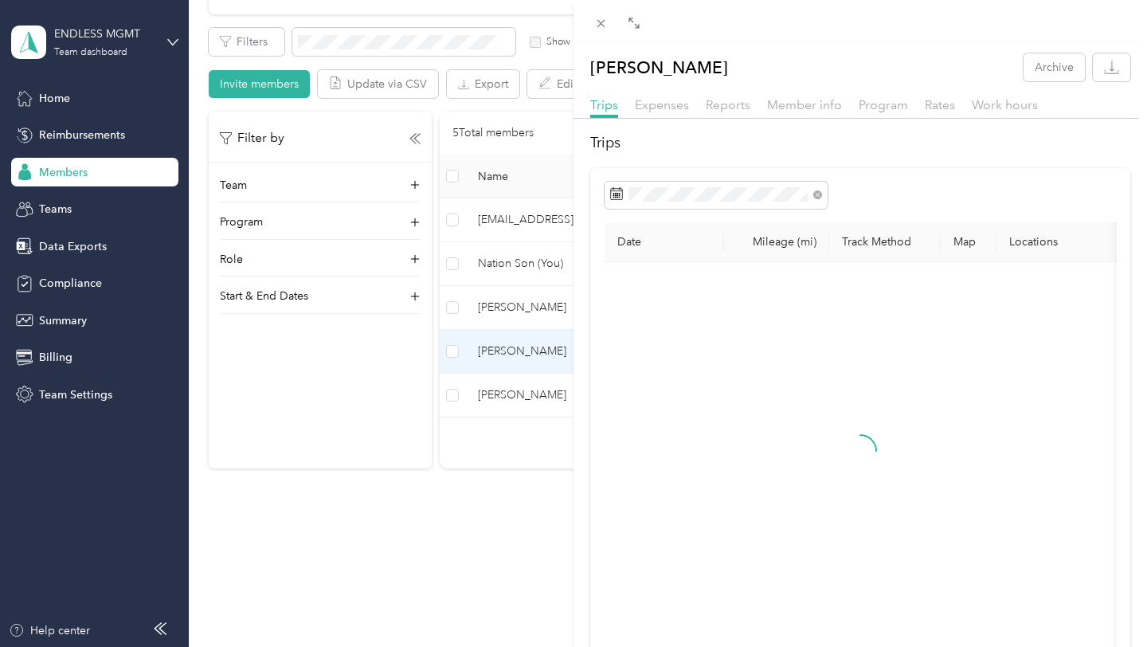
click at [650, 114] on div "Expenses" at bounding box center [662, 106] width 54 height 20
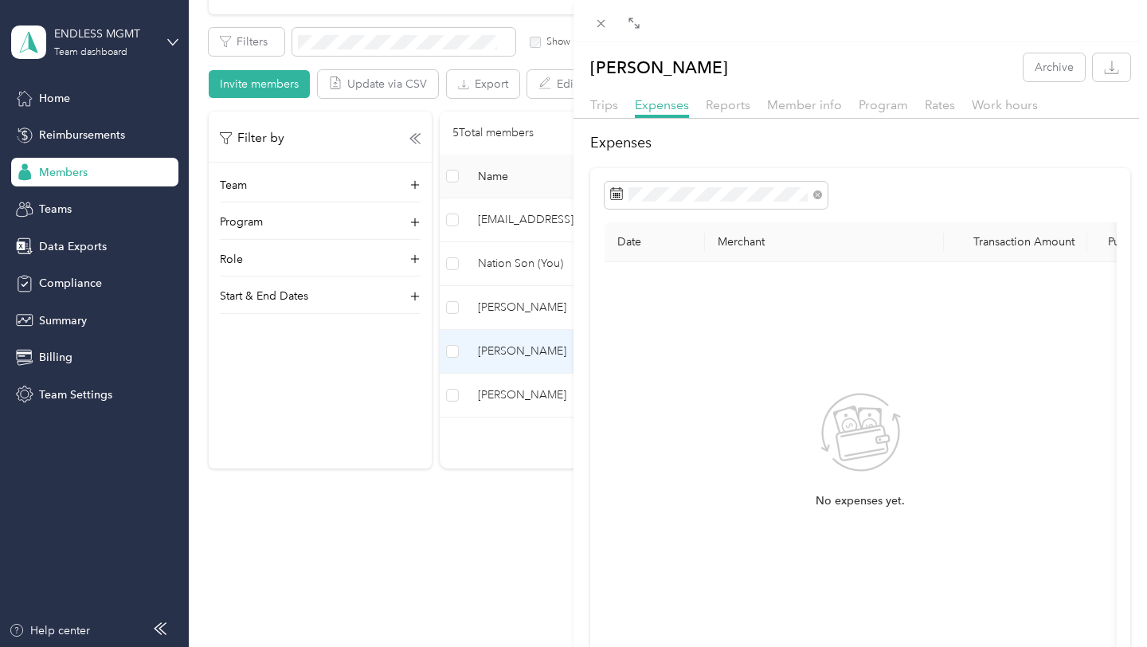
click at [417, 537] on div "[PERSON_NAME] Archive Trips Expenses Reports Member info Program Rates Work hou…" at bounding box center [573, 323] width 1147 height 647
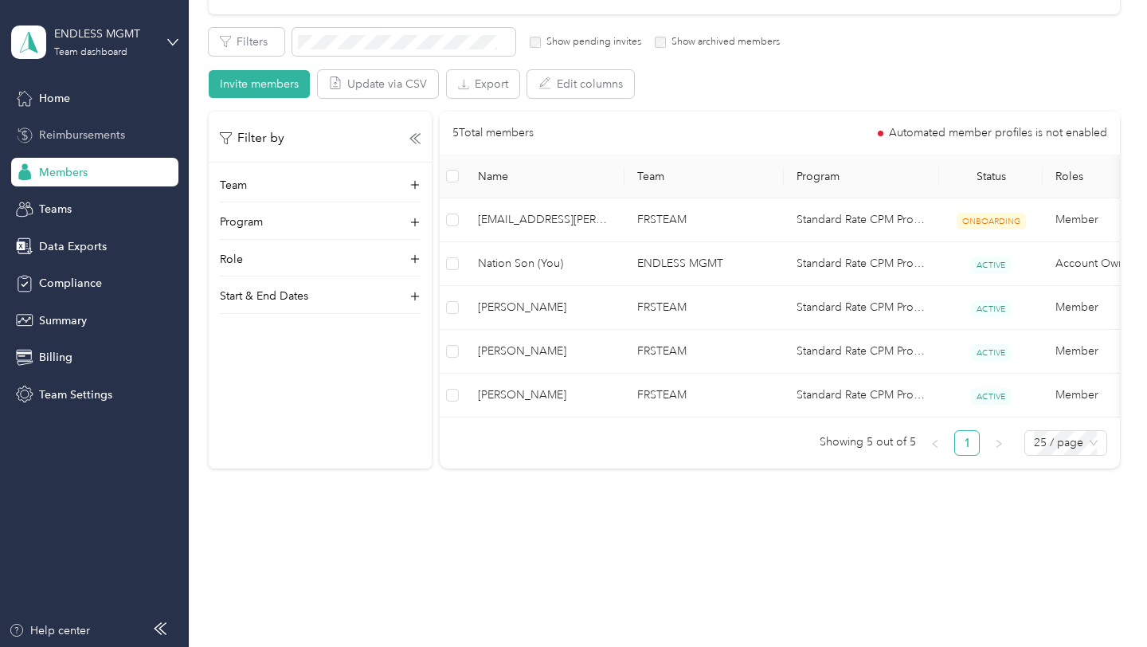
click at [112, 131] on span "Reimbursements" at bounding box center [82, 135] width 86 height 17
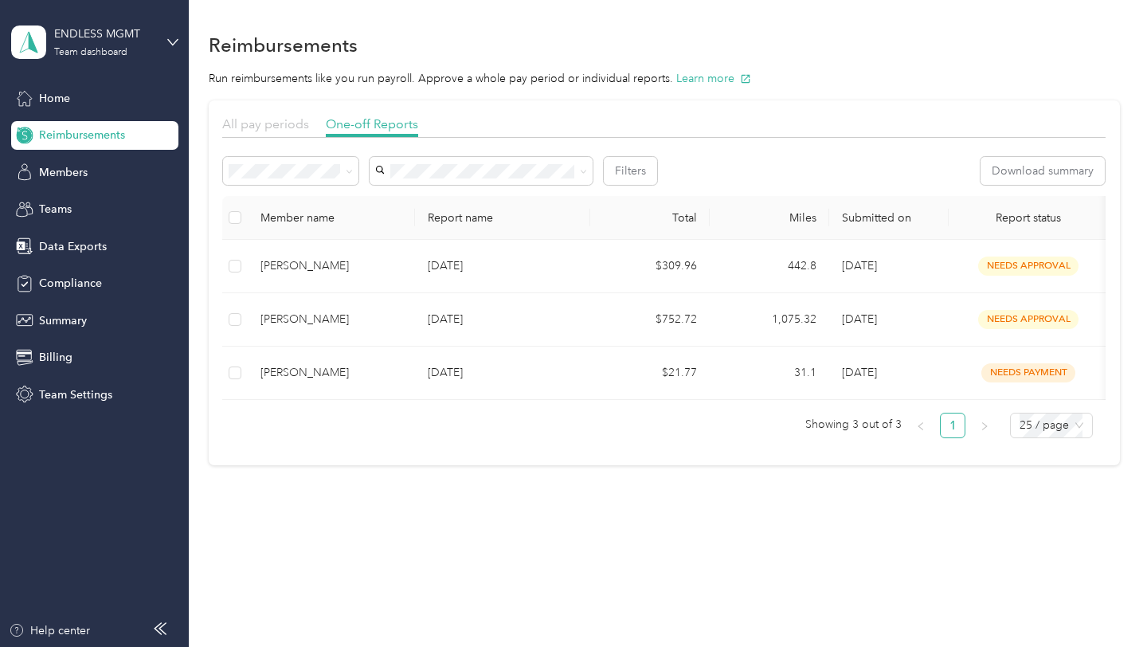
click at [266, 119] on span "All pay periods" at bounding box center [265, 123] width 87 height 15
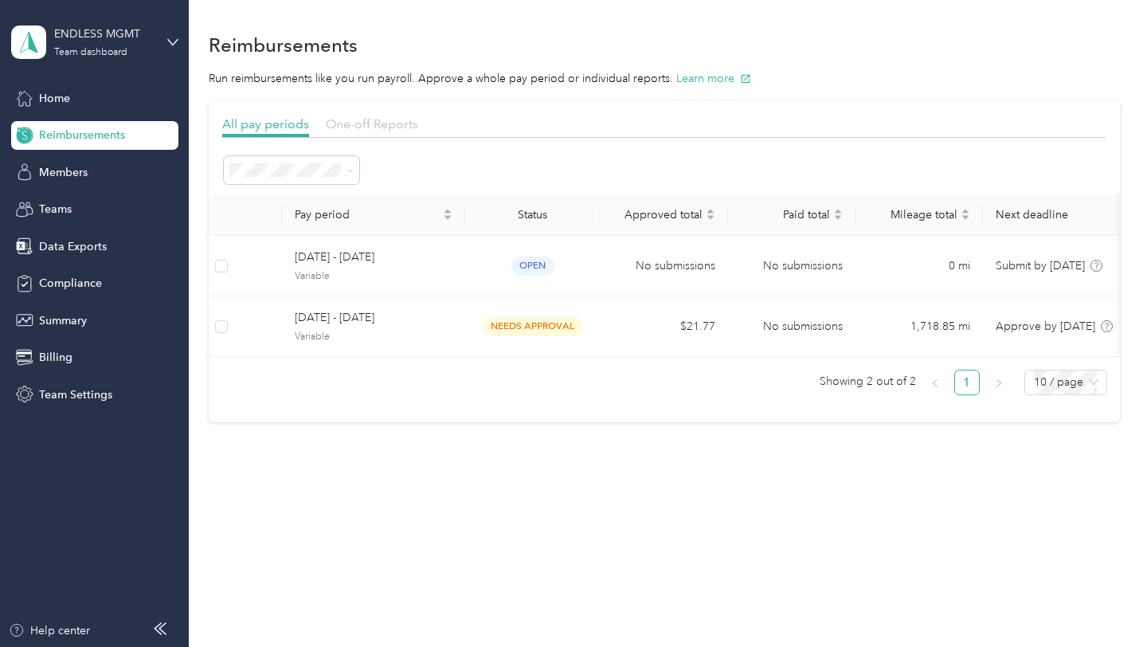
click at [334, 126] on span "One-off Reports" at bounding box center [372, 123] width 92 height 15
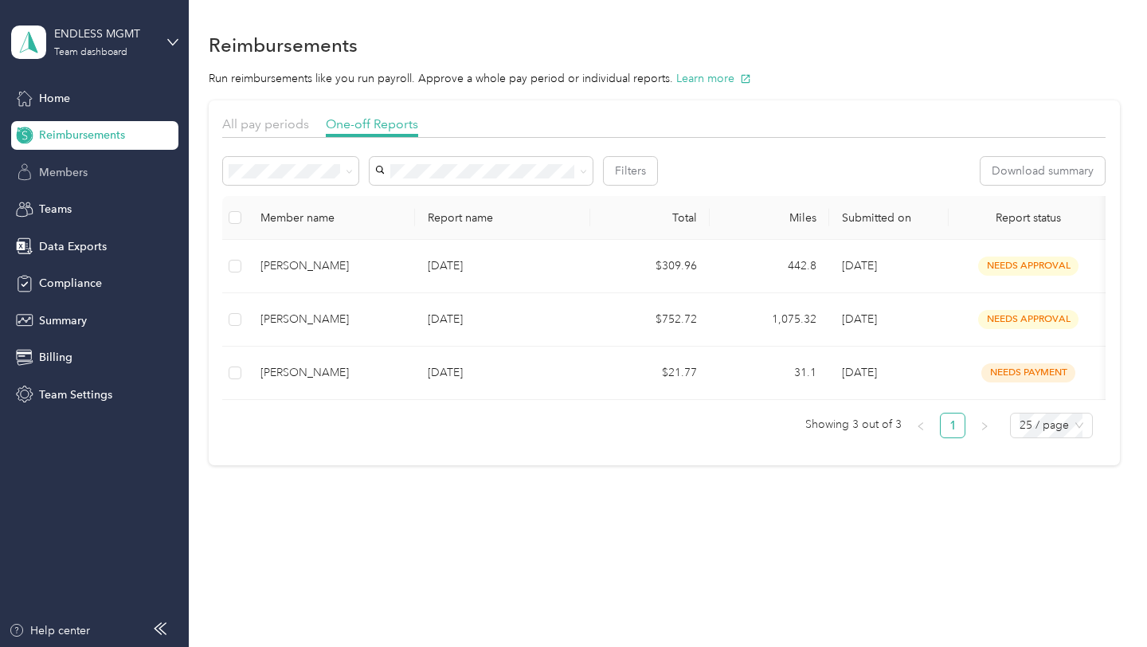
click at [107, 168] on div "Members" at bounding box center [94, 172] width 167 height 29
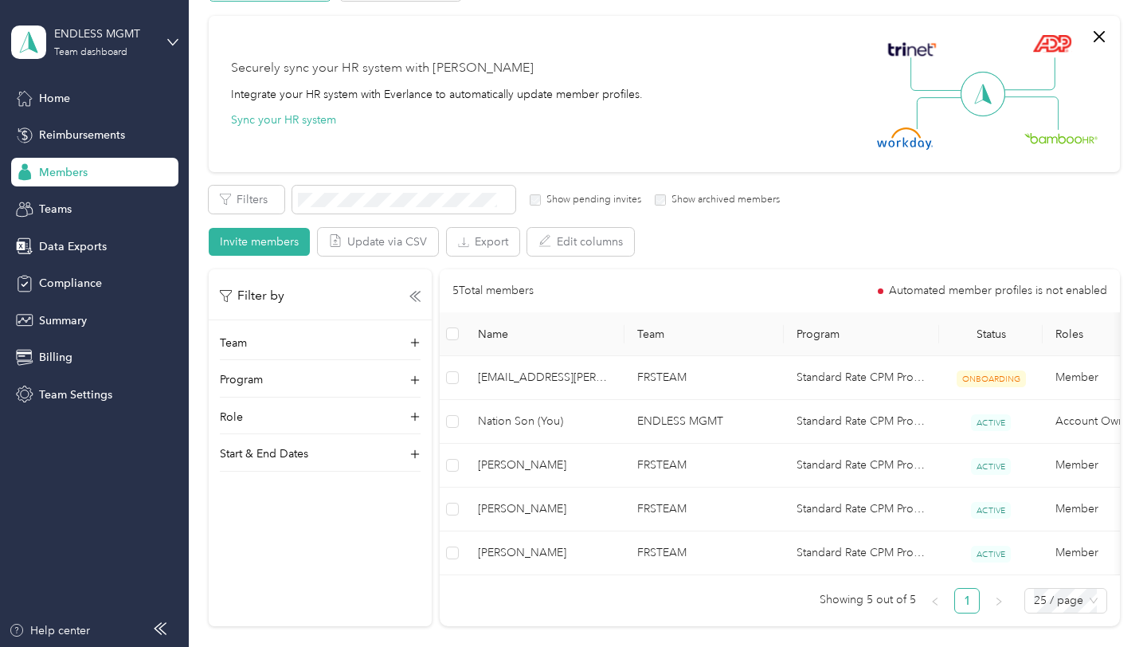
scroll to position [269, 0]
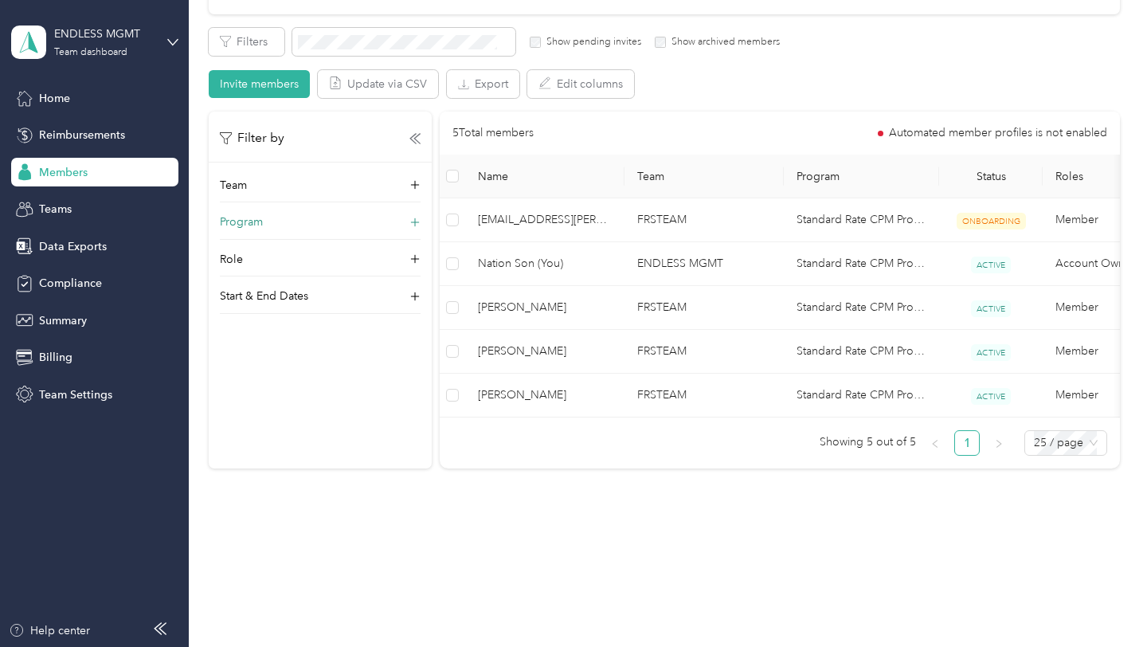
click at [280, 223] on div "Program" at bounding box center [320, 226] width 201 height 25
click at [272, 255] on div "Role" at bounding box center [320, 263] width 201 height 25
click at [275, 299] on p "Start & End Dates" at bounding box center [264, 296] width 88 height 17
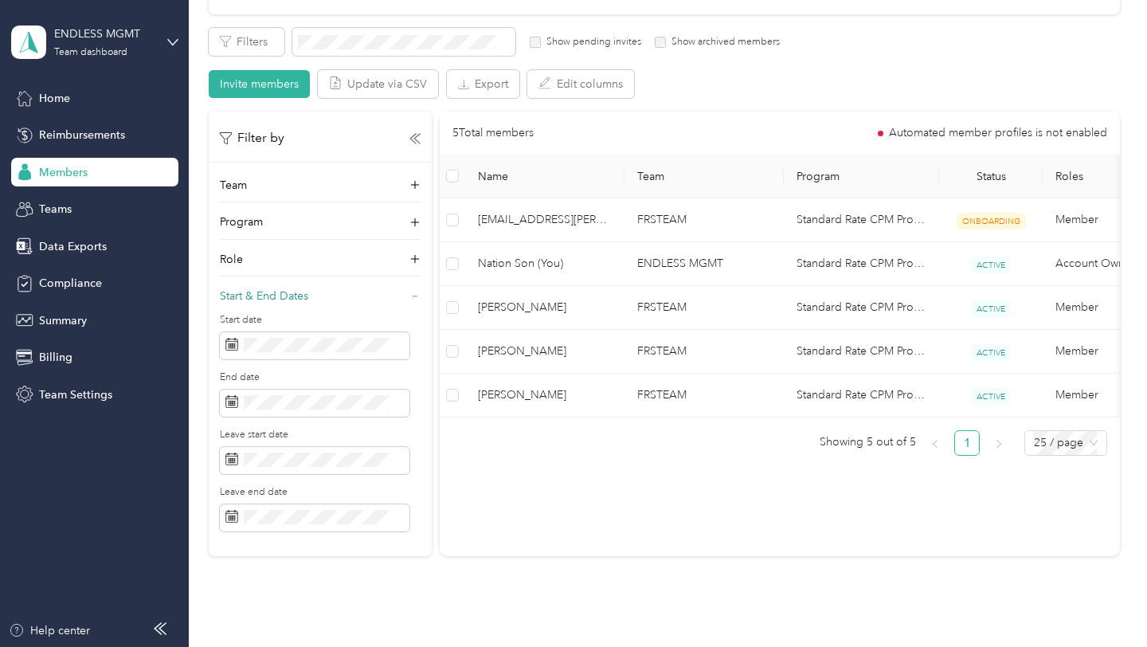
click at [275, 298] on p "Start & End Dates" at bounding box center [264, 296] width 88 height 17
click at [276, 174] on div "Filter by Team Program Role Start & End Dates" at bounding box center [320, 213] width 223 height 202
click at [270, 180] on div "Team" at bounding box center [320, 189] width 201 height 25
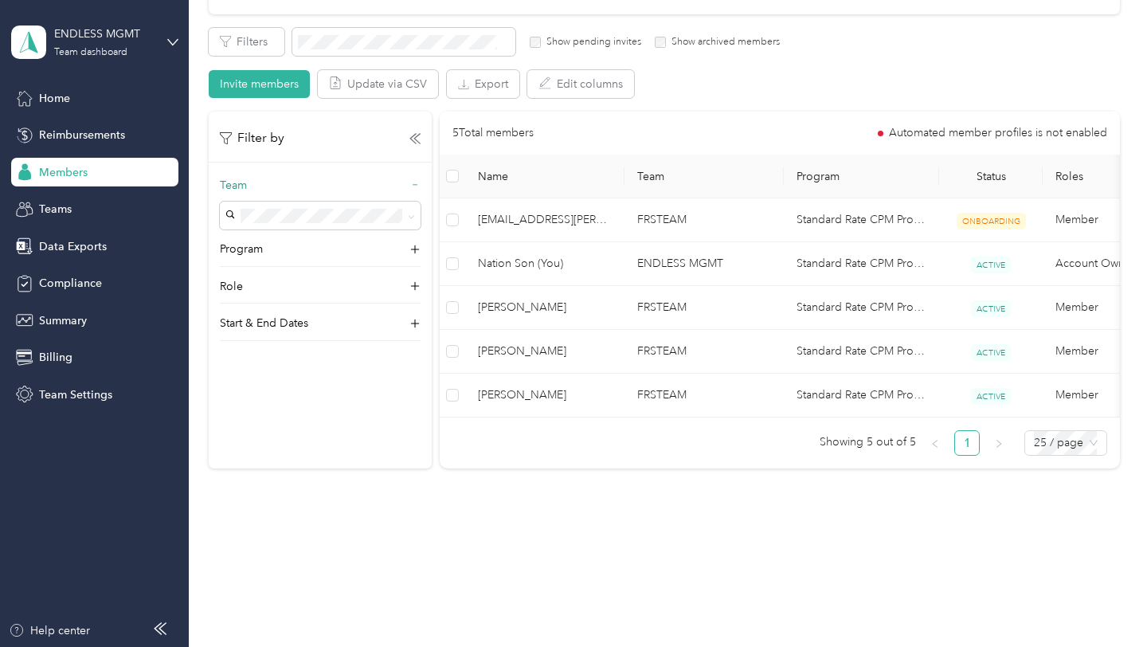
click at [270, 180] on div "Team" at bounding box center [320, 189] width 201 height 25
click at [72, 208] on div "Teams" at bounding box center [94, 209] width 167 height 29
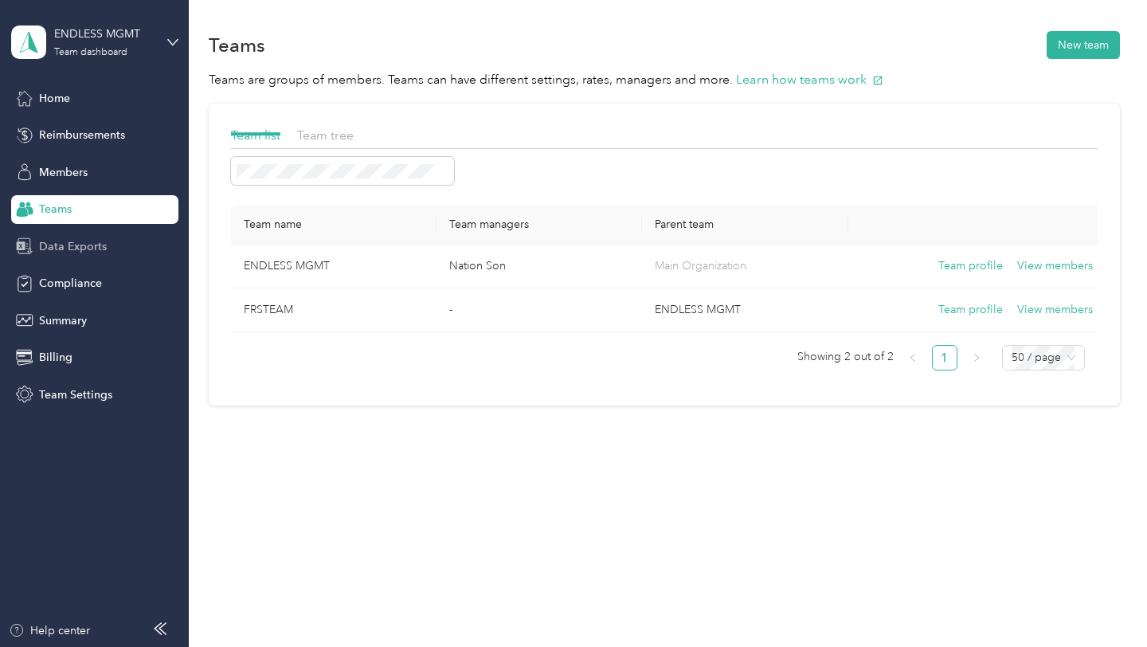
click at [84, 245] on span "Data Exports" at bounding box center [73, 246] width 68 height 17
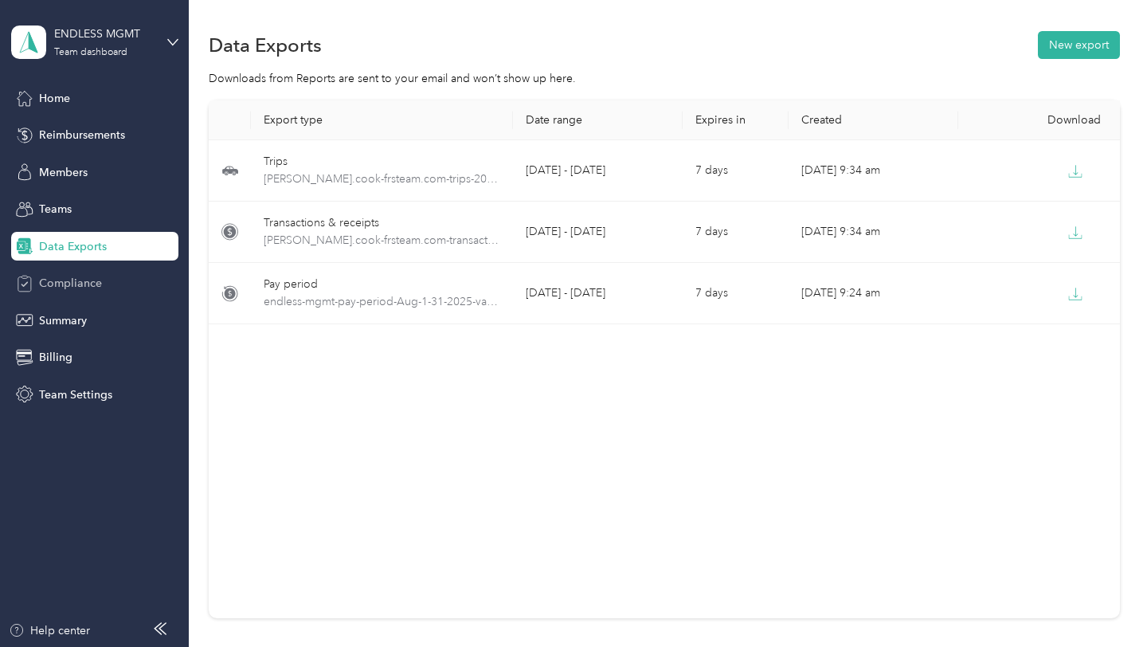
click at [92, 281] on span "Compliance" at bounding box center [70, 283] width 63 height 17
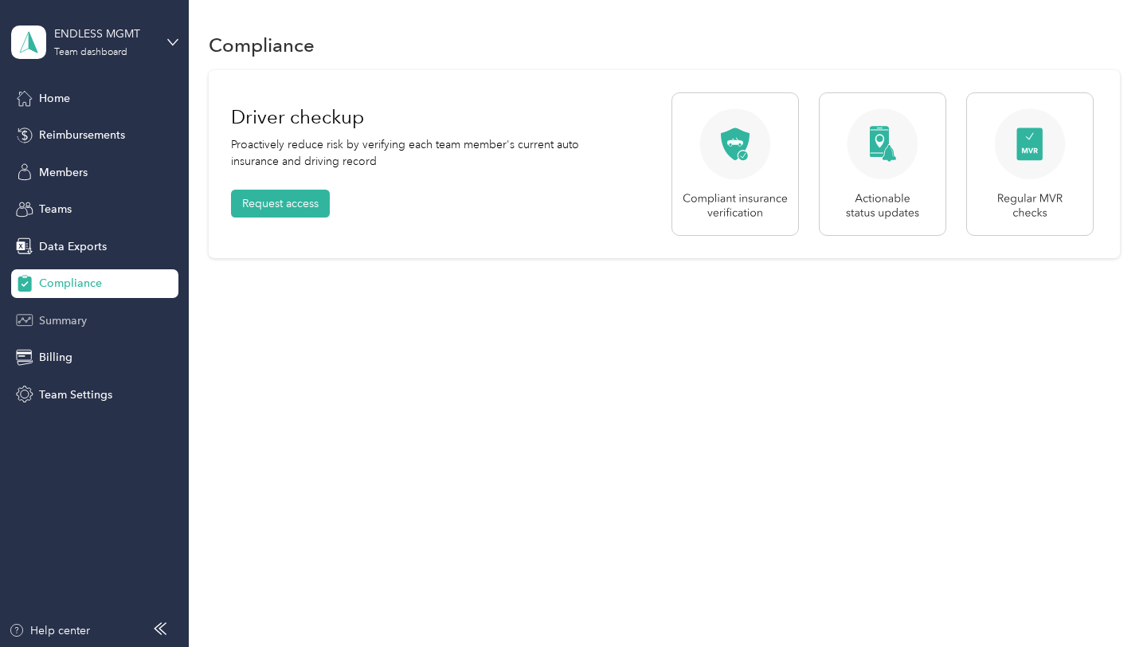
click at [95, 321] on div "Summary" at bounding box center [94, 320] width 167 height 29
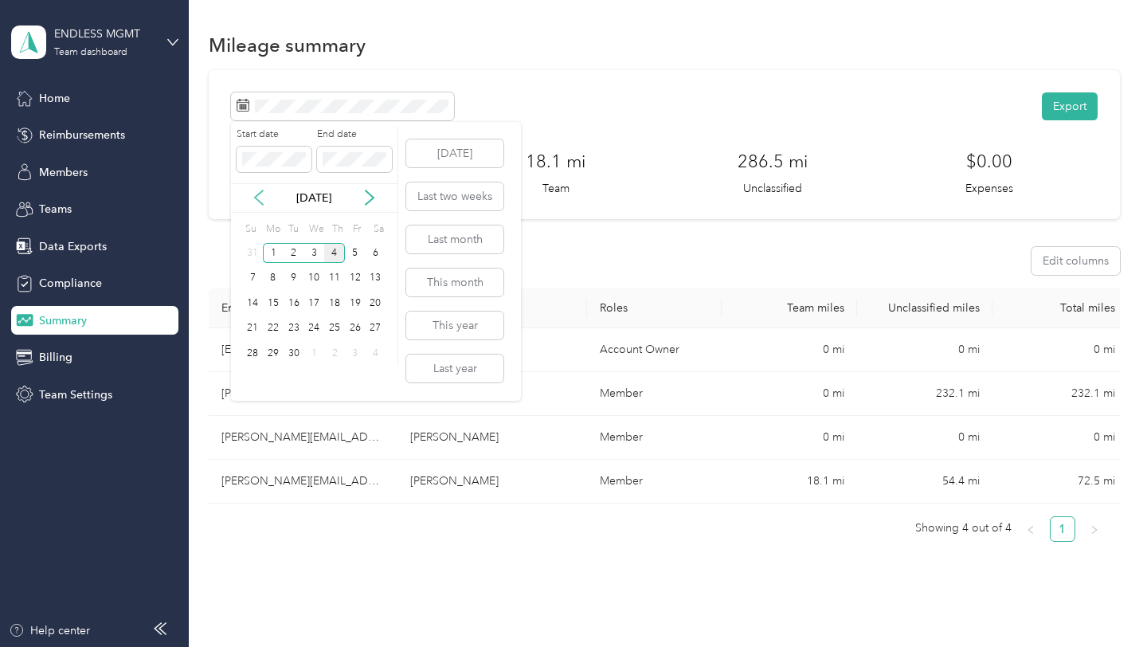
click at [262, 200] on icon at bounding box center [259, 198] width 16 height 16
click at [296, 251] on div "1" at bounding box center [294, 253] width 21 height 20
click at [452, 163] on button "[DATE]" at bounding box center [454, 153] width 97 height 28
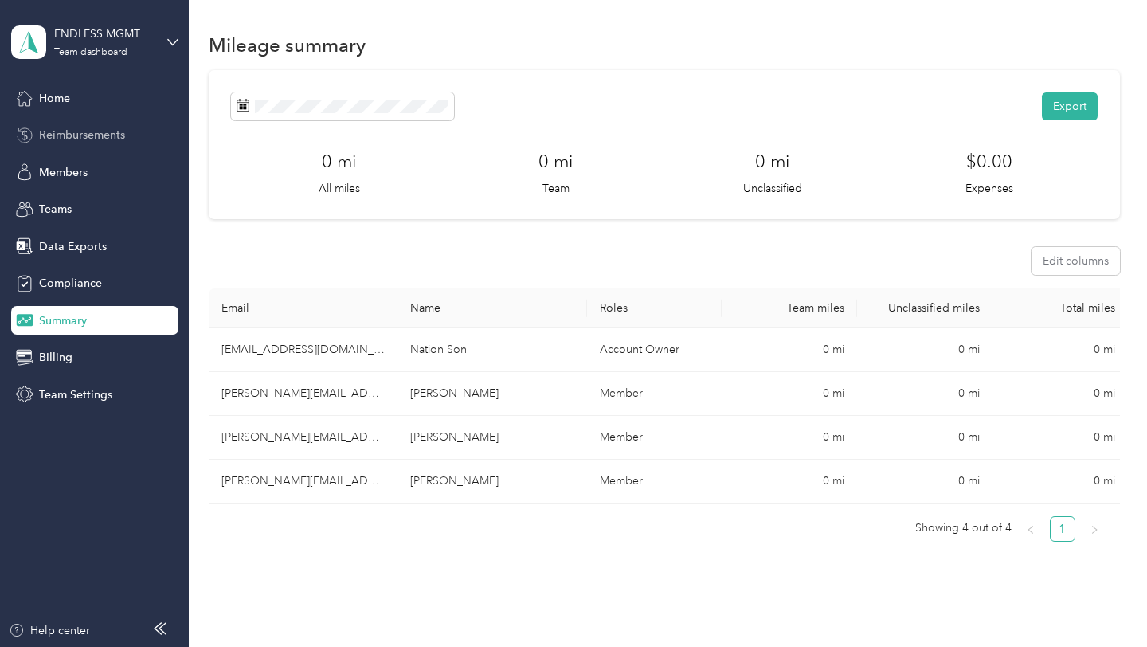
click at [67, 137] on span "Reimbursements" at bounding box center [82, 135] width 86 height 17
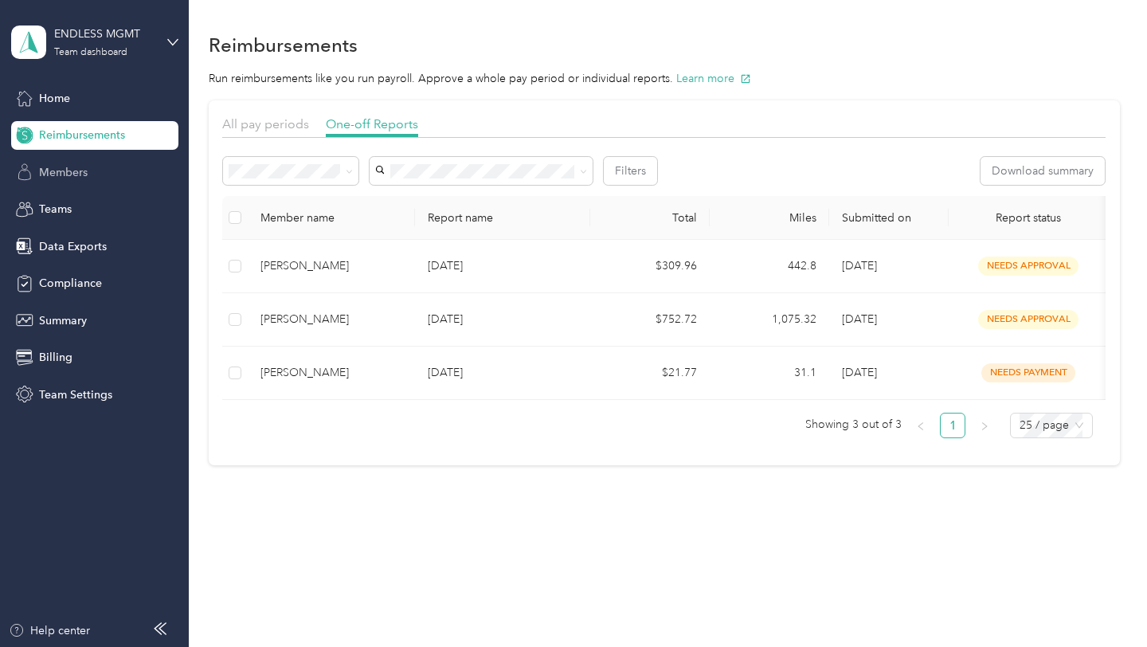
click at [67, 183] on div "Members" at bounding box center [94, 172] width 167 height 29
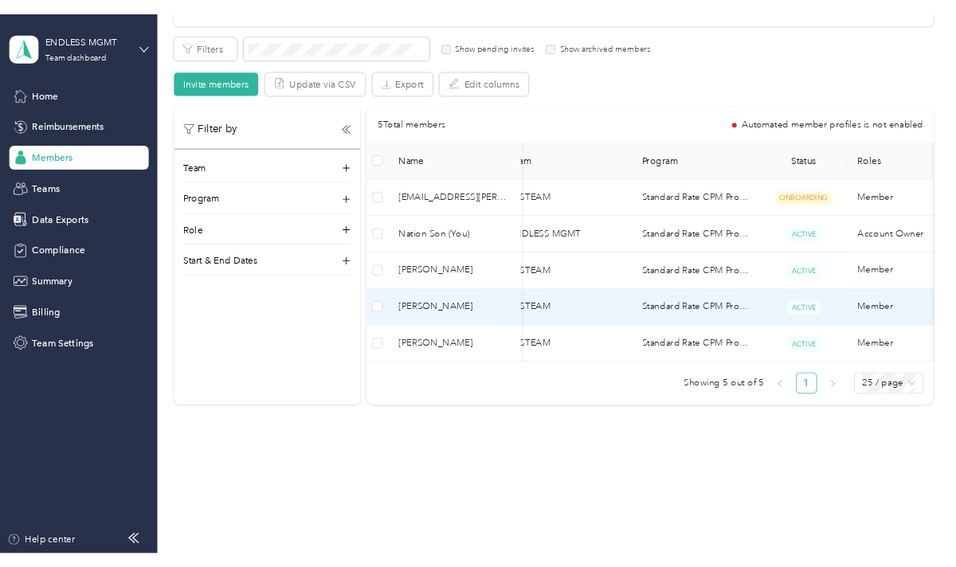
scroll to position [0, 29]
